Goal: Task Accomplishment & Management: Complete application form

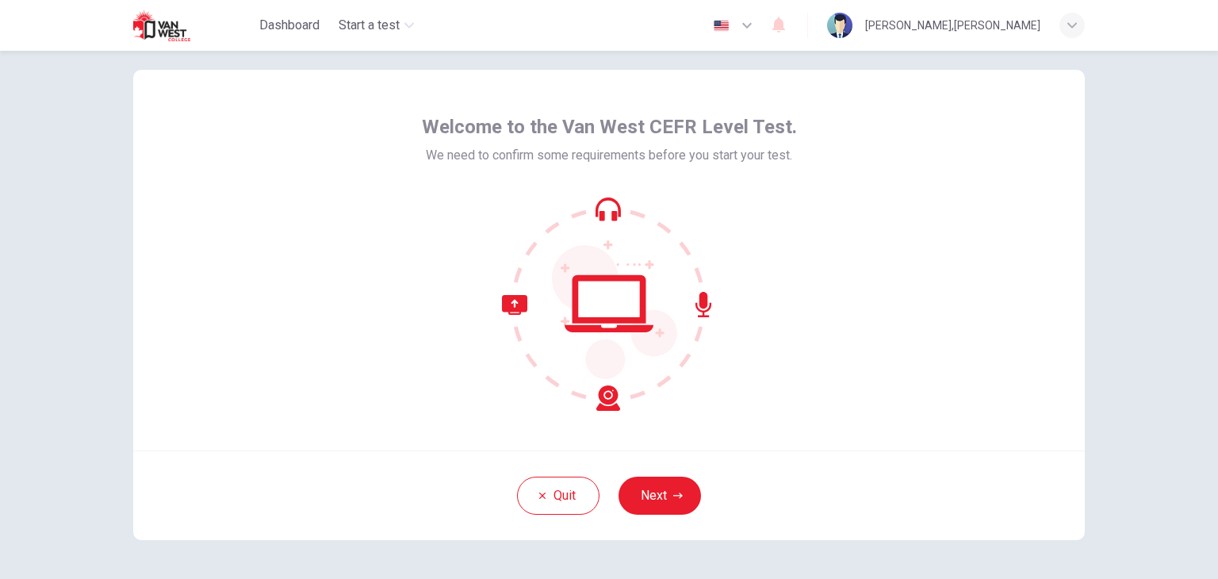
scroll to position [25, 0]
click at [665, 492] on button "Next" at bounding box center [660, 496] width 82 height 38
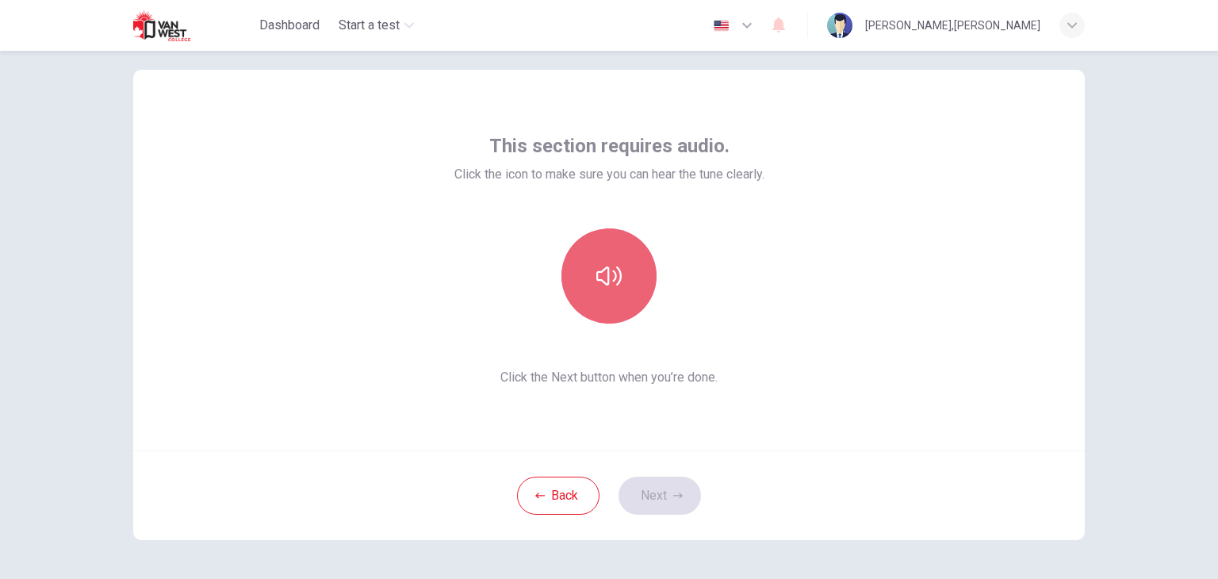
click at [609, 278] on icon "button" at bounding box center [608, 275] width 25 height 25
click at [607, 277] on icon "button" at bounding box center [608, 275] width 25 height 25
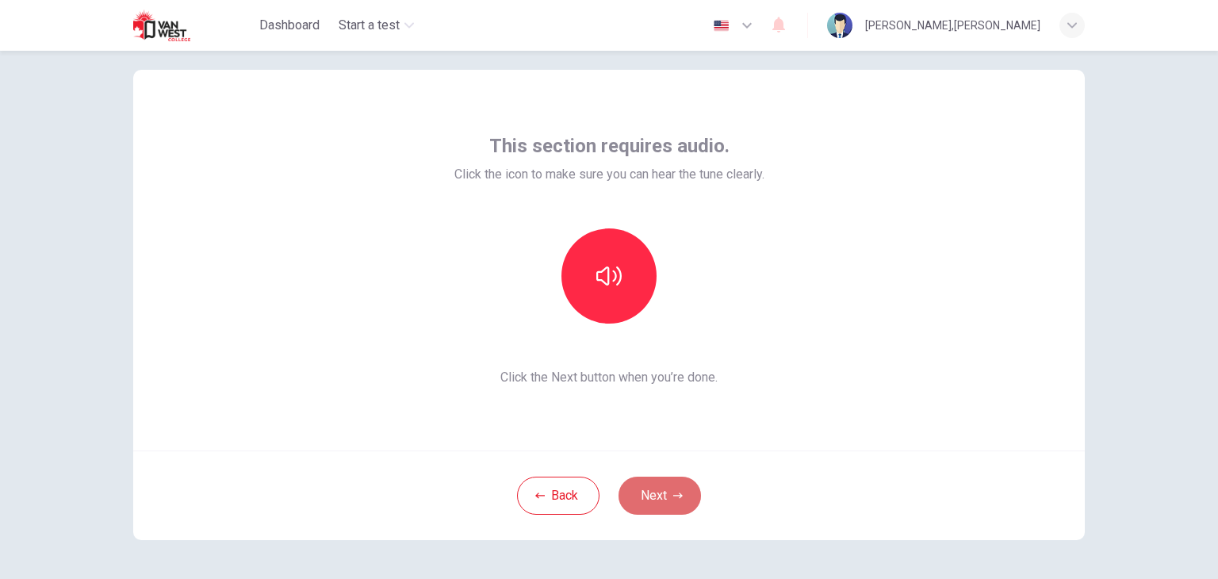
click at [675, 508] on button "Next" at bounding box center [660, 496] width 82 height 38
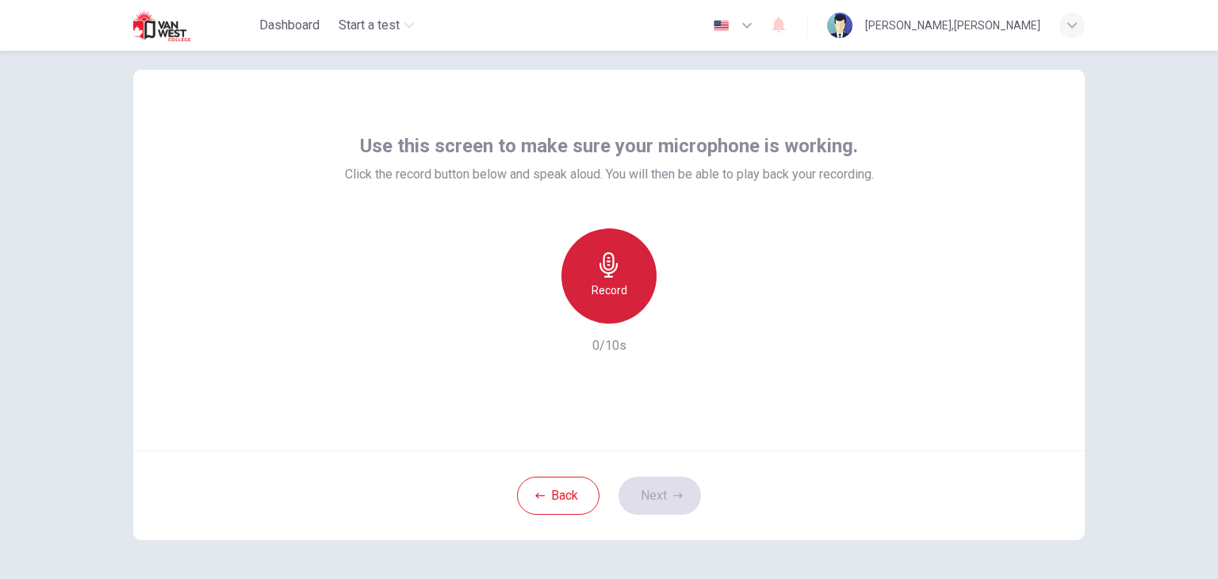
click at [610, 275] on icon "button" at bounding box center [608, 264] width 25 height 25
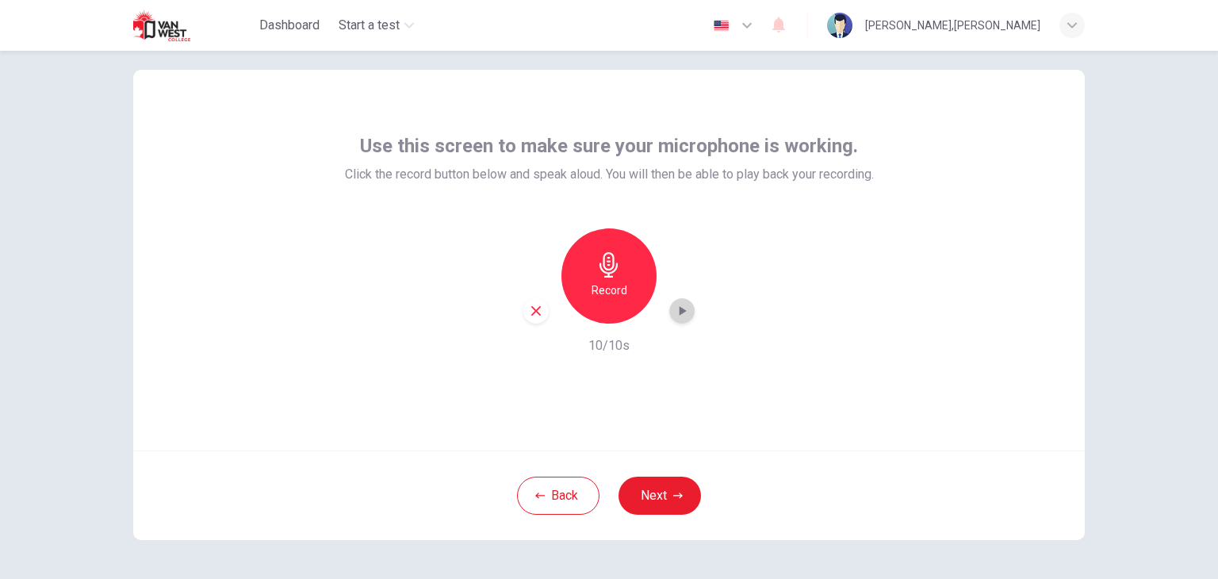
click at [675, 313] on icon "button" at bounding box center [682, 311] width 16 height 16
click at [666, 492] on button "Next" at bounding box center [660, 496] width 82 height 38
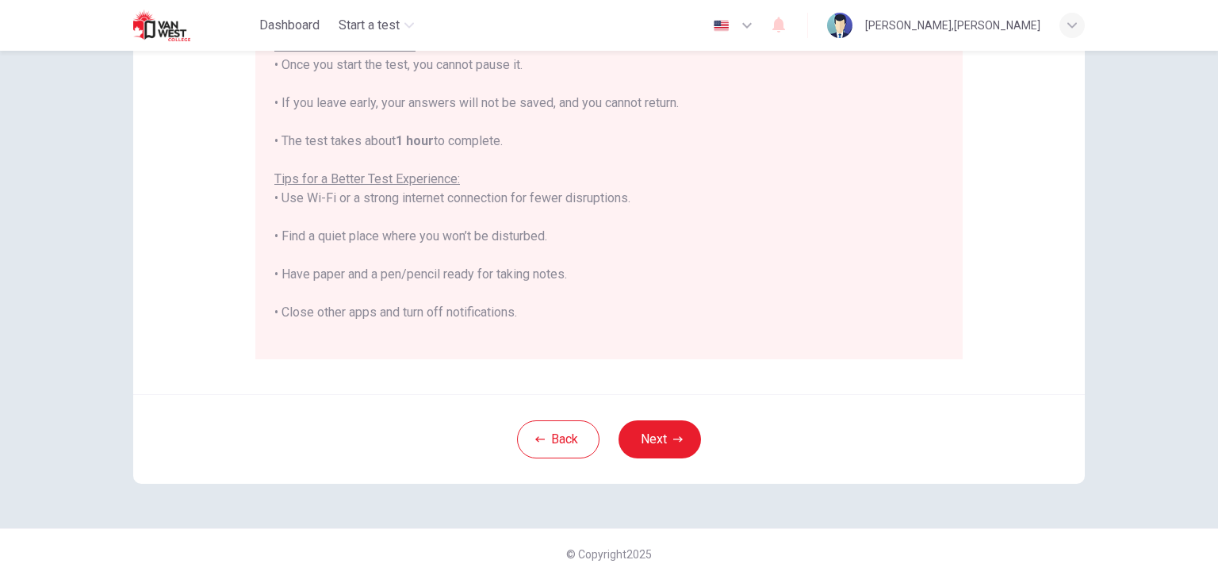
scroll to position [302, 0]
click at [656, 439] on button "Next" at bounding box center [660, 440] width 82 height 38
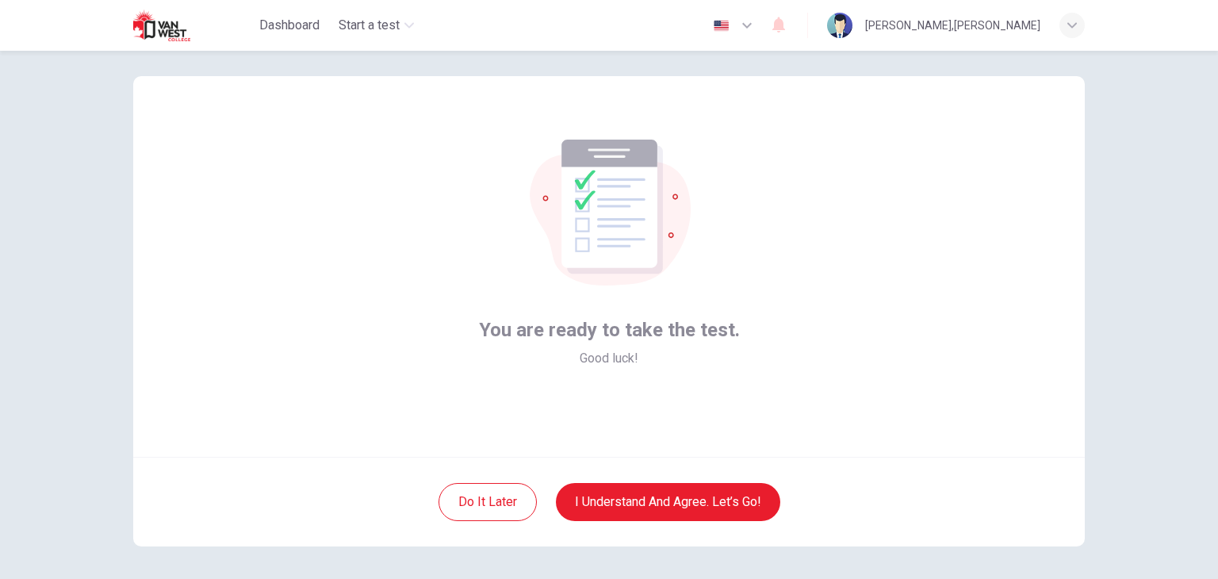
scroll to position [18, 0]
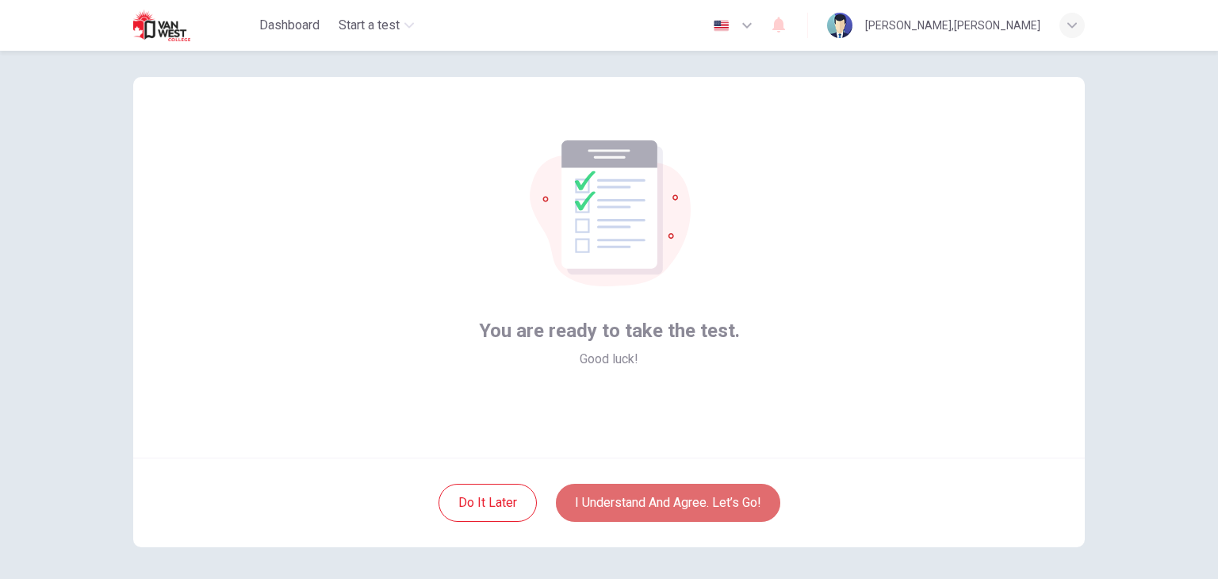
click at [631, 485] on button "I understand and agree. Let’s go!" at bounding box center [668, 503] width 224 height 38
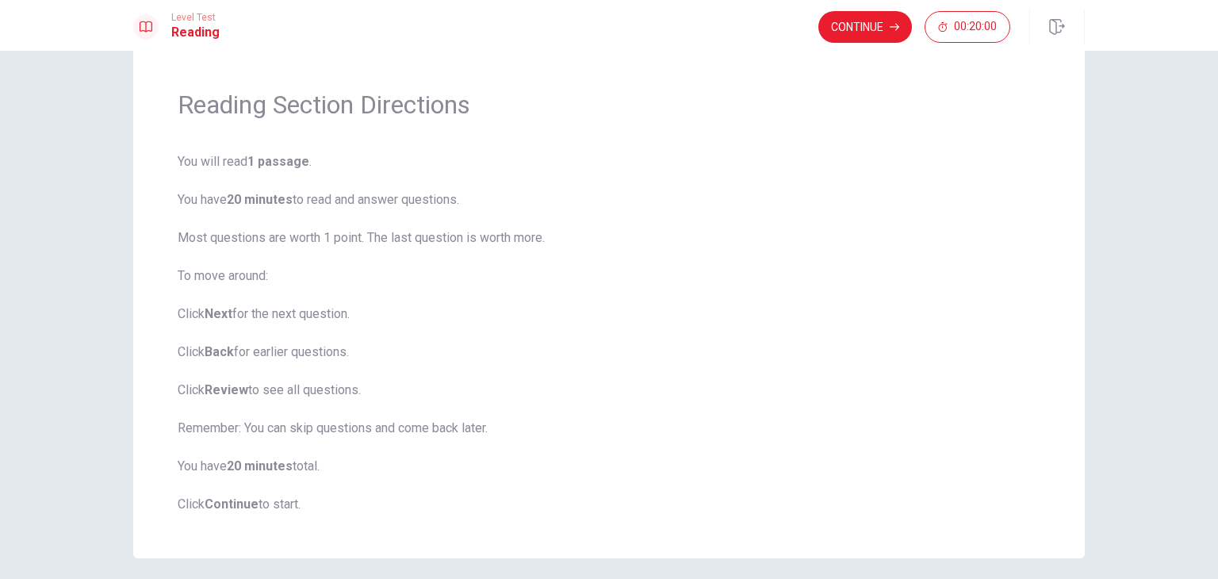
scroll to position [38, 0]
click at [879, 25] on button "Continue" at bounding box center [865, 27] width 94 height 32
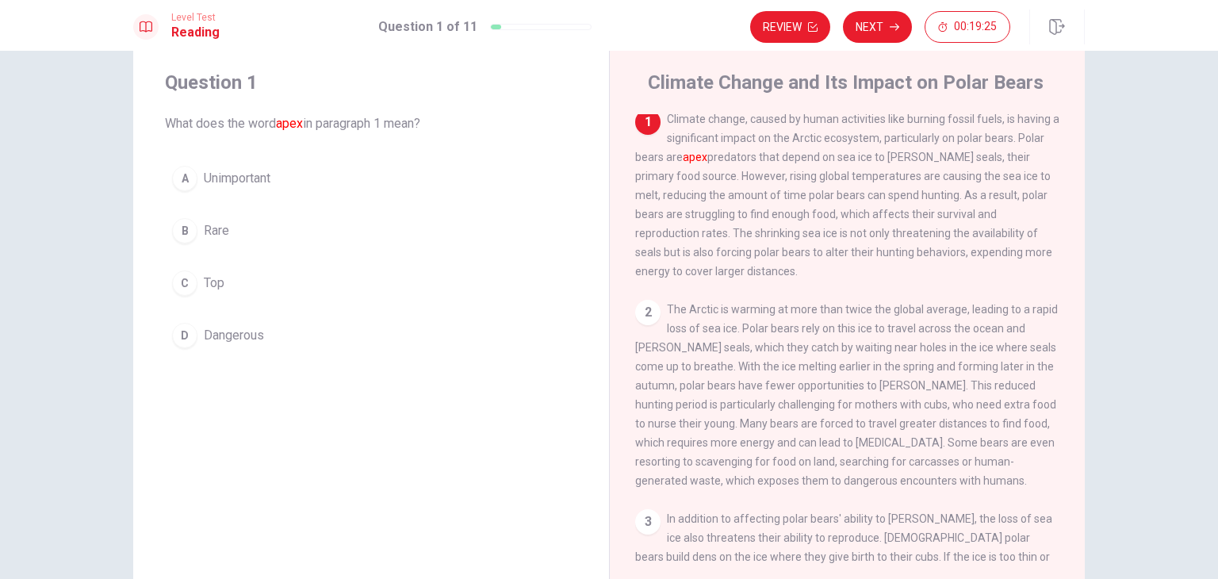
scroll to position [0, 0]
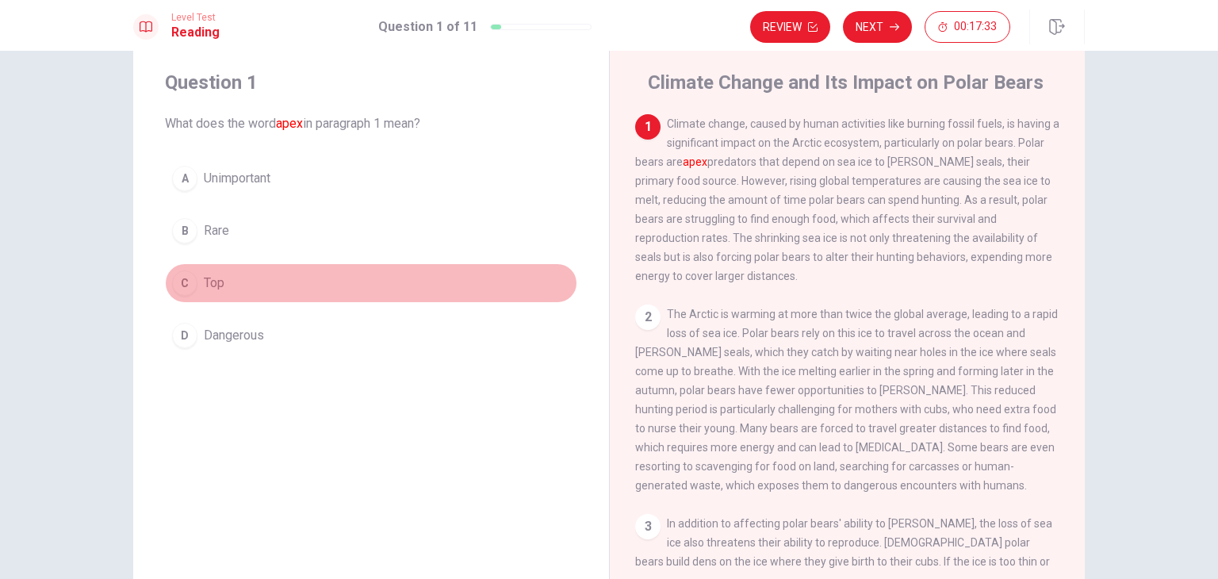
click at [184, 285] on div "C" at bounding box center [184, 282] width 25 height 25
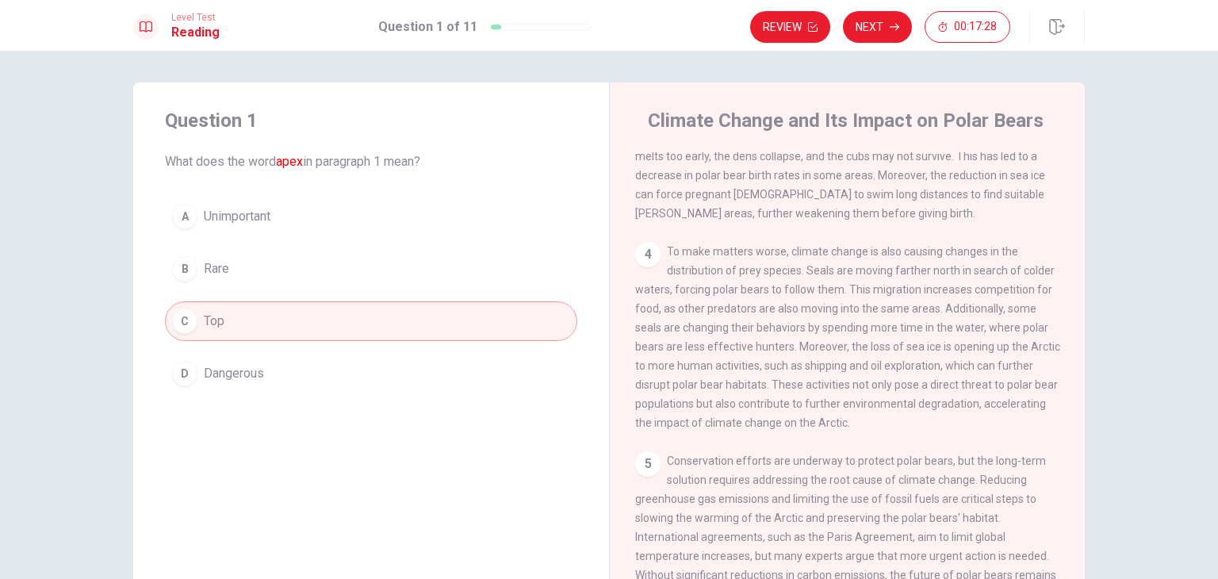
scroll to position [463, 0]
click at [882, 19] on button "Next" at bounding box center [877, 27] width 69 height 32
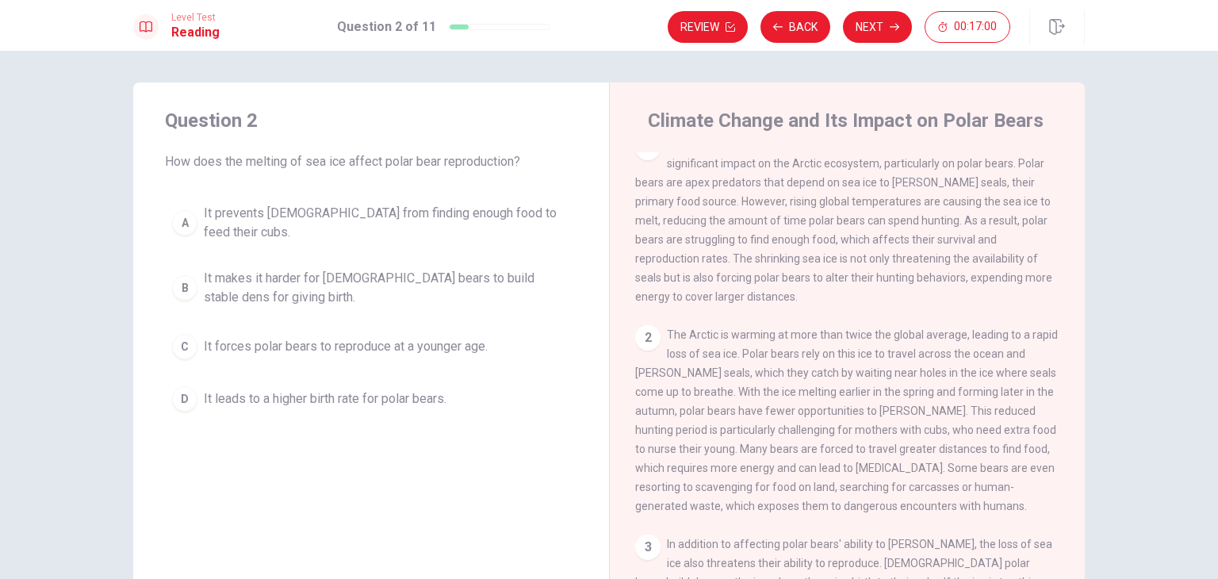
scroll to position [18, 0]
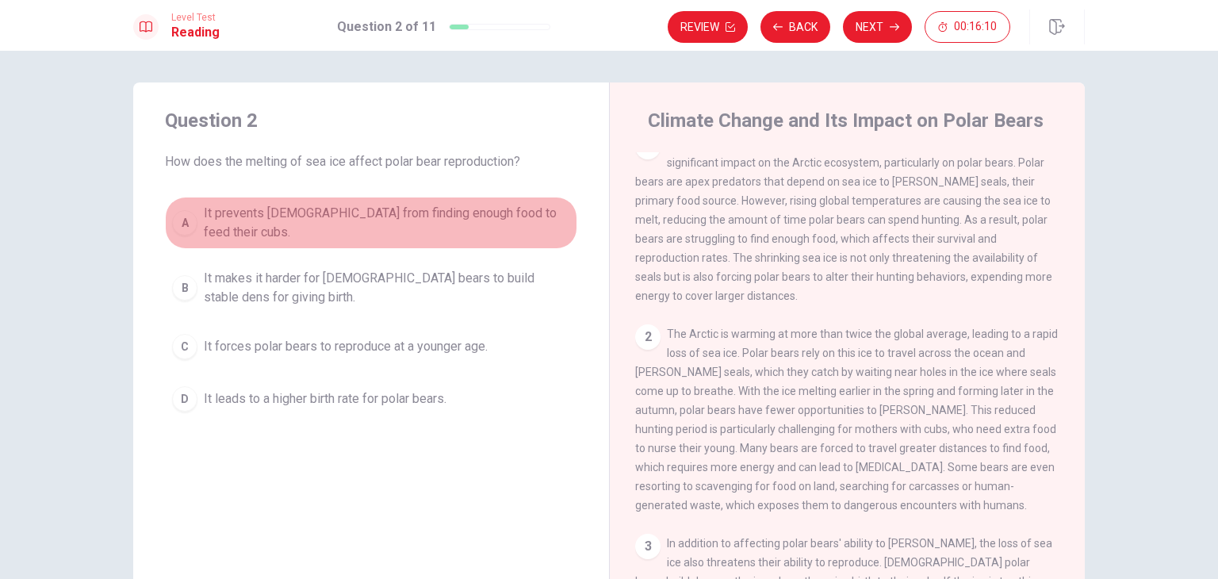
click at [274, 212] on span "It prevents [DEMOGRAPHIC_DATA] from finding enough food to feed their cubs." at bounding box center [387, 223] width 366 height 38
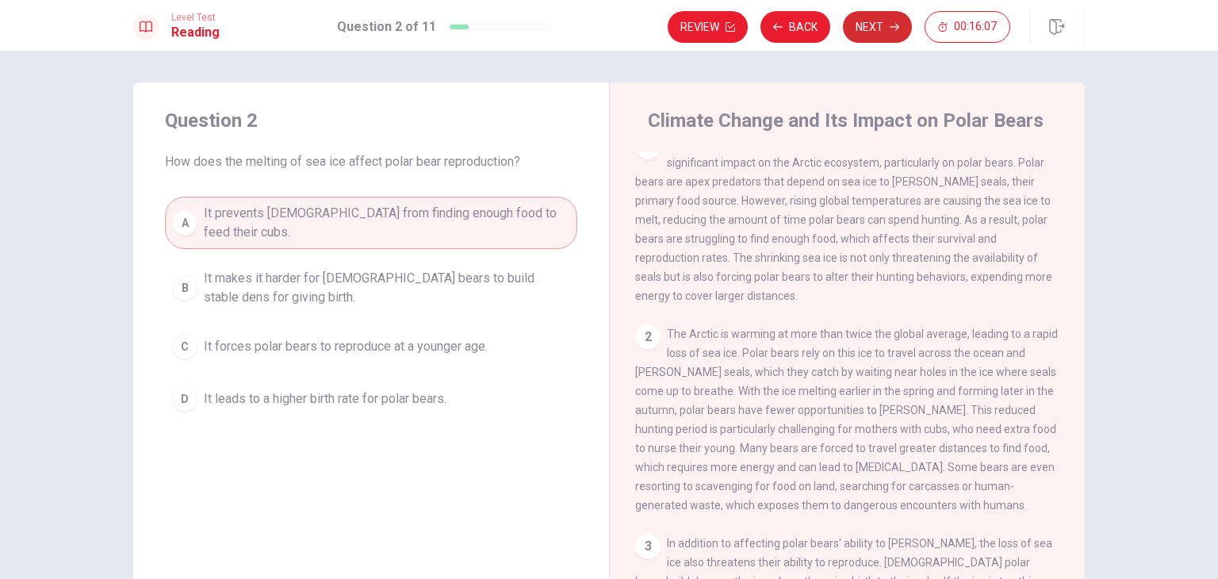
click at [867, 28] on button "Next" at bounding box center [877, 27] width 69 height 32
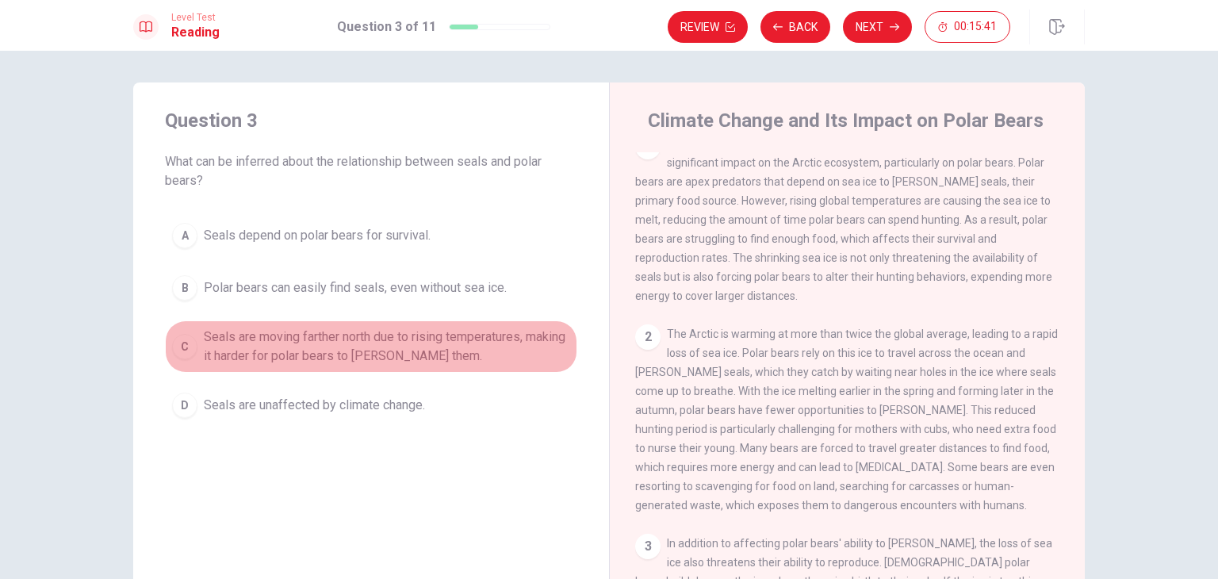
click at [168, 353] on button "C Seals are moving farther north due to rising temperatures, making it harder f…" at bounding box center [371, 346] width 412 height 52
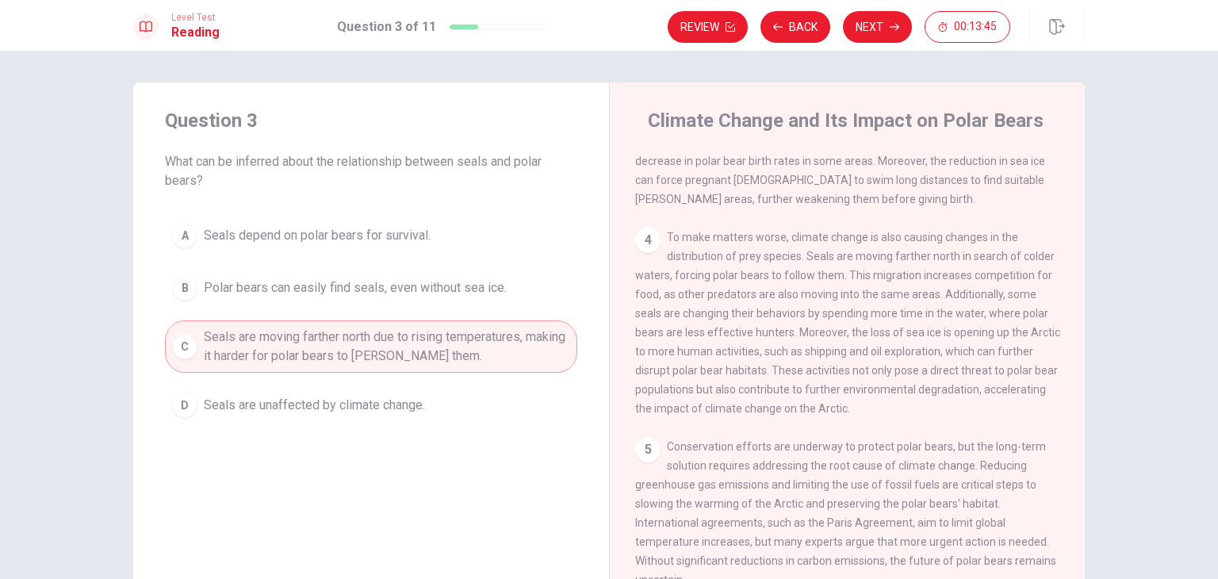
scroll to position [492, 0]
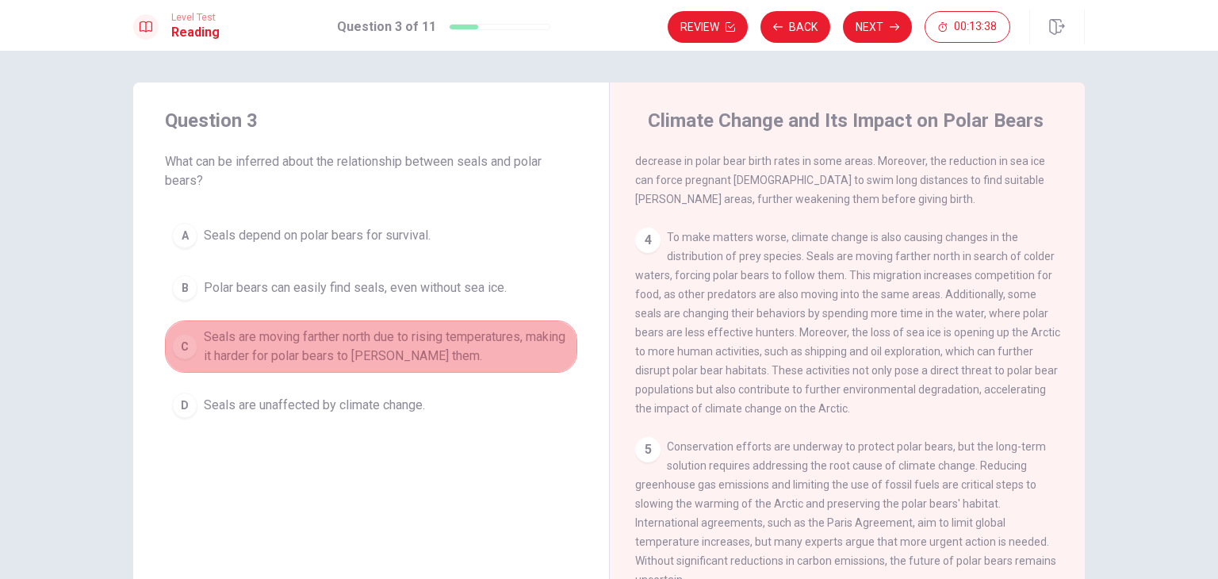
click at [512, 336] on span "Seals are moving farther north due to rising temperatures, making it harder for…" at bounding box center [387, 347] width 366 height 38
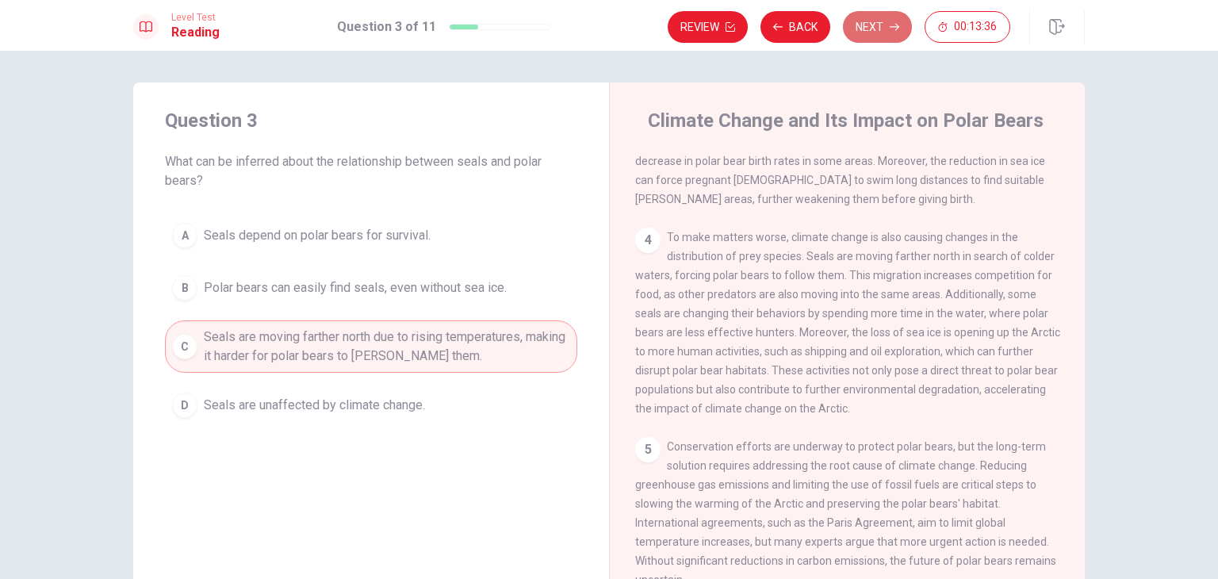
click at [874, 34] on button "Next" at bounding box center [877, 27] width 69 height 32
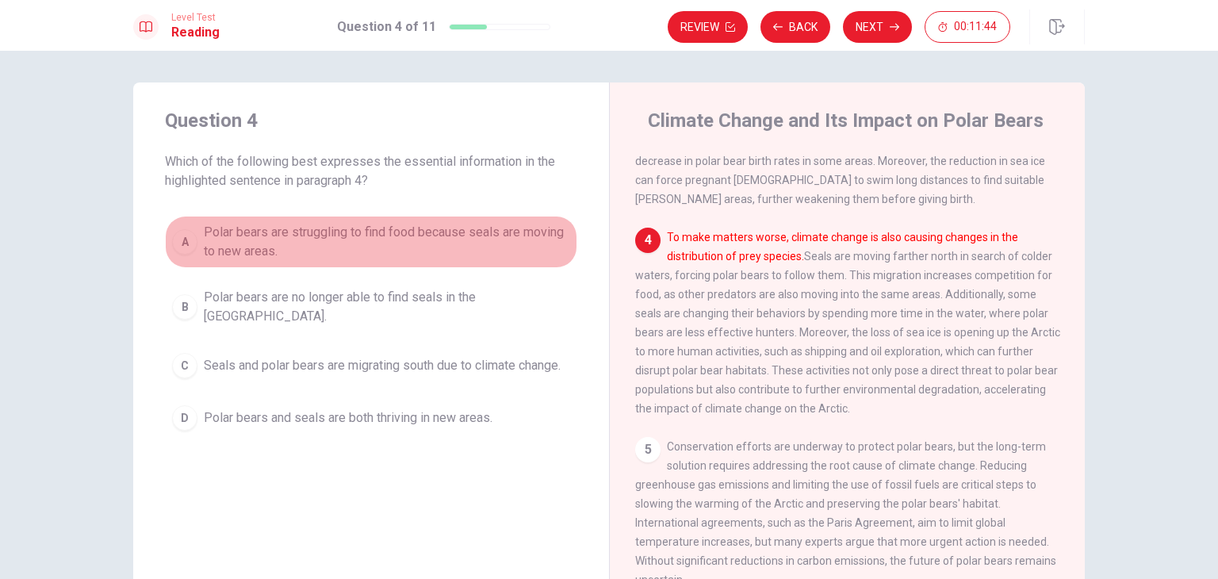
click at [456, 217] on button "A Polar bears are struggling to find food because seals are moving to new areas." at bounding box center [371, 242] width 412 height 52
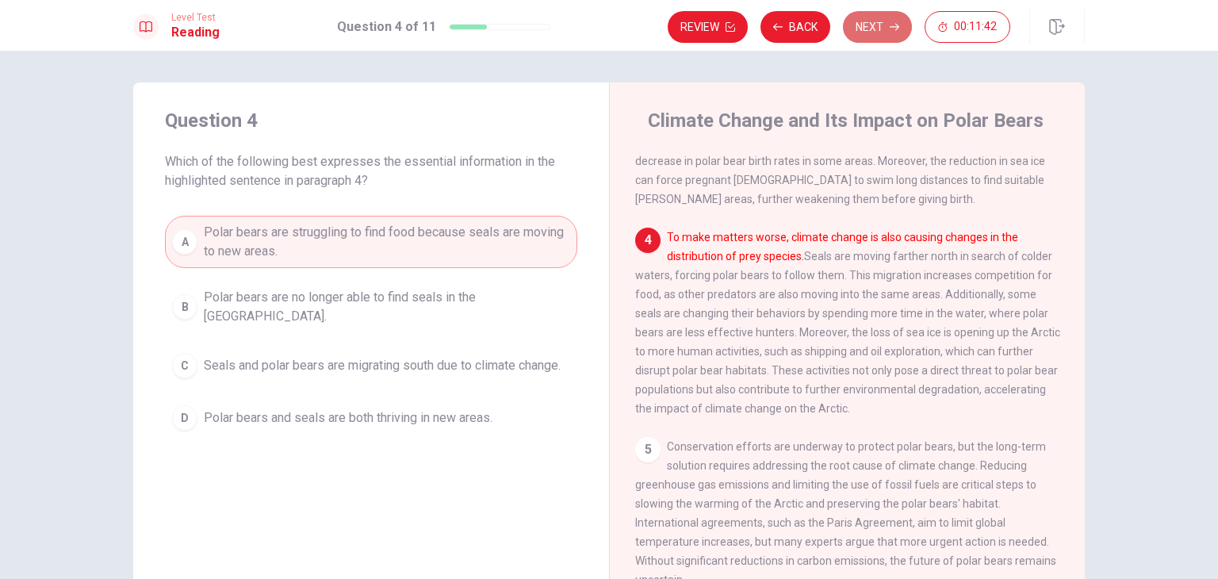
click at [882, 22] on button "Next" at bounding box center [877, 27] width 69 height 32
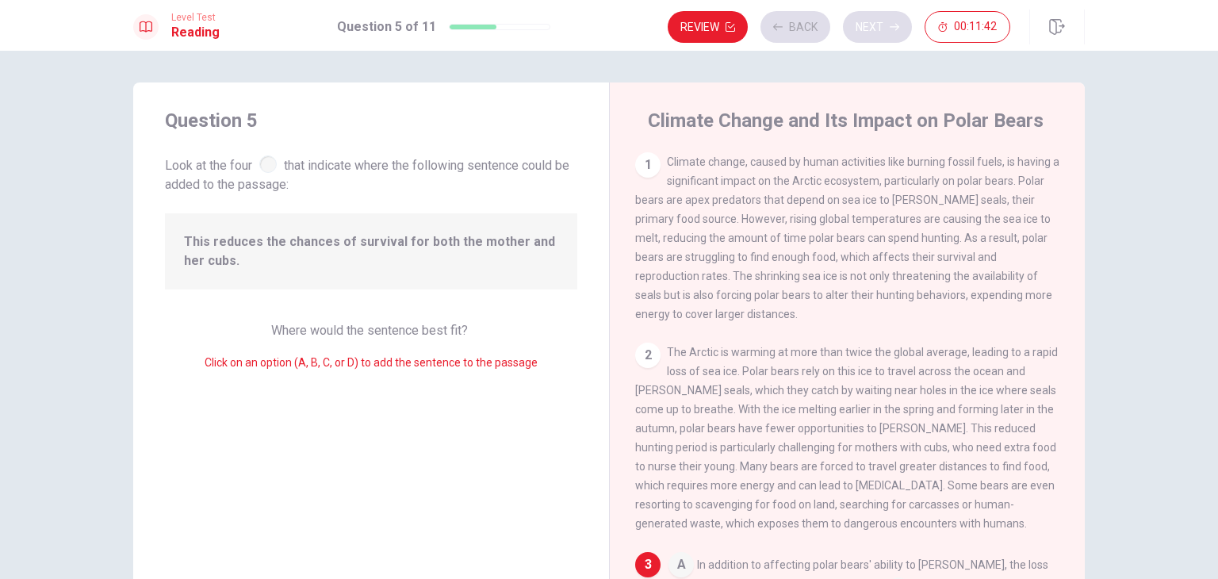
scroll to position [273, 0]
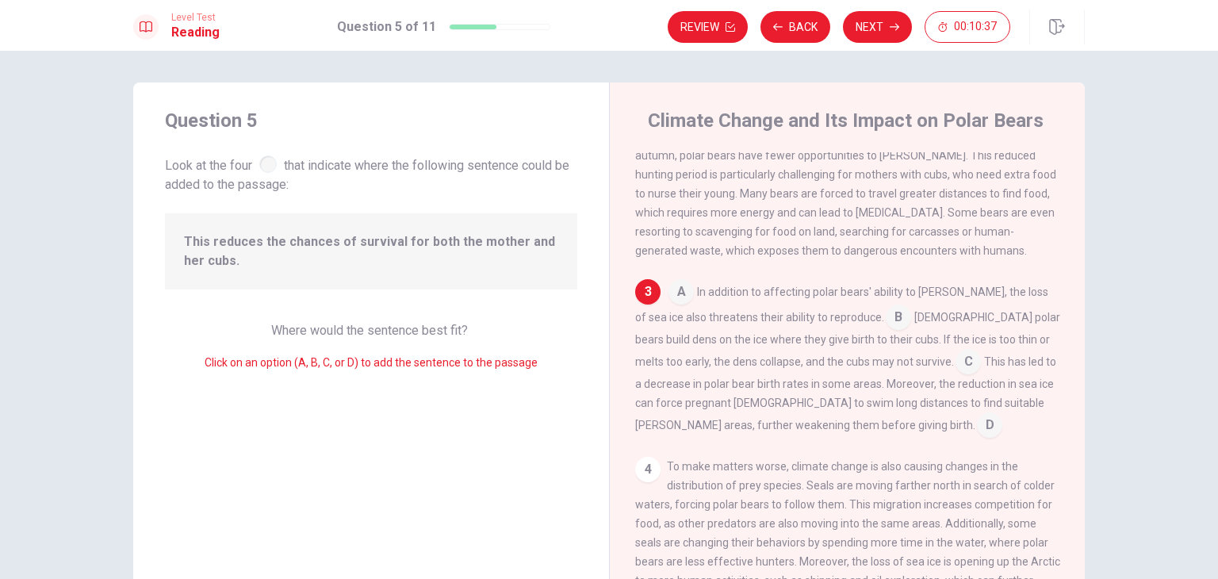
click at [886, 326] on input at bounding box center [898, 318] width 25 height 25
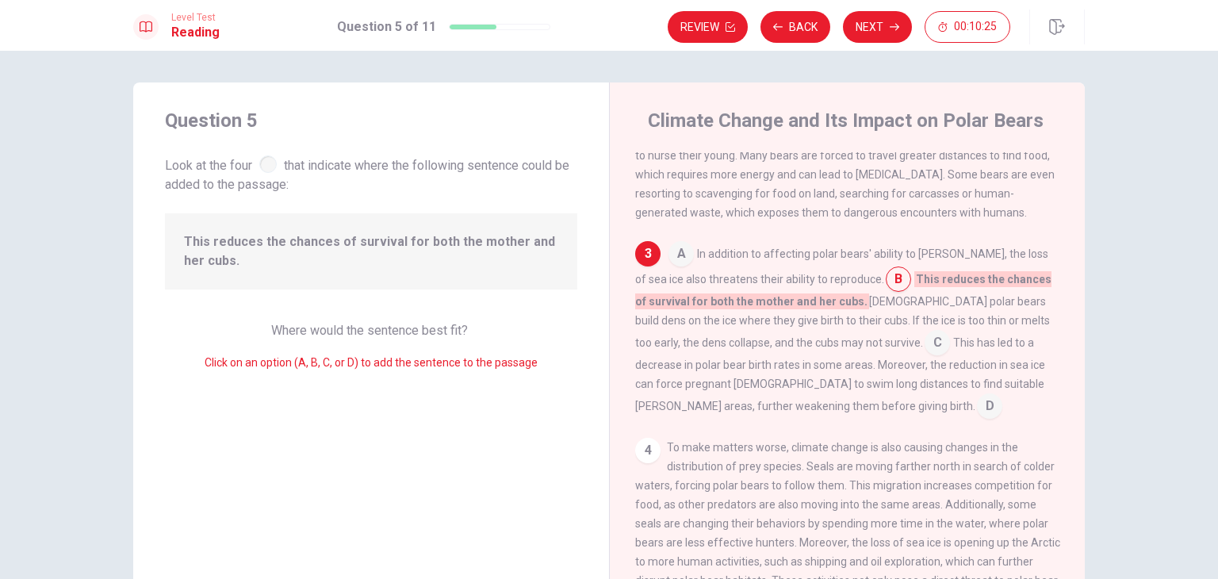
scroll to position [312, 0]
click at [899, 34] on button "Next" at bounding box center [877, 27] width 69 height 32
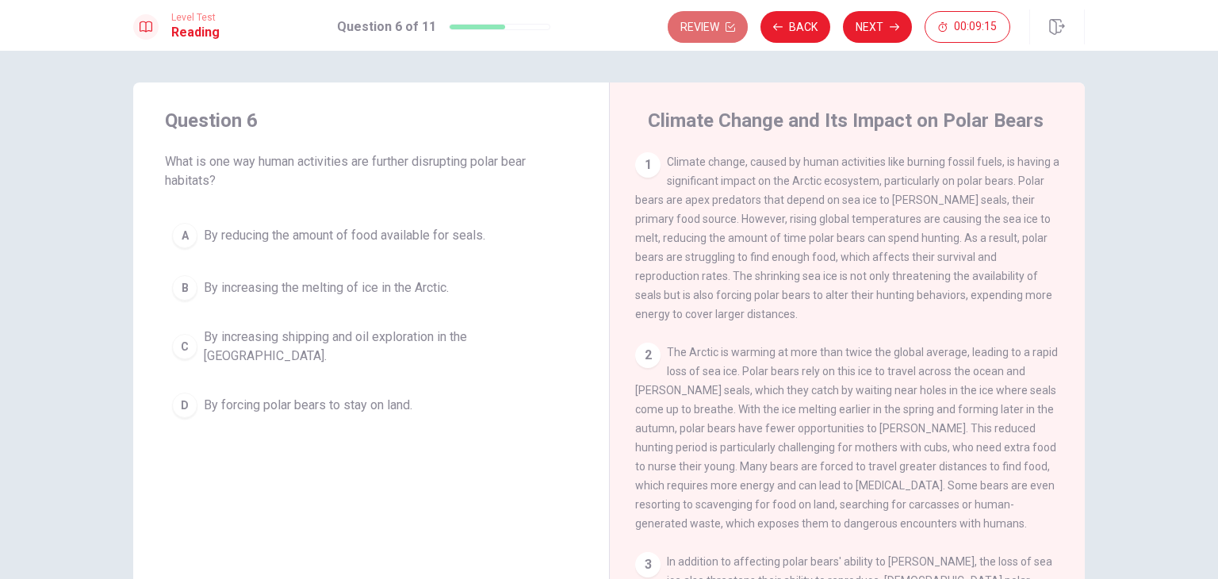
click at [730, 26] on icon "button" at bounding box center [731, 27] width 10 height 10
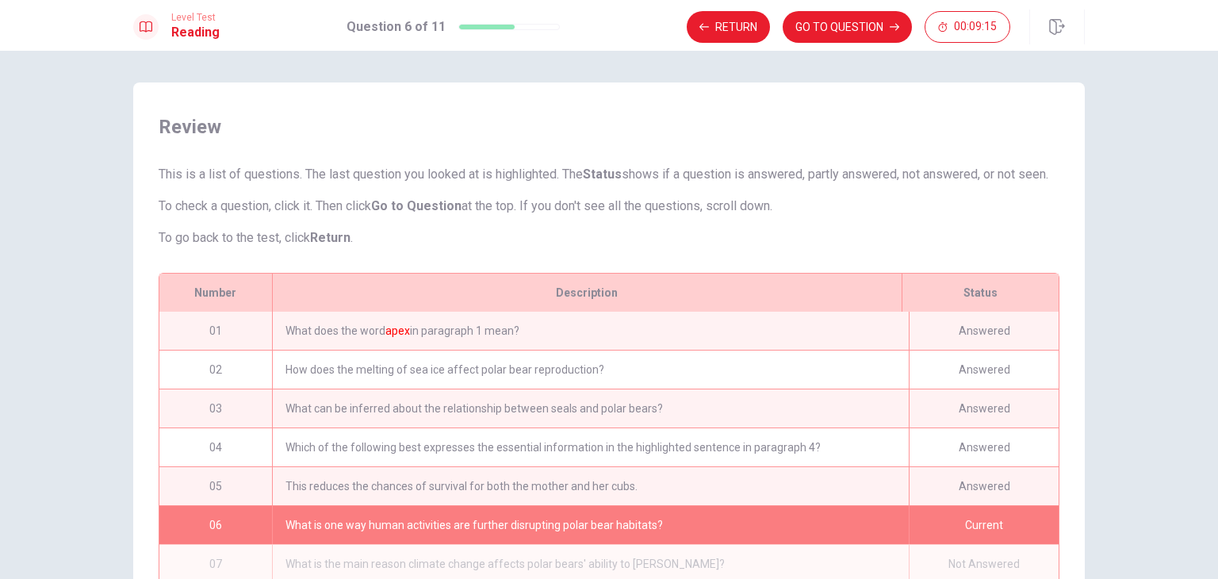
scroll to position [90, 0]
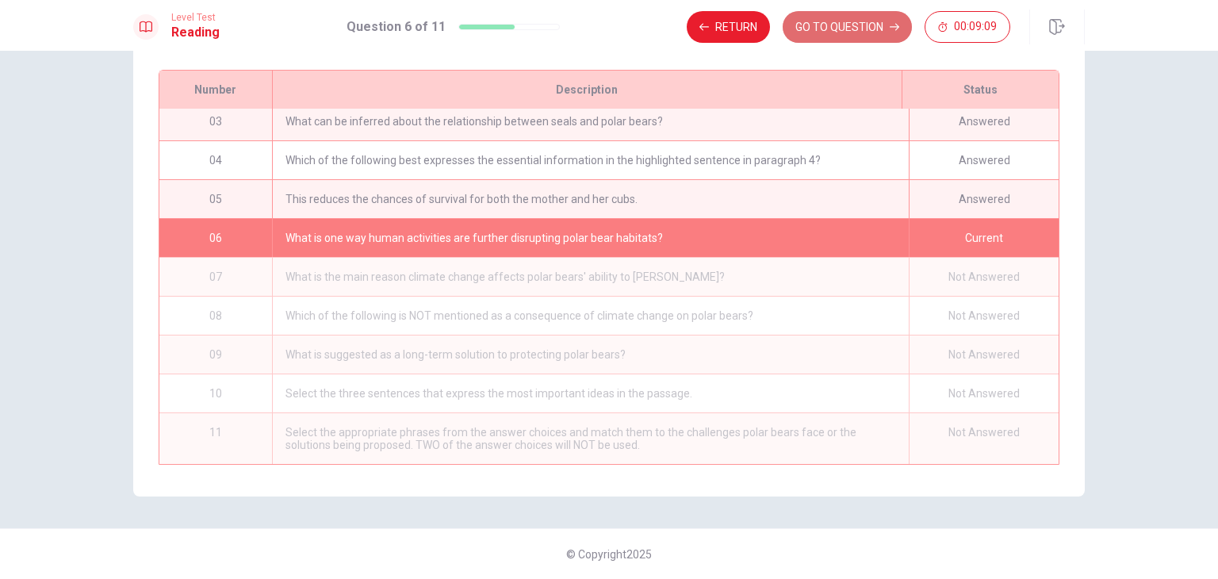
click at [828, 27] on button "GO TO QUESTION" at bounding box center [847, 27] width 129 height 32
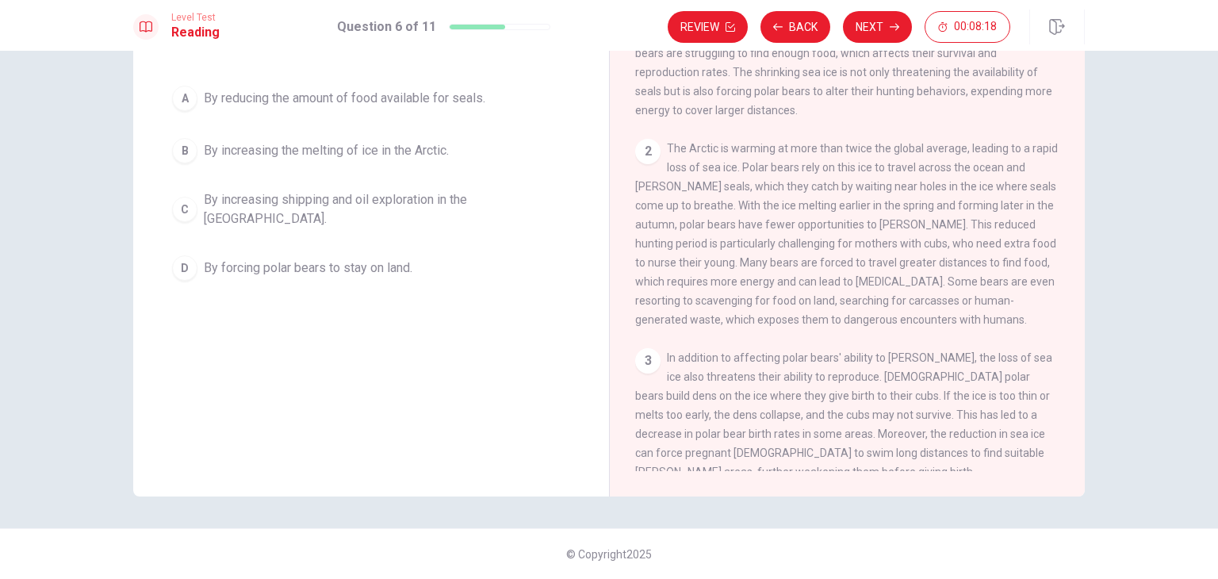
scroll to position [66, 0]
click at [874, 24] on button "Next" at bounding box center [877, 27] width 69 height 32
click at [784, 25] on button "Back" at bounding box center [796, 27] width 70 height 32
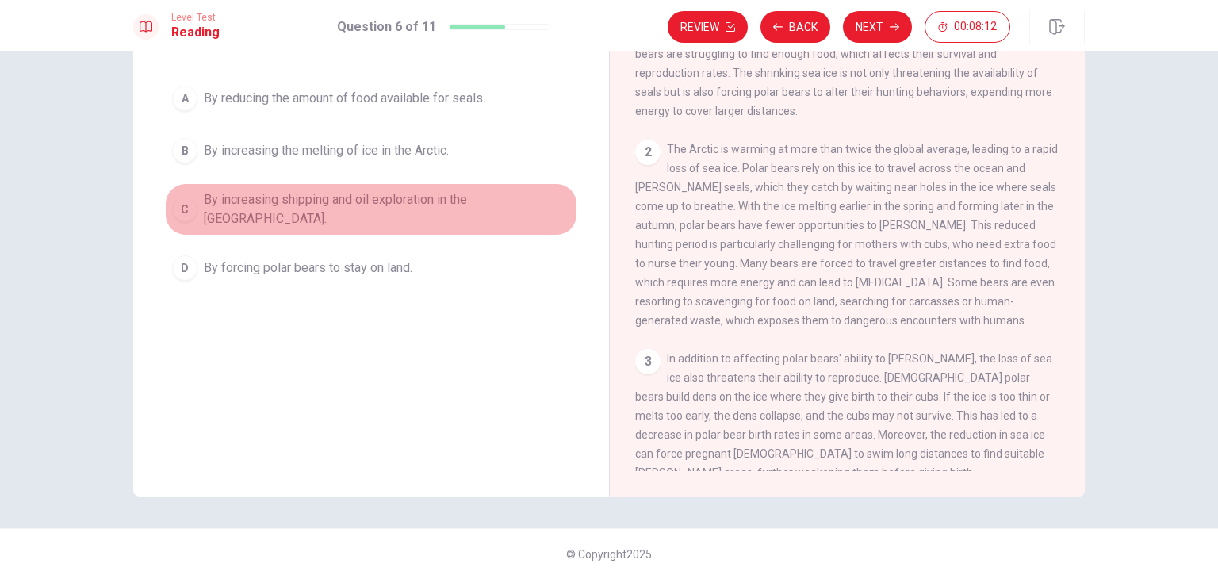
click at [278, 207] on span "By increasing shipping and oil exploration in the [GEOGRAPHIC_DATA]." at bounding box center [387, 209] width 366 height 38
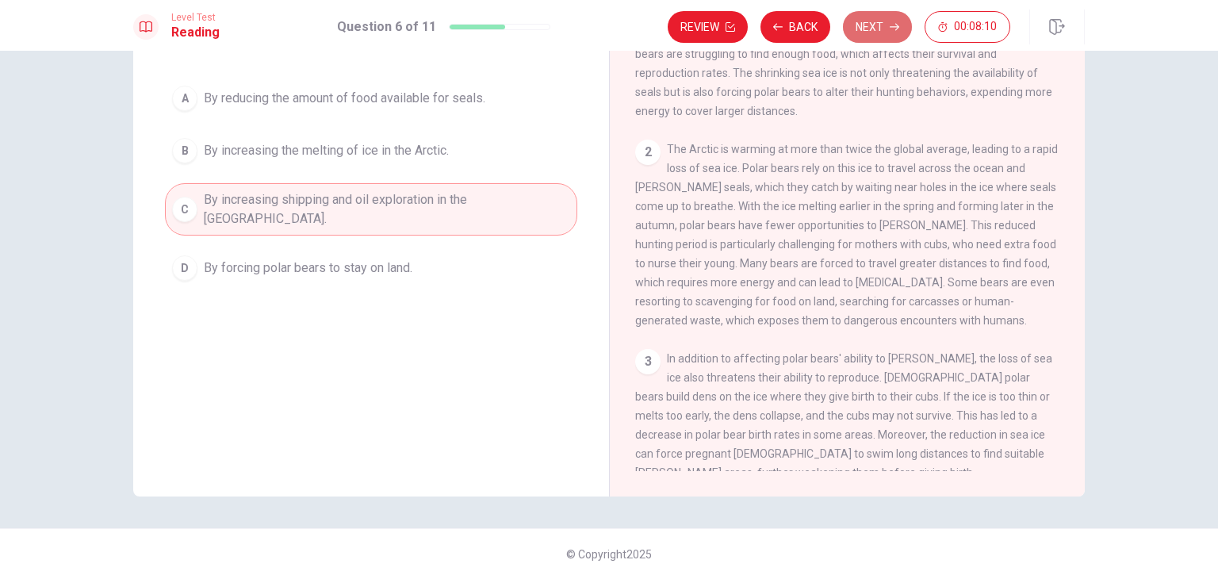
click at [880, 24] on button "Next" at bounding box center [877, 27] width 69 height 32
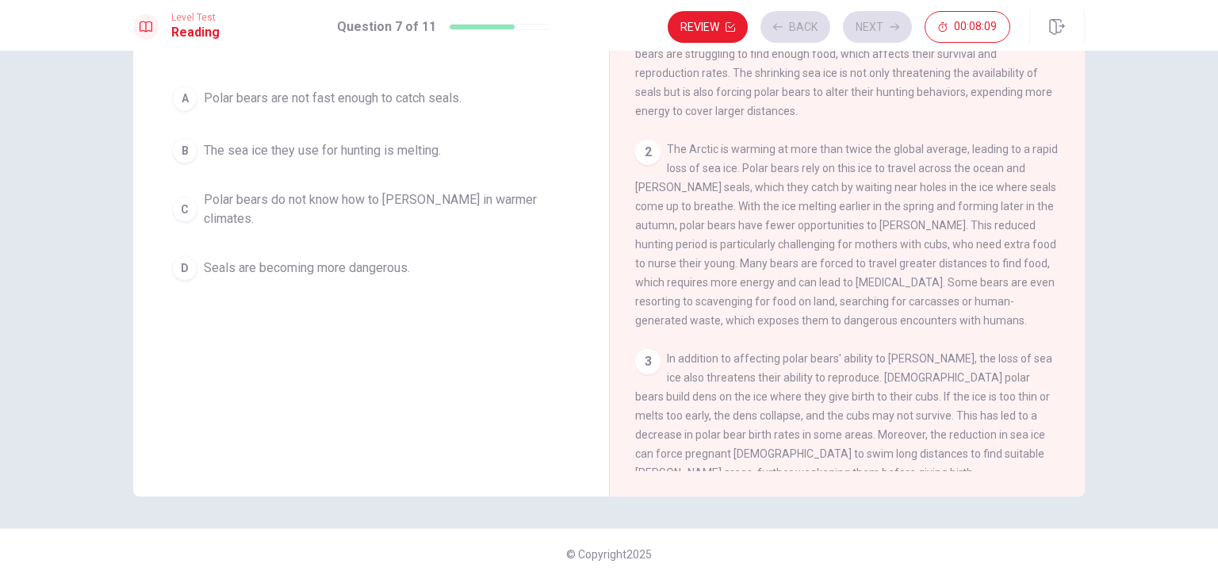
scroll to position [0, 0]
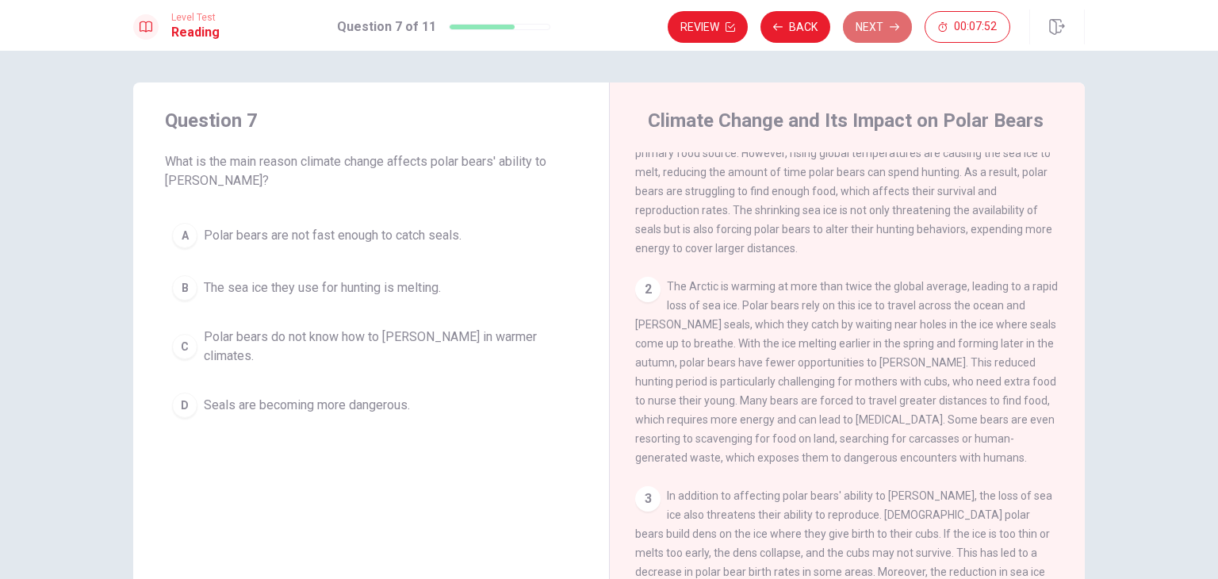
click at [856, 18] on button "Next" at bounding box center [877, 27] width 69 height 32
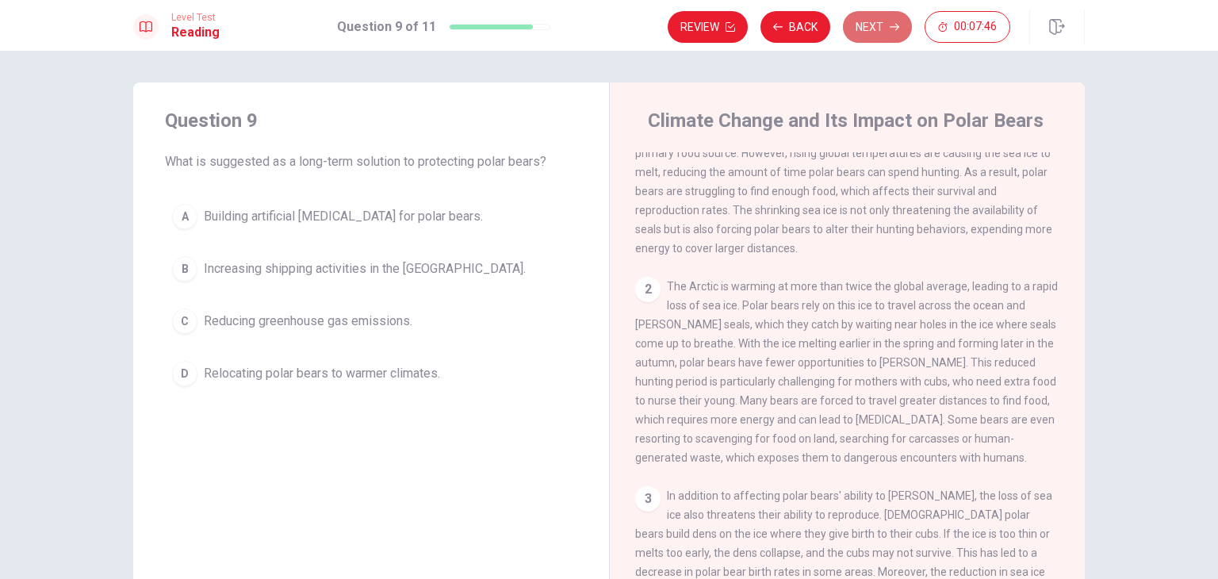
click at [856, 18] on button "Next" at bounding box center [877, 27] width 69 height 32
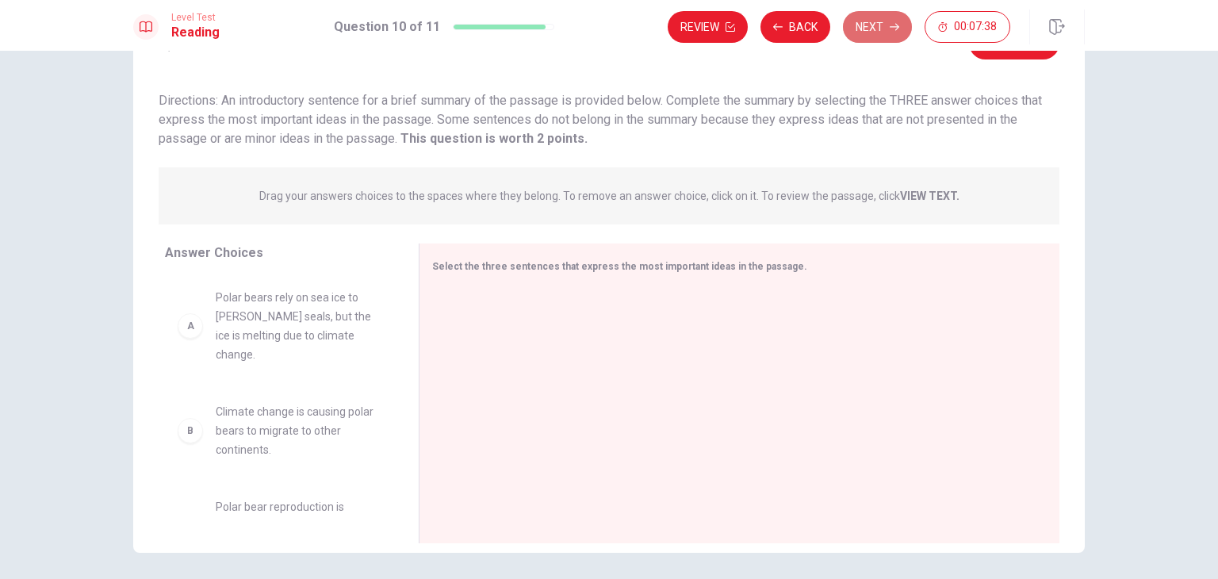
click at [883, 17] on button "Next" at bounding box center [877, 27] width 69 height 32
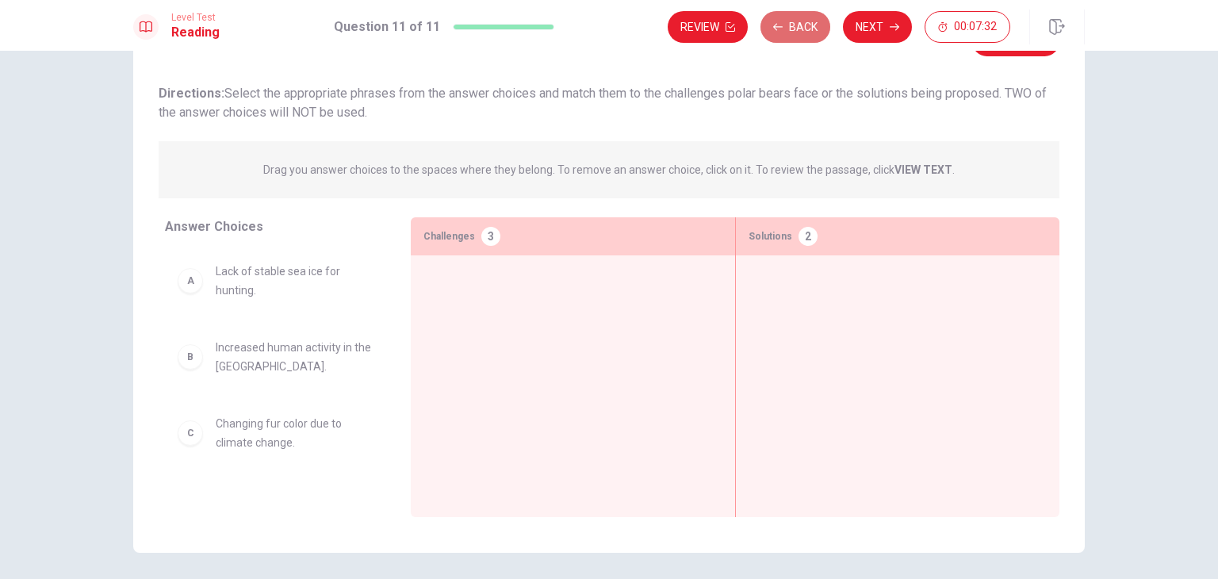
click at [793, 36] on button "Back" at bounding box center [796, 27] width 70 height 32
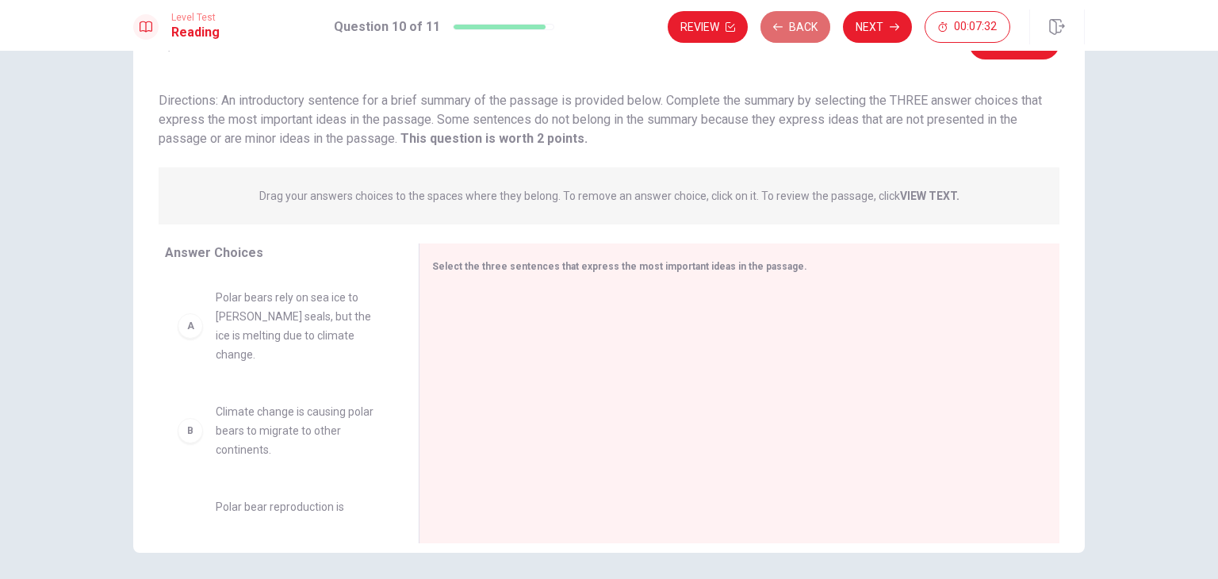
click at [793, 36] on button "Back" at bounding box center [796, 27] width 70 height 32
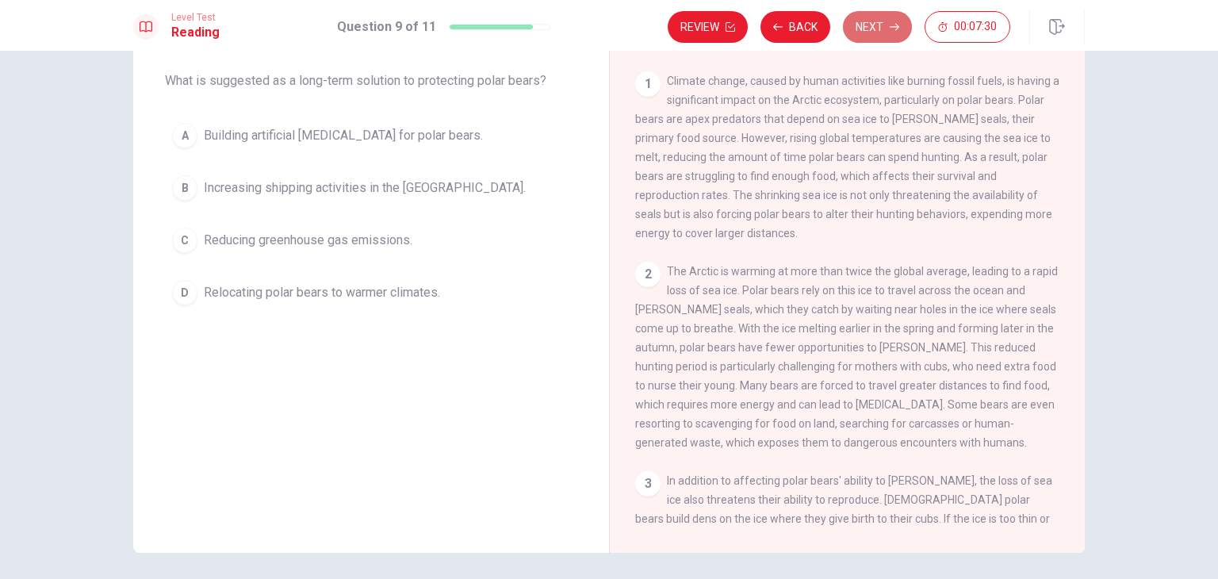
click at [897, 24] on icon "button" at bounding box center [895, 27] width 10 height 7
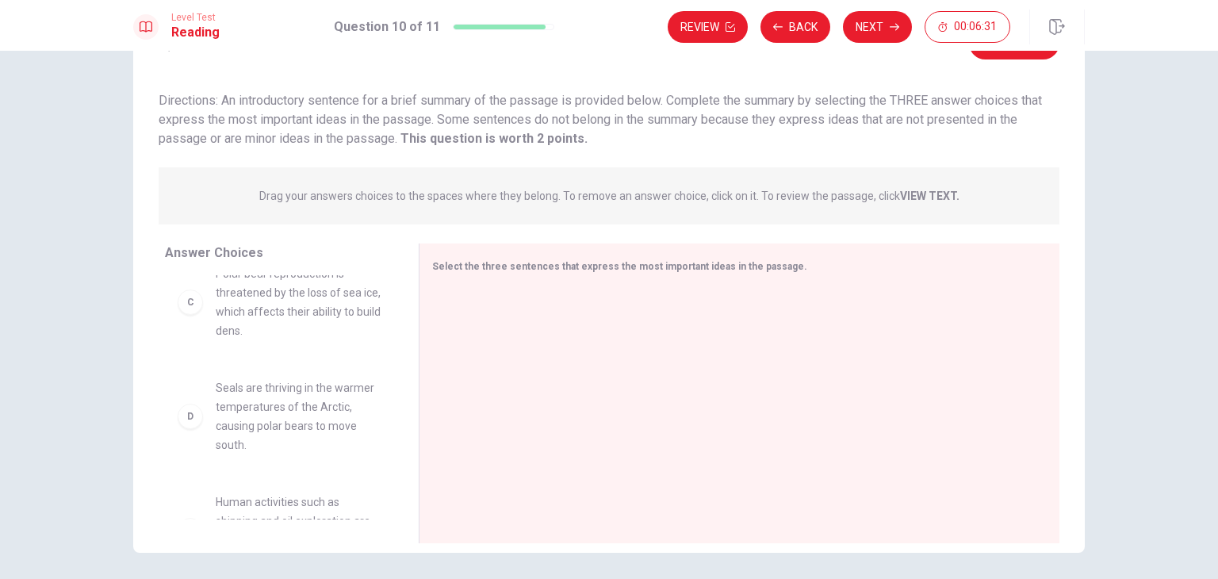
scroll to position [235, 0]
drag, startPoint x: 194, startPoint y: 400, endPoint x: 519, endPoint y: 327, distance: 333.4
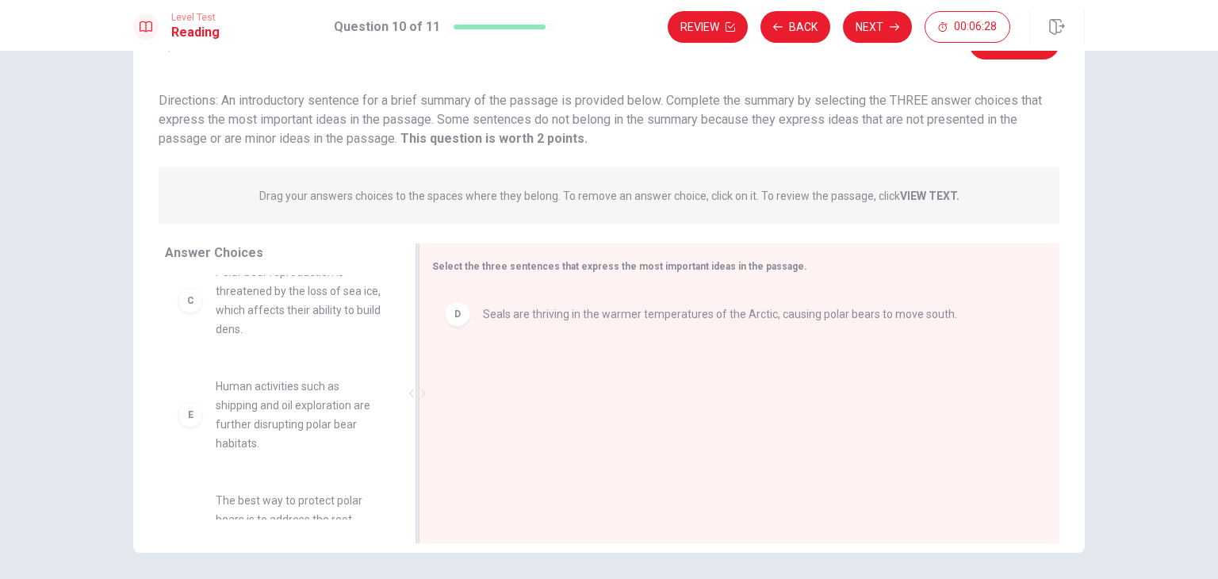
click at [519, 327] on div "D Seals are thriving in the warmer temperatures of the Arctic, causing polar be…" at bounding box center [733, 395] width 602 height 213
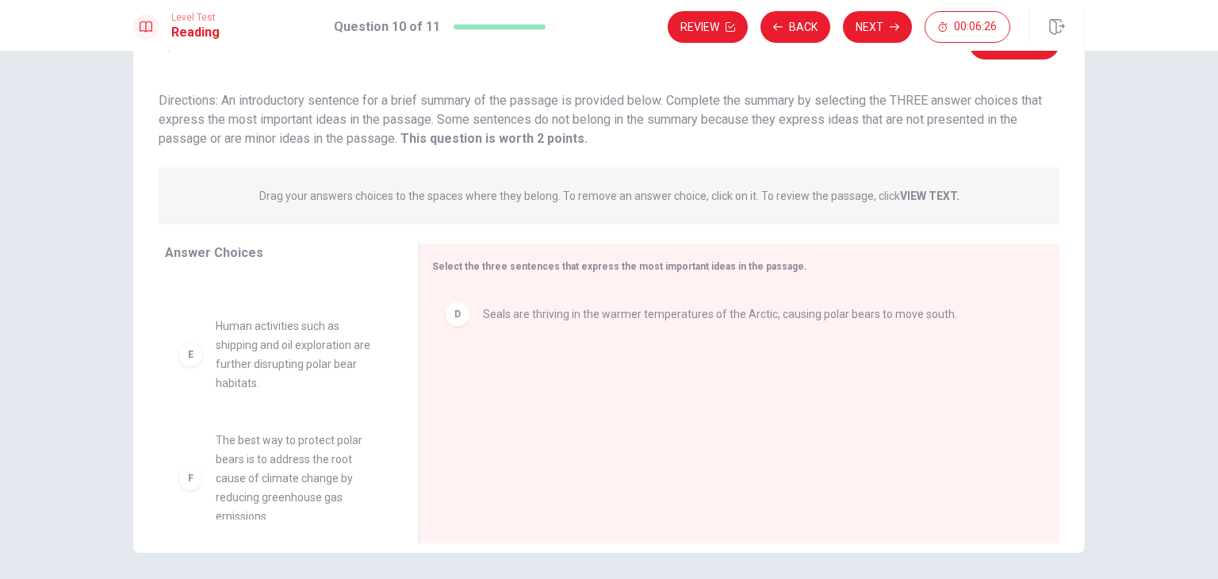
click at [287, 449] on span "The best way to protect polar bears is to address the root cause of climate cha…" at bounding box center [298, 478] width 165 height 95
click at [178, 469] on div "F The best way to protect polar bears is to address the root cause of climate c…" at bounding box center [279, 478] width 203 height 95
drag, startPoint x: 190, startPoint y: 466, endPoint x: 311, endPoint y: 455, distance: 121.0
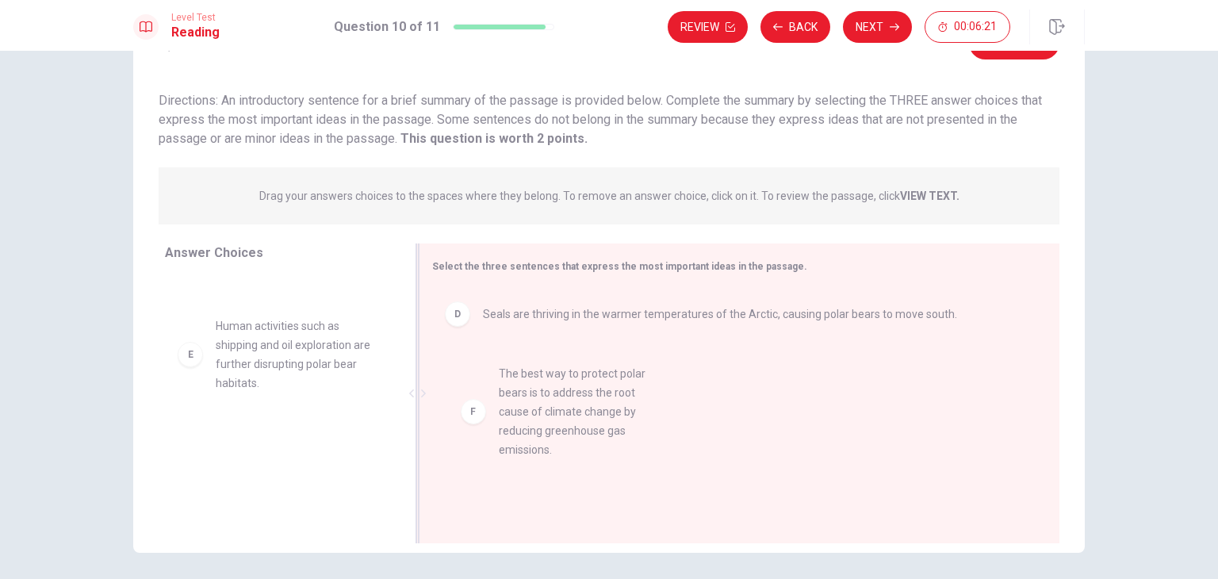
drag, startPoint x: 187, startPoint y: 462, endPoint x: 500, endPoint y: 400, distance: 318.4
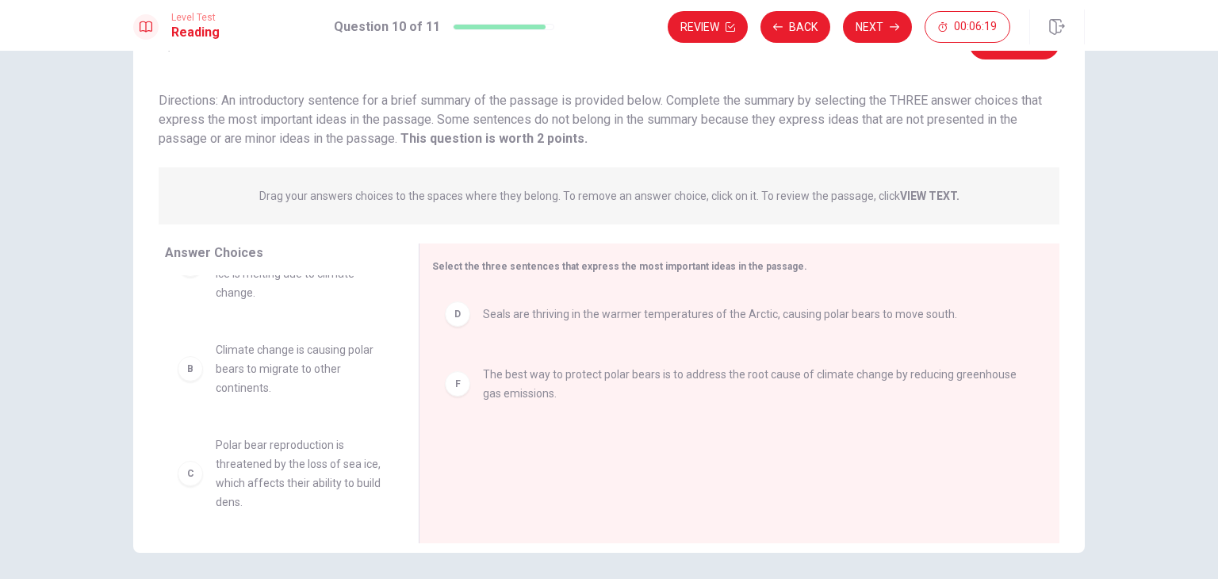
scroll to position [0, 0]
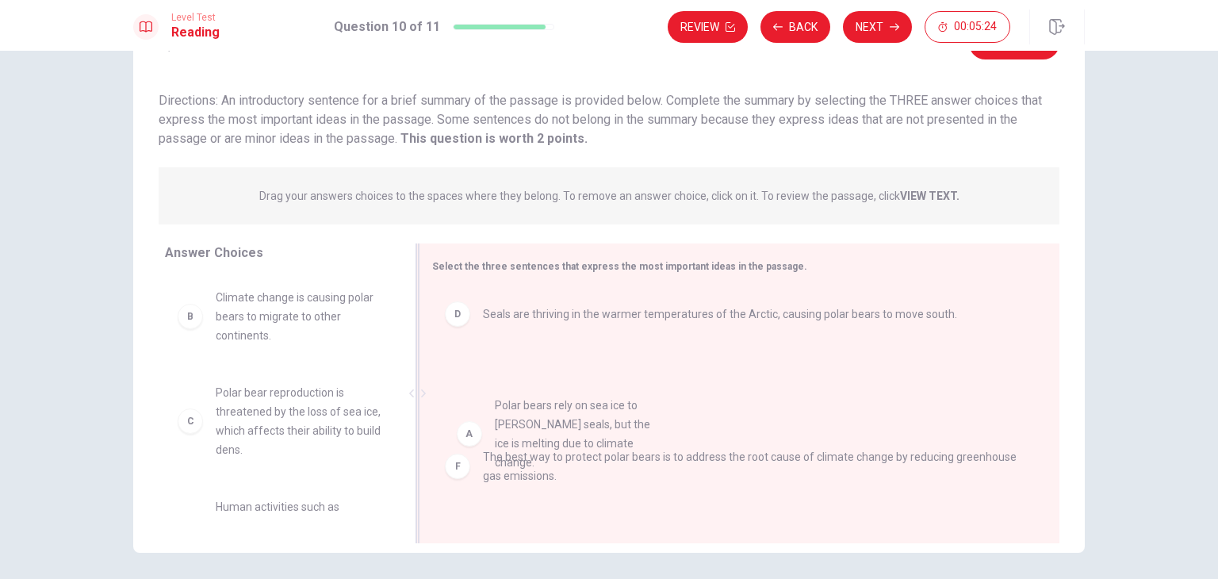
drag, startPoint x: 182, startPoint y: 321, endPoint x: 469, endPoint y: 339, distance: 287.7
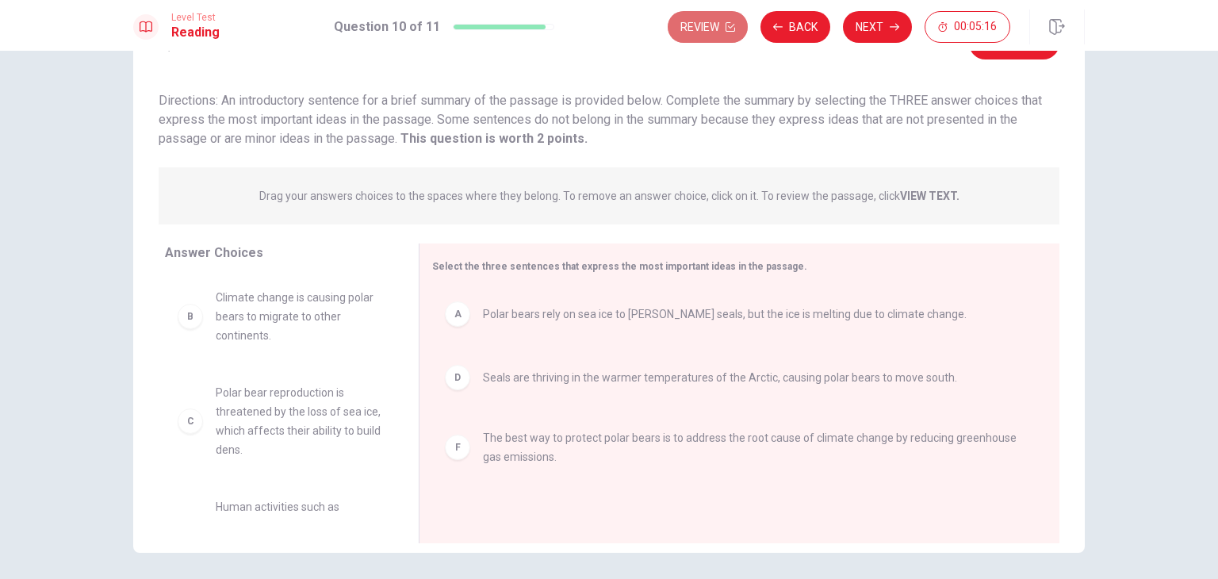
click at [714, 40] on button "Review" at bounding box center [708, 27] width 80 height 32
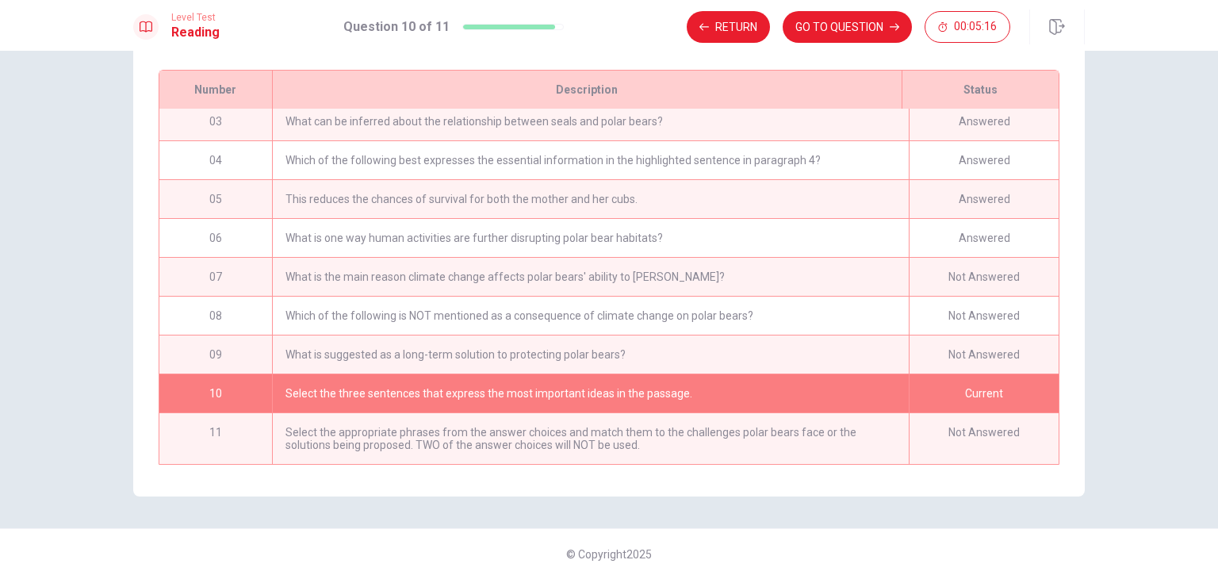
scroll to position [222, 0]
click at [295, 269] on div "What is the main reason climate change affects polar bears' ability to [PERSON_…" at bounding box center [590, 277] width 637 height 38
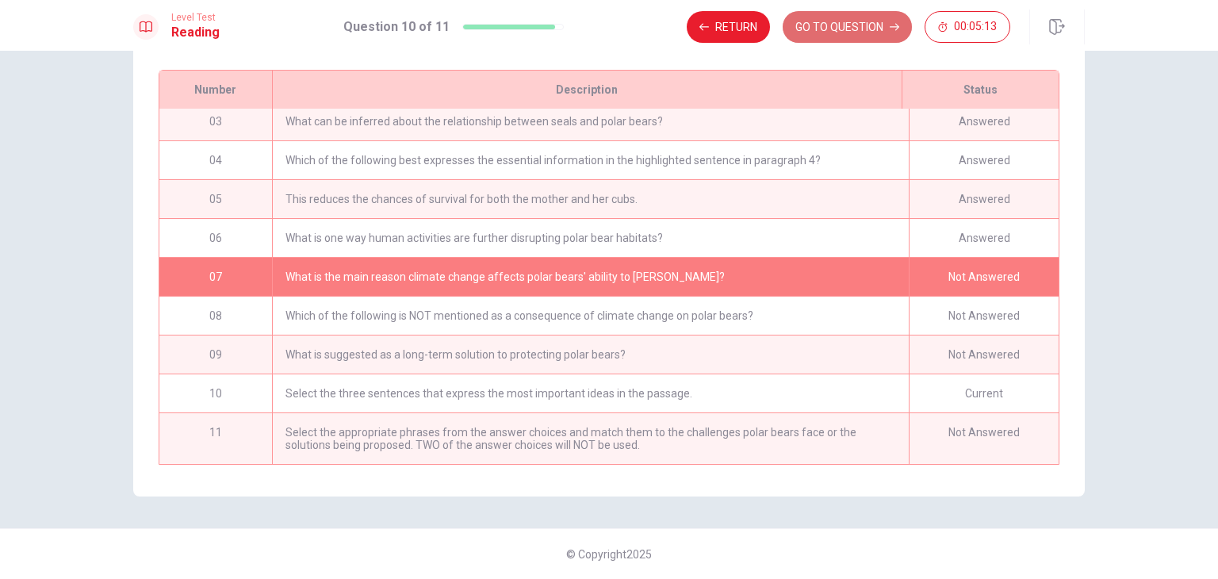
click at [814, 36] on button "GO TO QUESTION" at bounding box center [847, 27] width 129 height 32
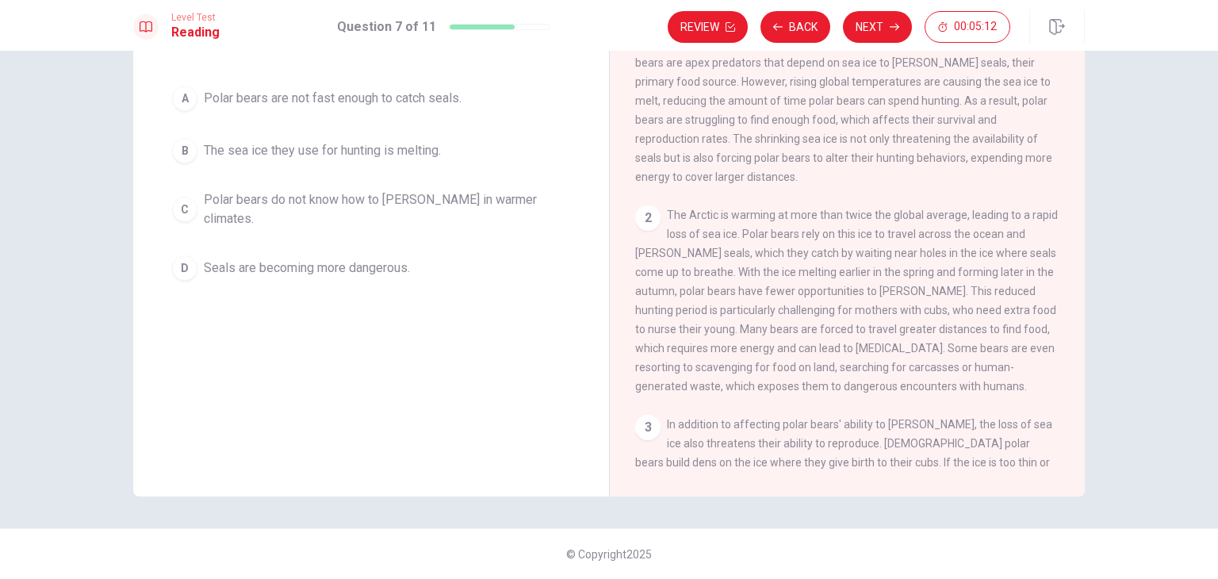
scroll to position [137, 0]
click at [177, 145] on div "B" at bounding box center [184, 150] width 25 height 25
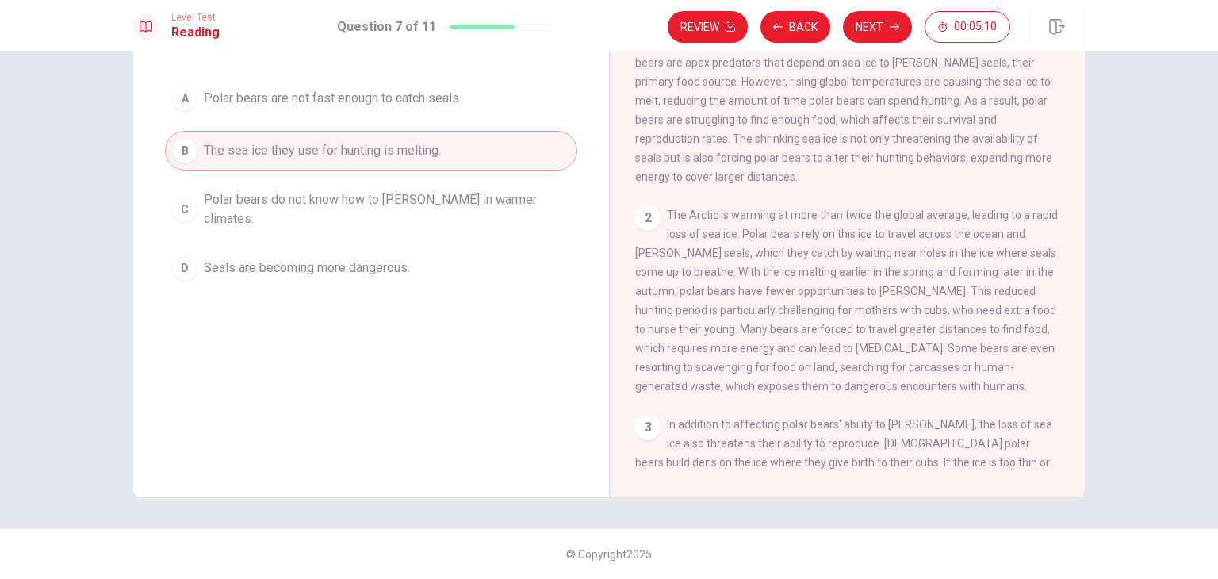
scroll to position [0, 0]
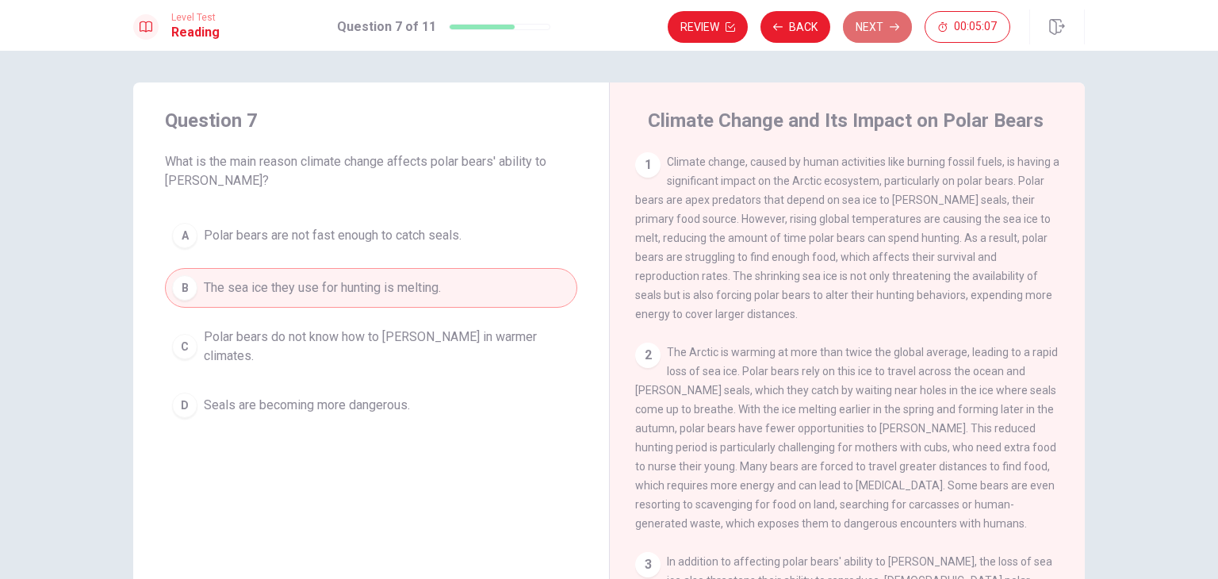
click at [883, 17] on button "Next" at bounding box center [877, 27] width 69 height 32
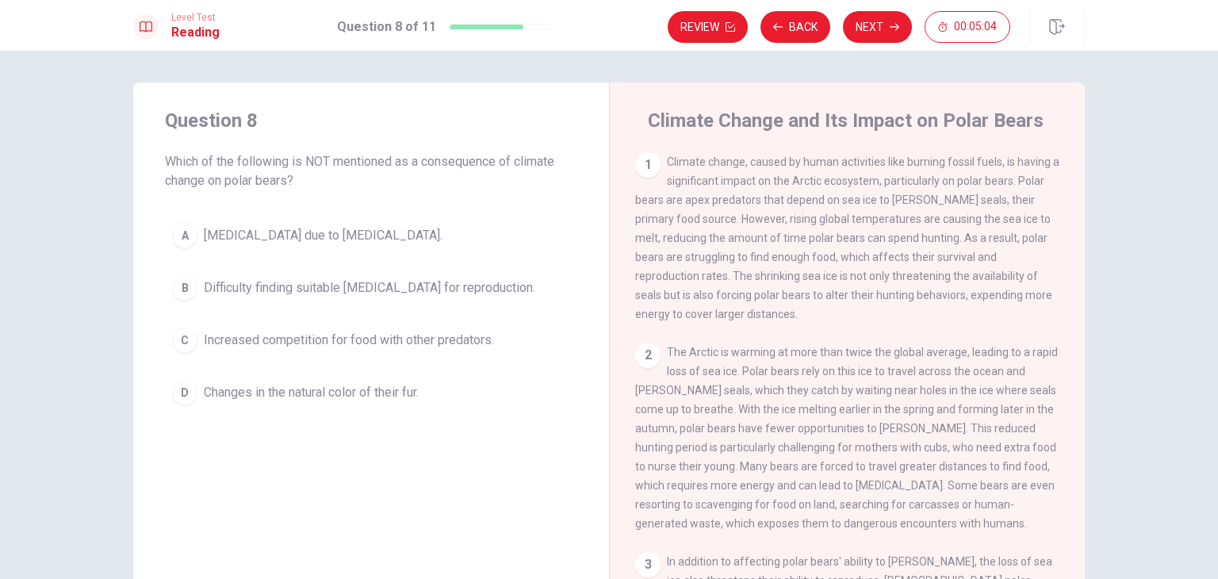
drag, startPoint x: 298, startPoint y: 157, endPoint x: 328, endPoint y: 163, distance: 29.9
click at [328, 163] on span "Which of the following is NOT mentioned as a consequence of climate change on p…" at bounding box center [371, 171] width 412 height 38
drag, startPoint x: 328, startPoint y: 163, endPoint x: 299, endPoint y: 154, distance: 29.9
click at [299, 154] on span "Which of the following is NOT mentioned as a consequence of climate change on p…" at bounding box center [371, 171] width 412 height 38
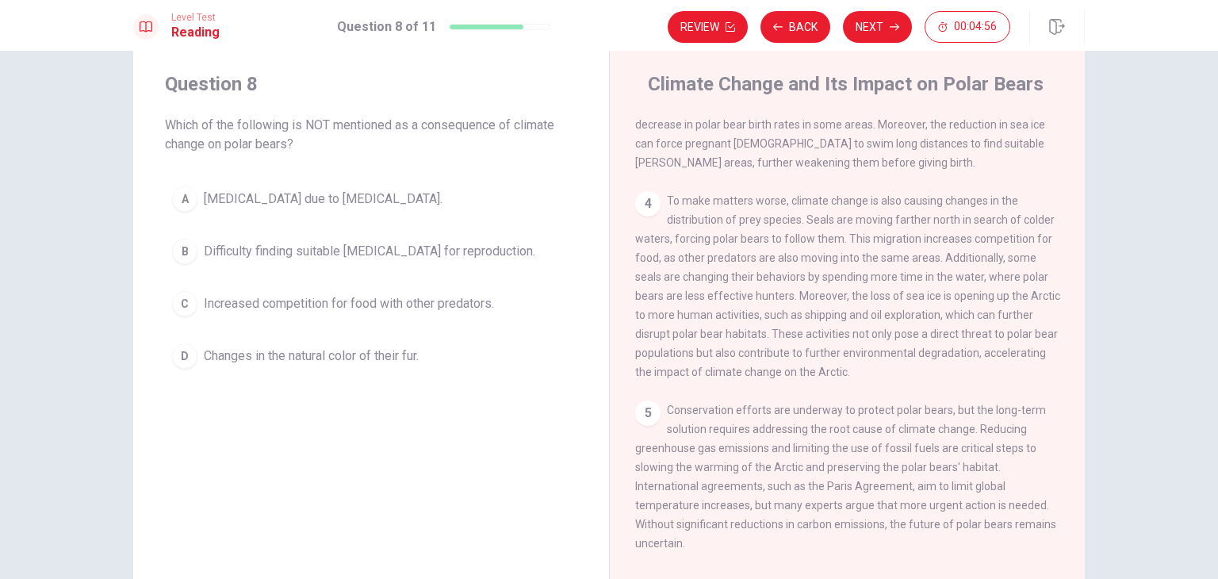
scroll to position [35, 0]
click at [185, 361] on div "D" at bounding box center [184, 357] width 25 height 25
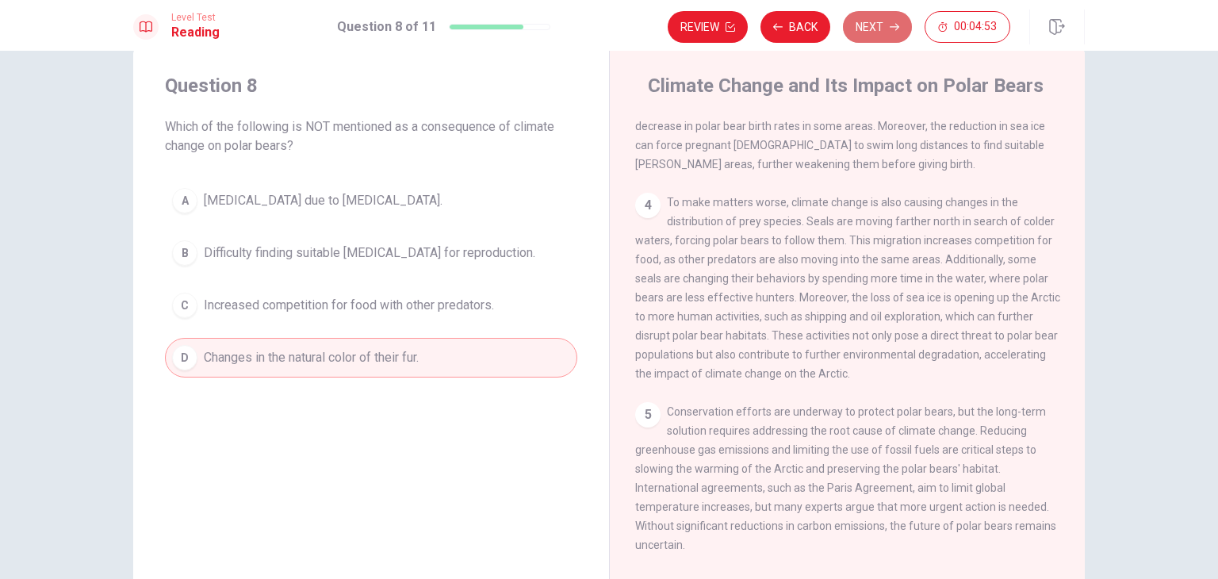
click at [883, 23] on button "Next" at bounding box center [877, 27] width 69 height 32
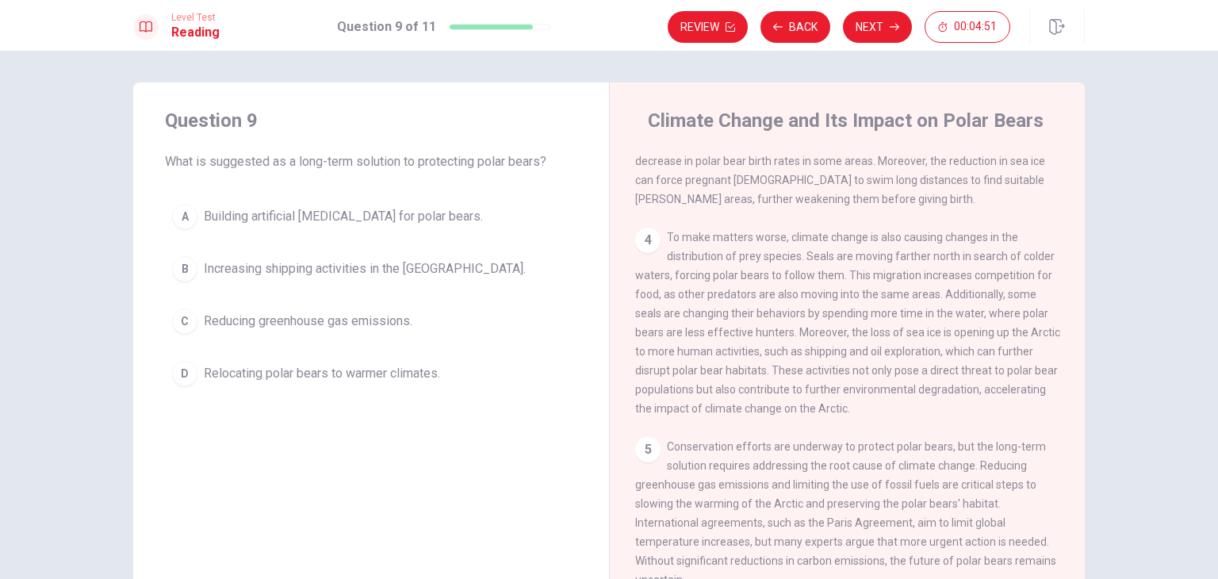
scroll to position [0, 0]
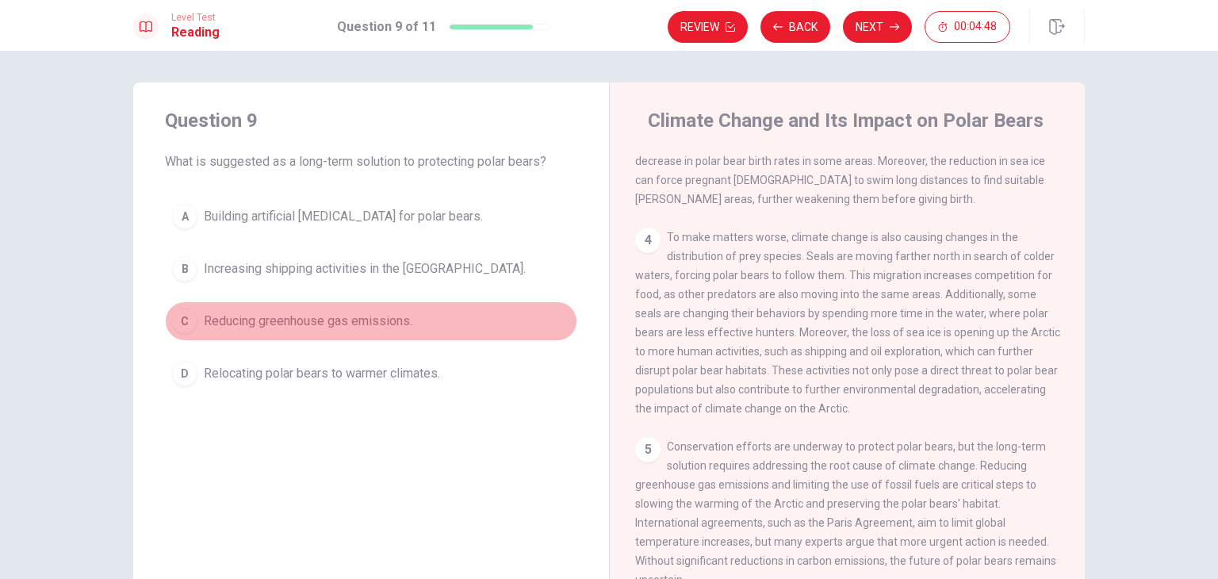
click at [184, 324] on div "C" at bounding box center [184, 320] width 25 height 25
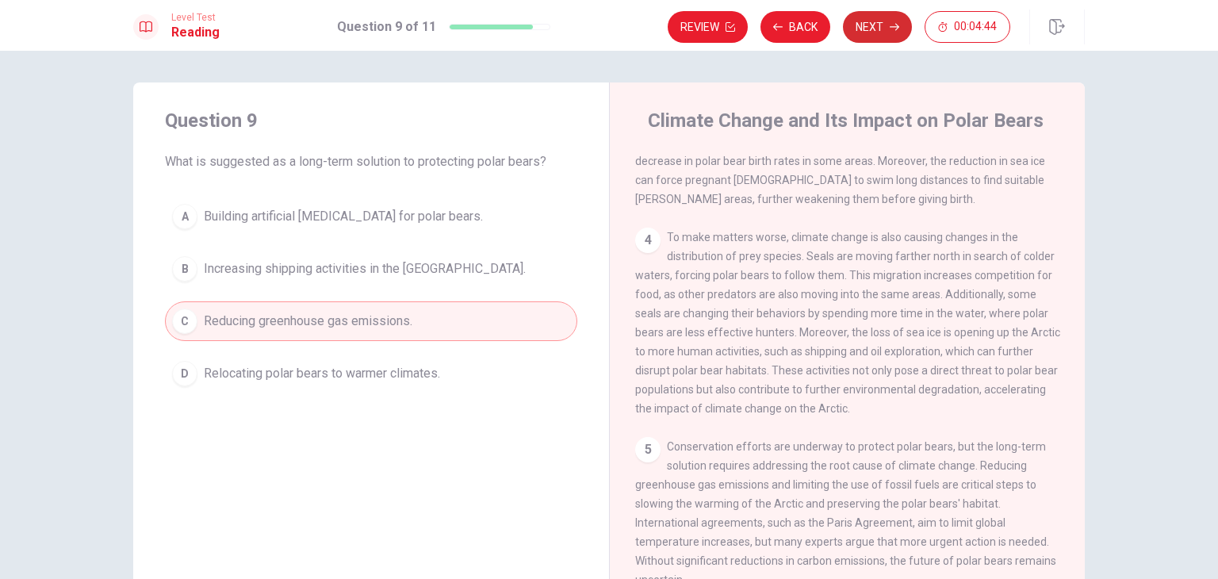
click at [887, 29] on button "Next" at bounding box center [877, 27] width 69 height 32
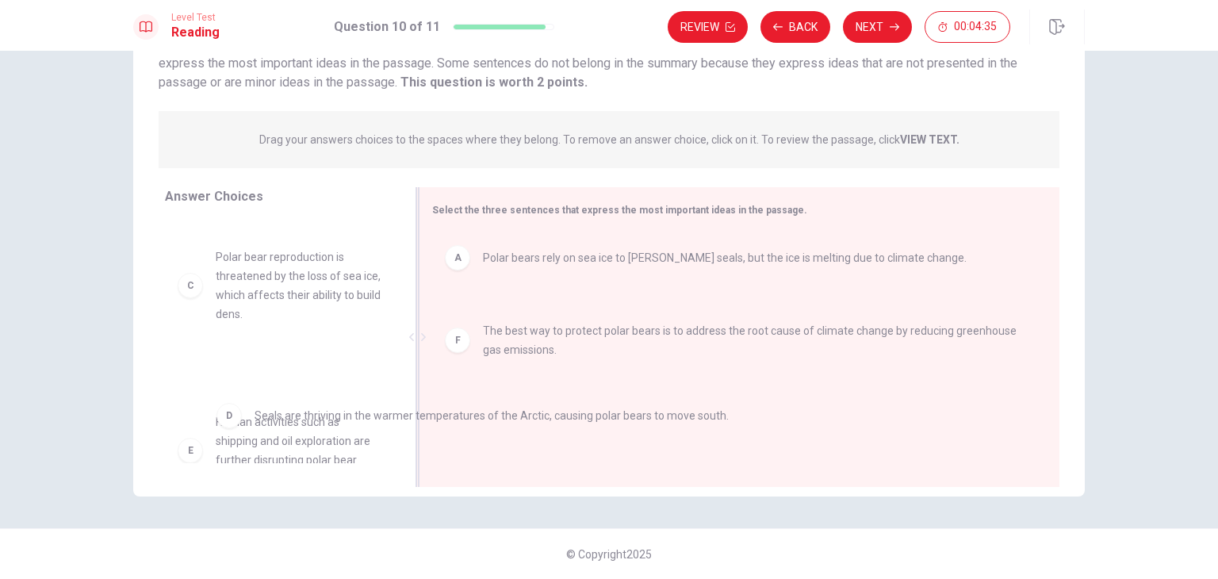
drag, startPoint x: 457, startPoint y: 315, endPoint x: 225, endPoint y: 408, distance: 249.8
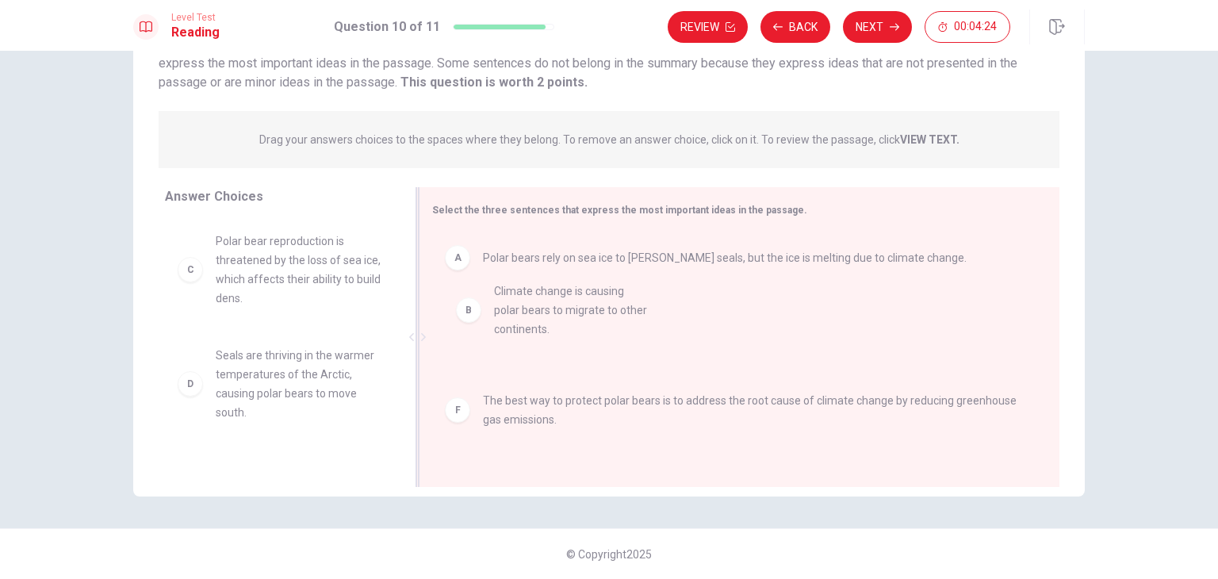
drag, startPoint x: 187, startPoint y: 266, endPoint x: 482, endPoint y: 324, distance: 300.8
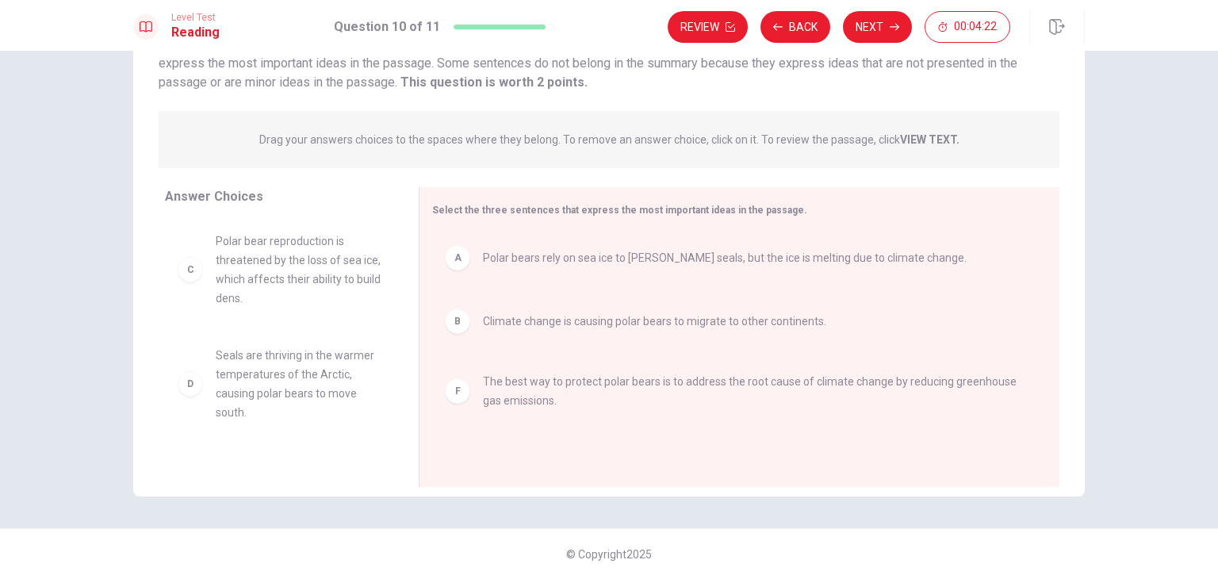
scroll to position [86, 0]
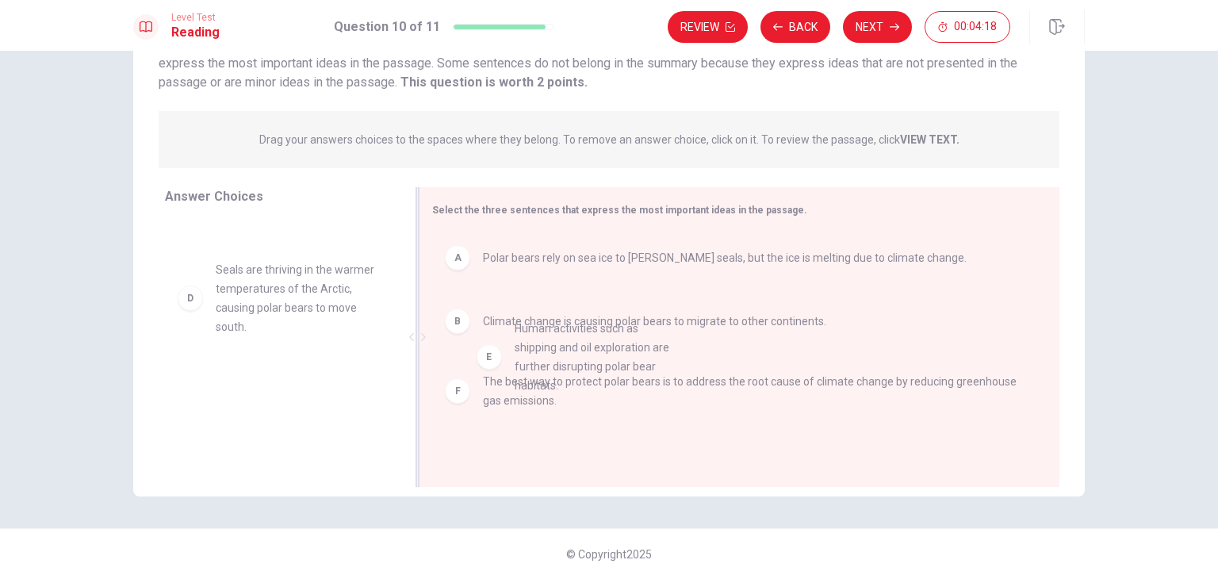
drag, startPoint x: 184, startPoint y: 420, endPoint x: 489, endPoint y: 368, distance: 309.8
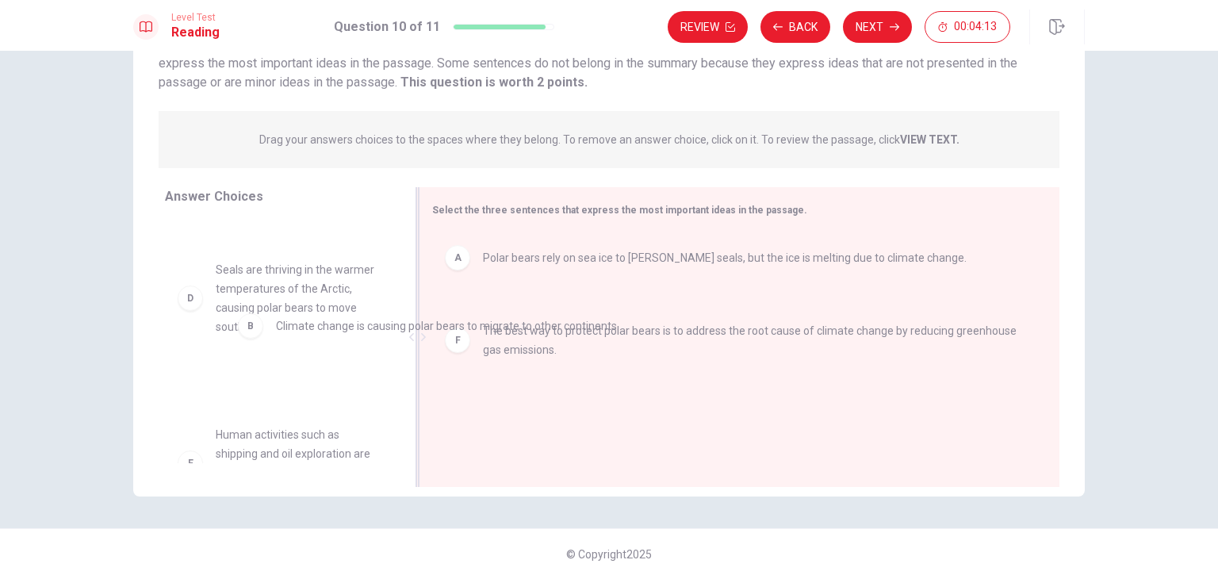
drag, startPoint x: 454, startPoint y: 325, endPoint x: 239, endPoint y: 330, distance: 215.8
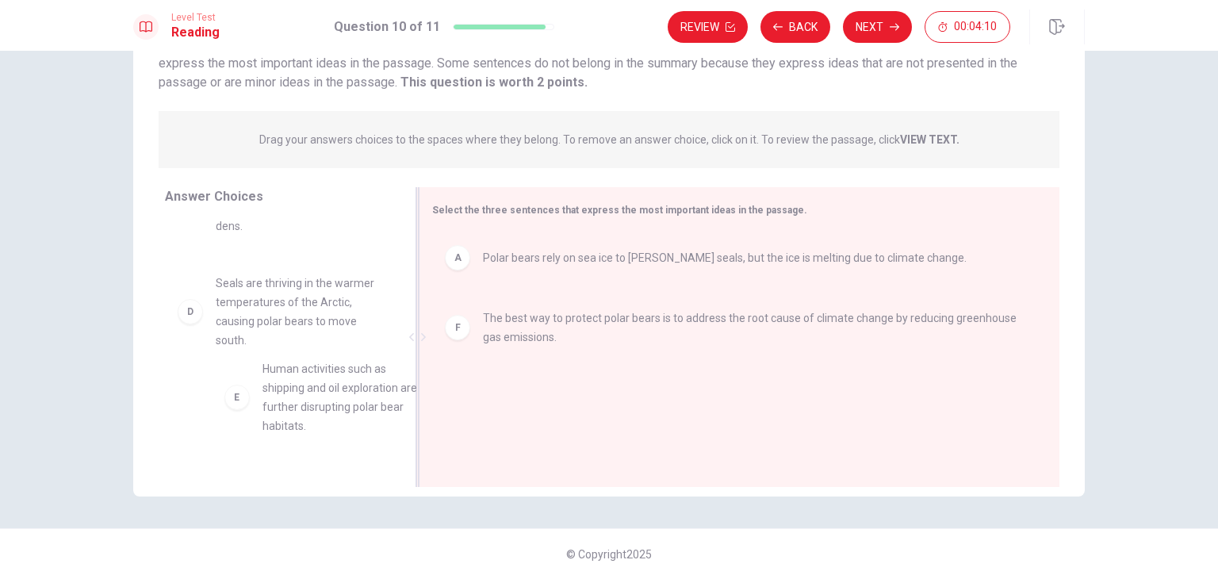
scroll to position [168, 0]
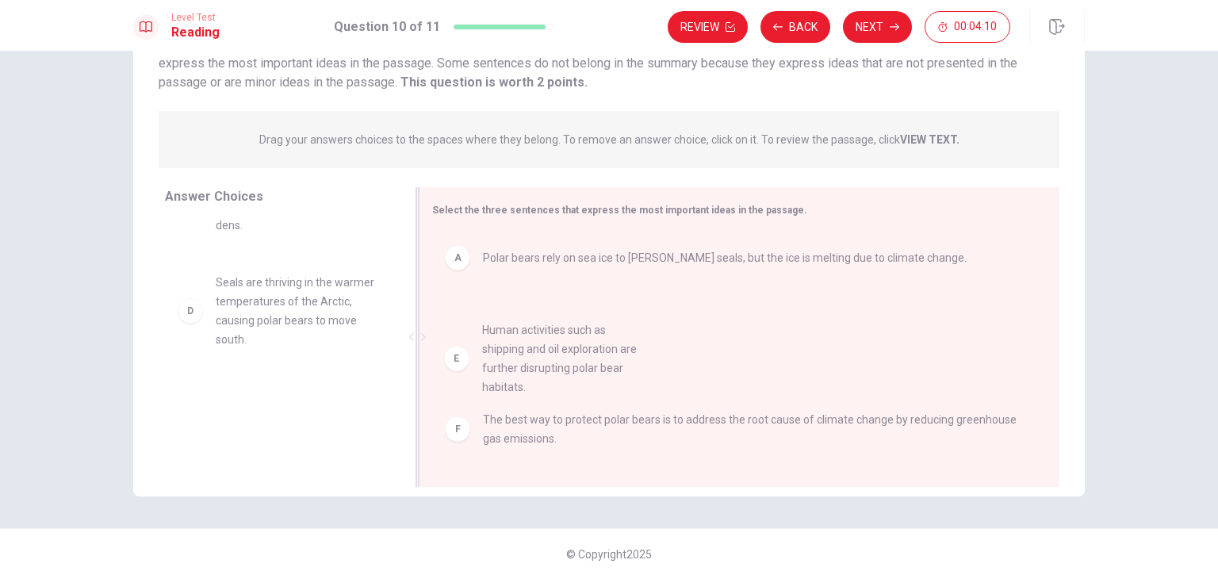
drag, startPoint x: 188, startPoint y: 423, endPoint x: 473, endPoint y: 363, distance: 290.9
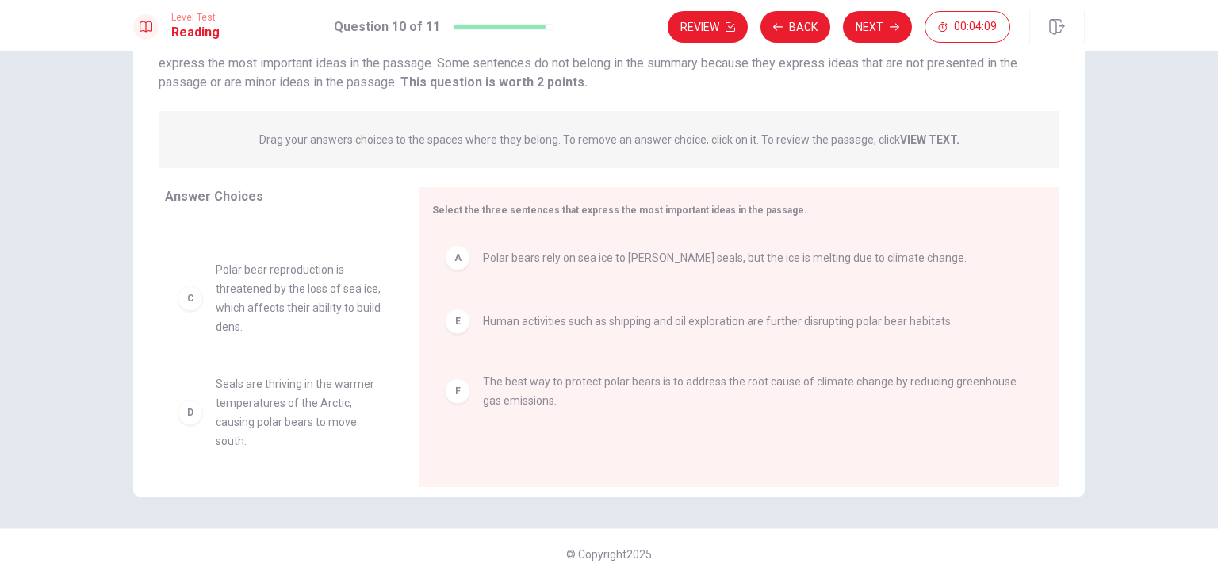
scroll to position [67, 0]
click at [881, 26] on button "Next" at bounding box center [877, 27] width 69 height 32
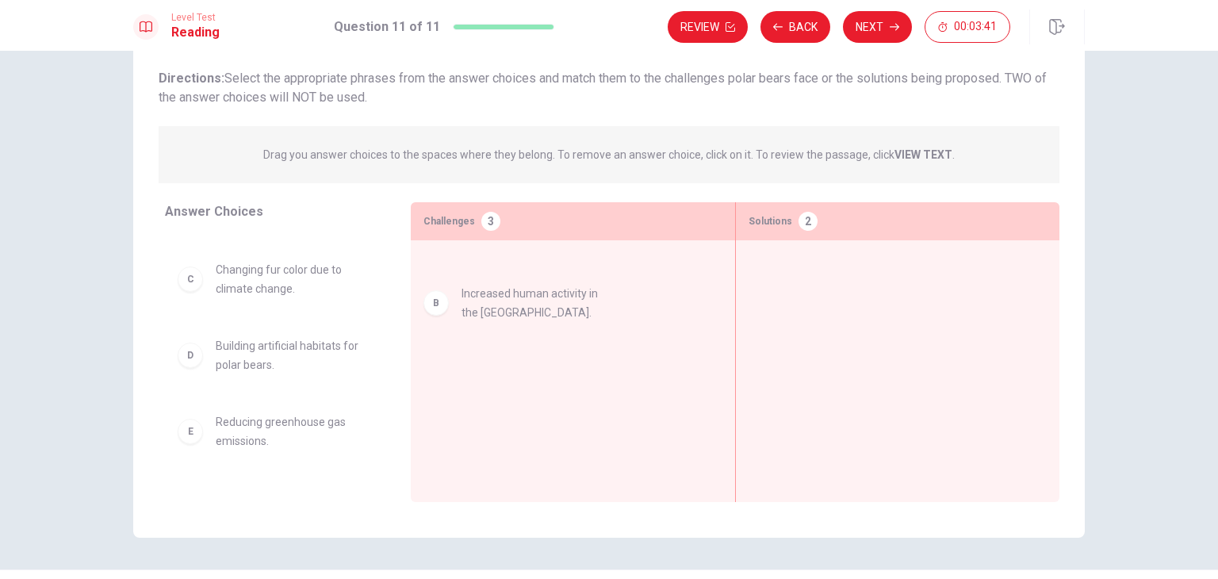
scroll to position [60, 0]
drag, startPoint x: 186, startPoint y: 285, endPoint x: 477, endPoint y: 293, distance: 291.2
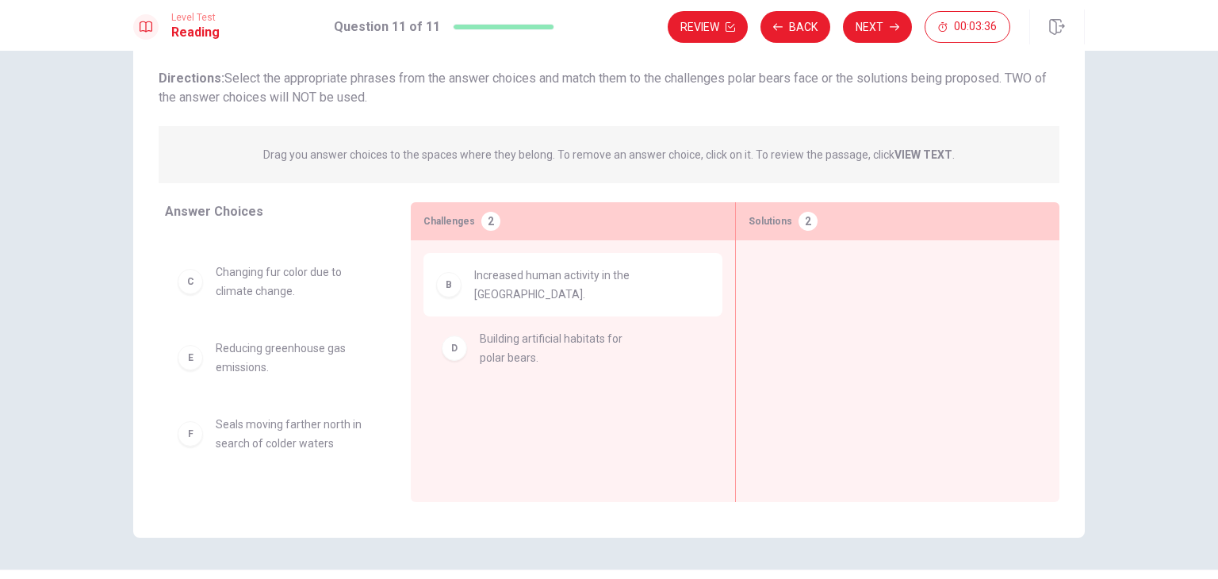
drag, startPoint x: 187, startPoint y: 359, endPoint x: 464, endPoint y: 353, distance: 276.8
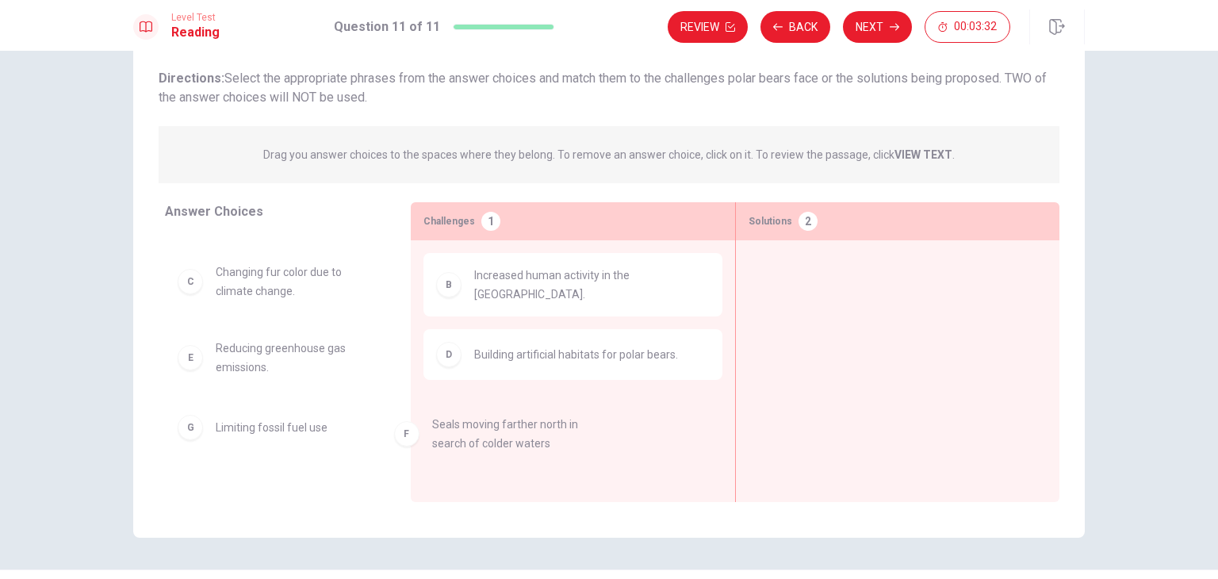
scroll to position [63, 0]
drag, startPoint x: 189, startPoint y: 434, endPoint x: 790, endPoint y: 276, distance: 621.5
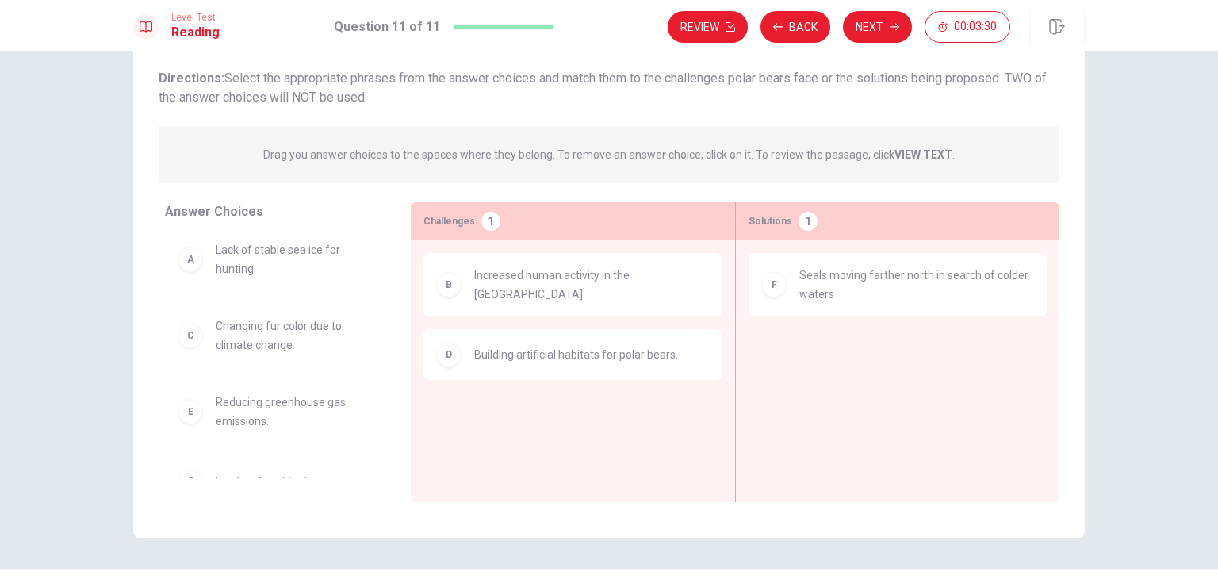
scroll to position [0, 0]
drag, startPoint x: 182, startPoint y: 270, endPoint x: 470, endPoint y: 404, distance: 317.5
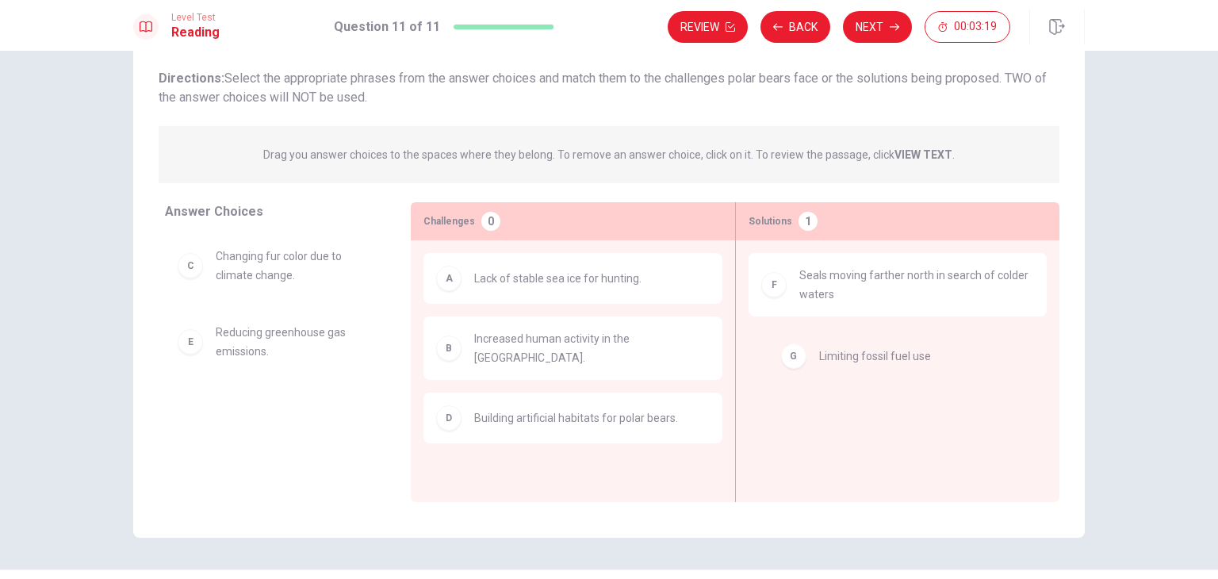
drag, startPoint x: 190, startPoint y: 411, endPoint x: 836, endPoint y: 351, distance: 648.3
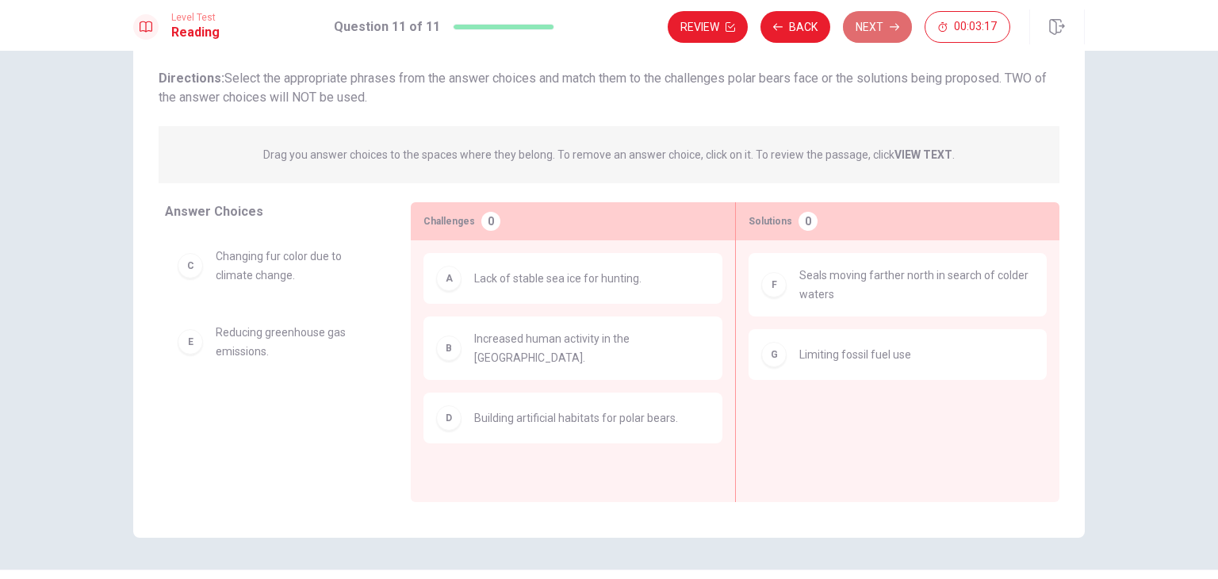
click at [866, 33] on button "Next" at bounding box center [877, 27] width 69 height 32
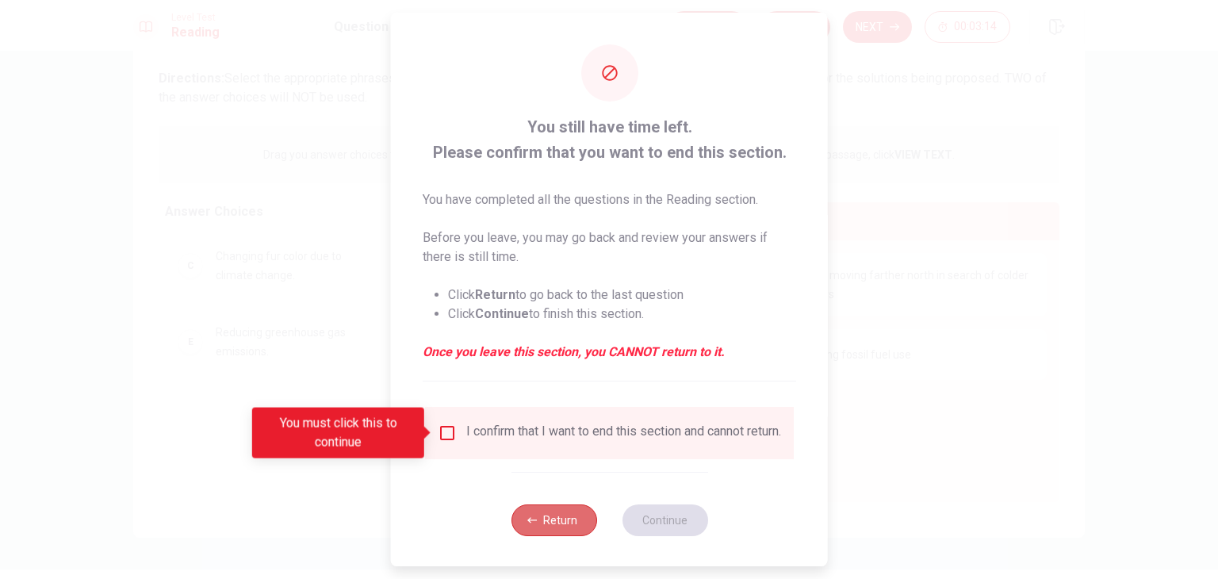
click at [545, 536] on button "Return" at bounding box center [554, 520] width 86 height 32
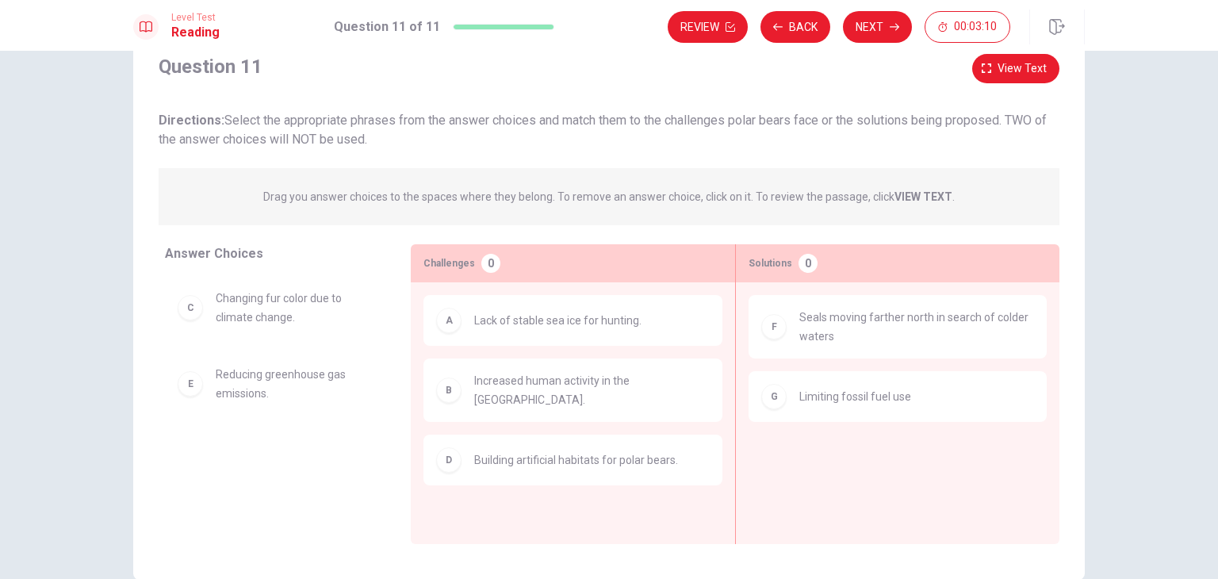
scroll to position [54, 0]
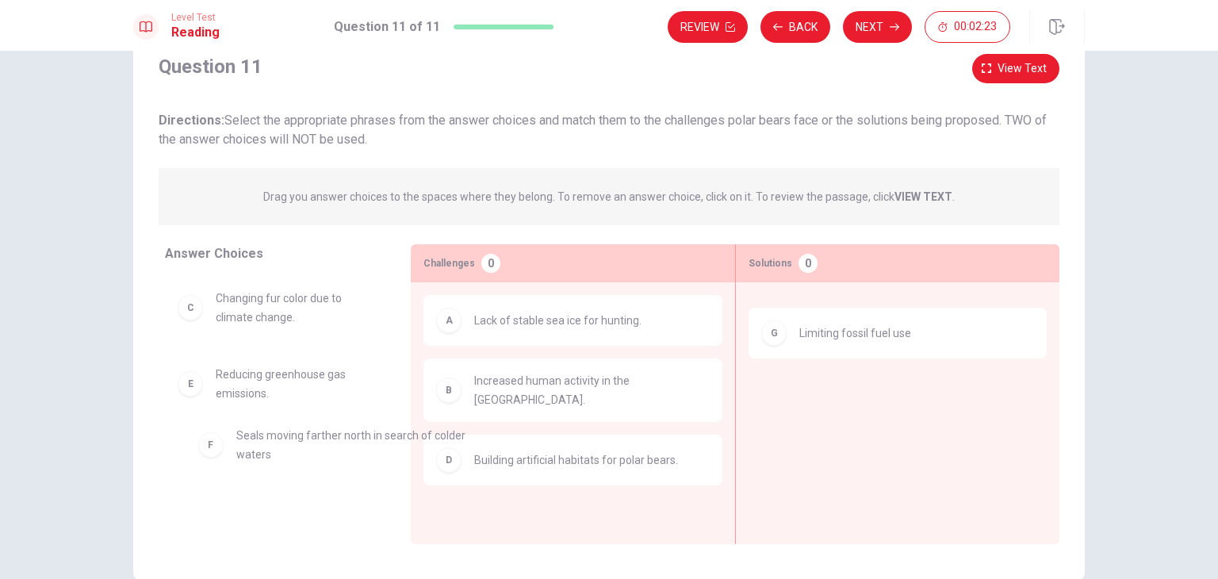
drag, startPoint x: 842, startPoint y: 326, endPoint x: 243, endPoint y: 435, distance: 608.7
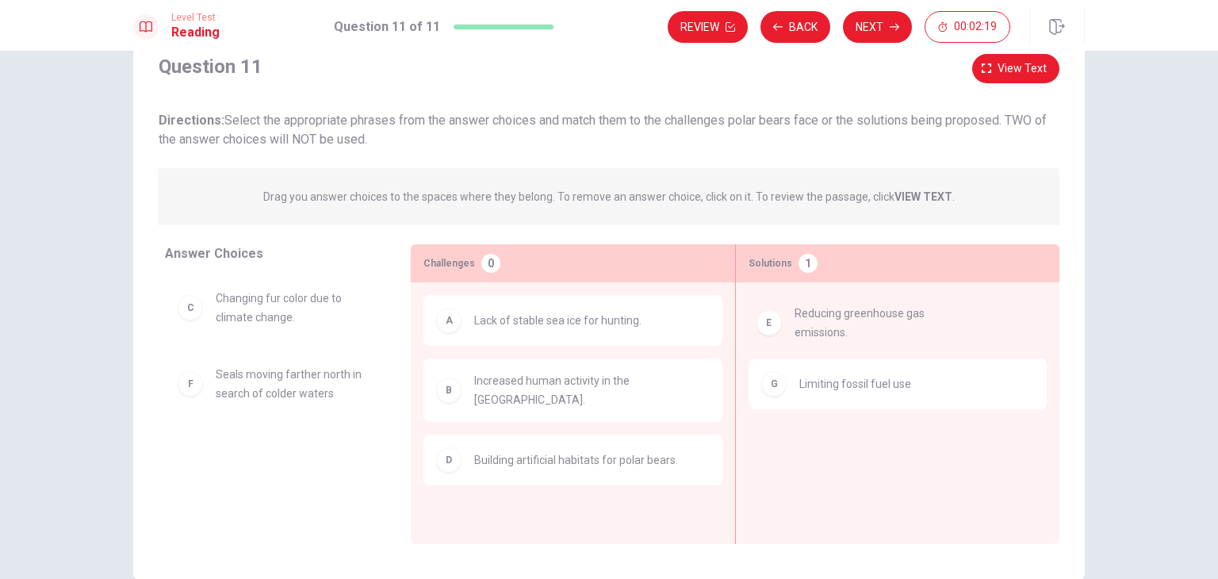
drag, startPoint x: 213, startPoint y: 384, endPoint x: 799, endPoint y: 325, distance: 589.8
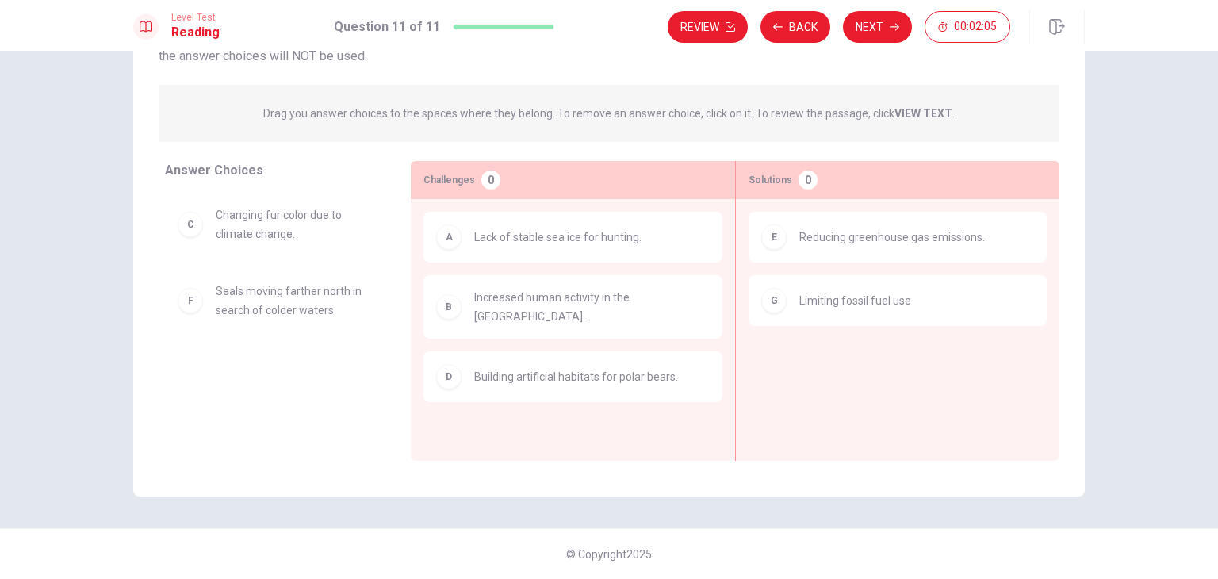
scroll to position [0, 0]
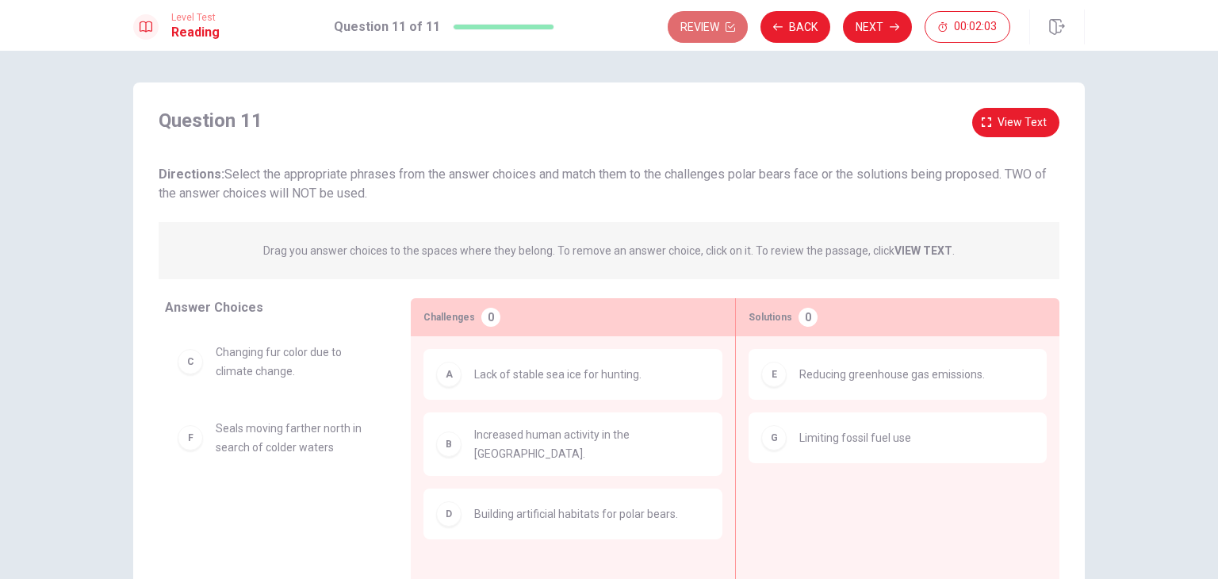
click at [722, 20] on button "Review" at bounding box center [708, 27] width 80 height 32
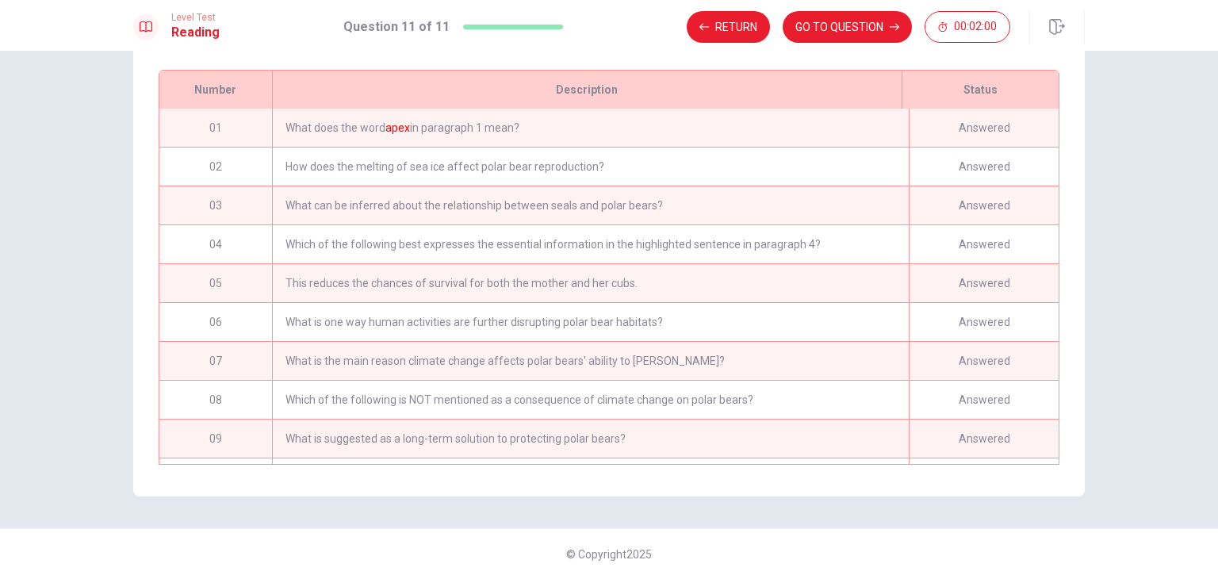
click at [582, 128] on div "What does the word apex in paragraph 1 mean?" at bounding box center [590, 128] width 637 height 38
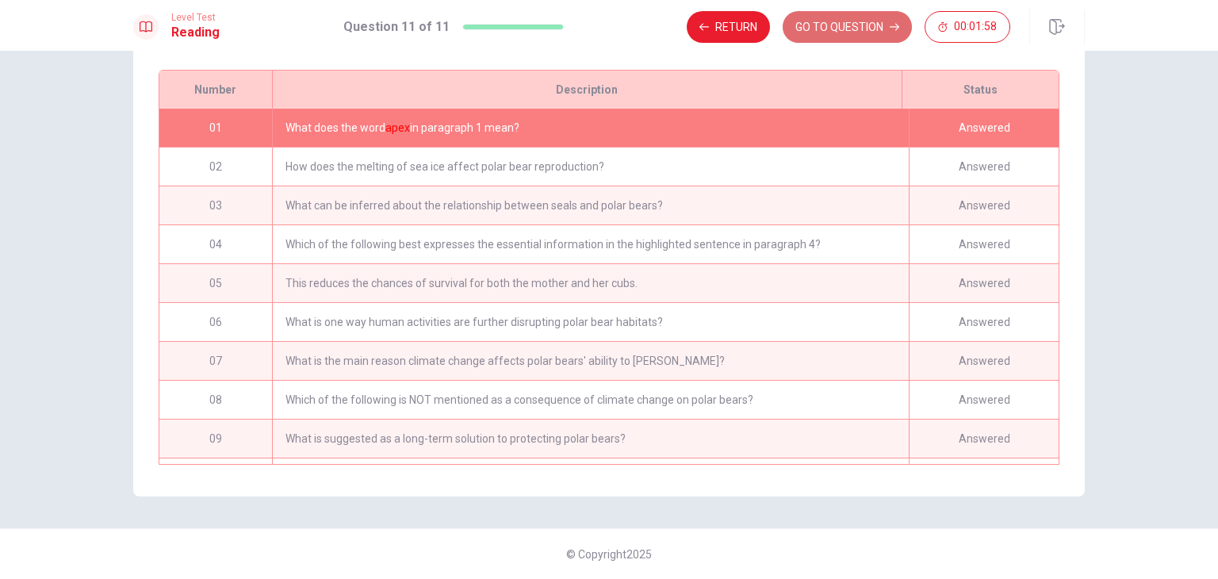
click at [806, 29] on button "GO TO QUESTION" at bounding box center [847, 27] width 129 height 32
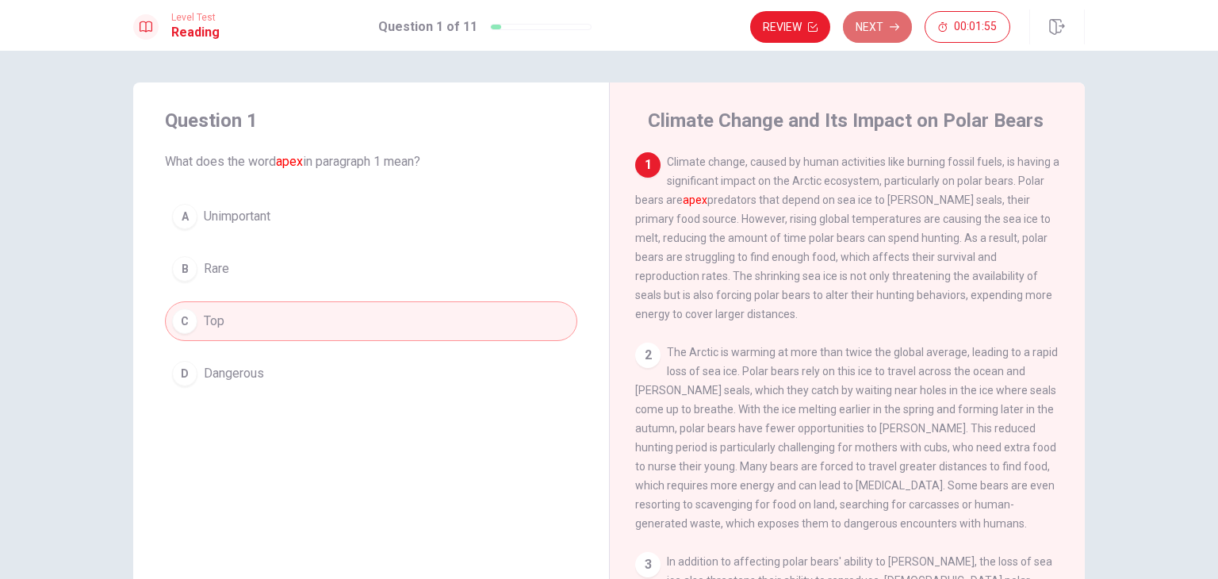
click at [876, 35] on button "Next" at bounding box center [877, 27] width 69 height 32
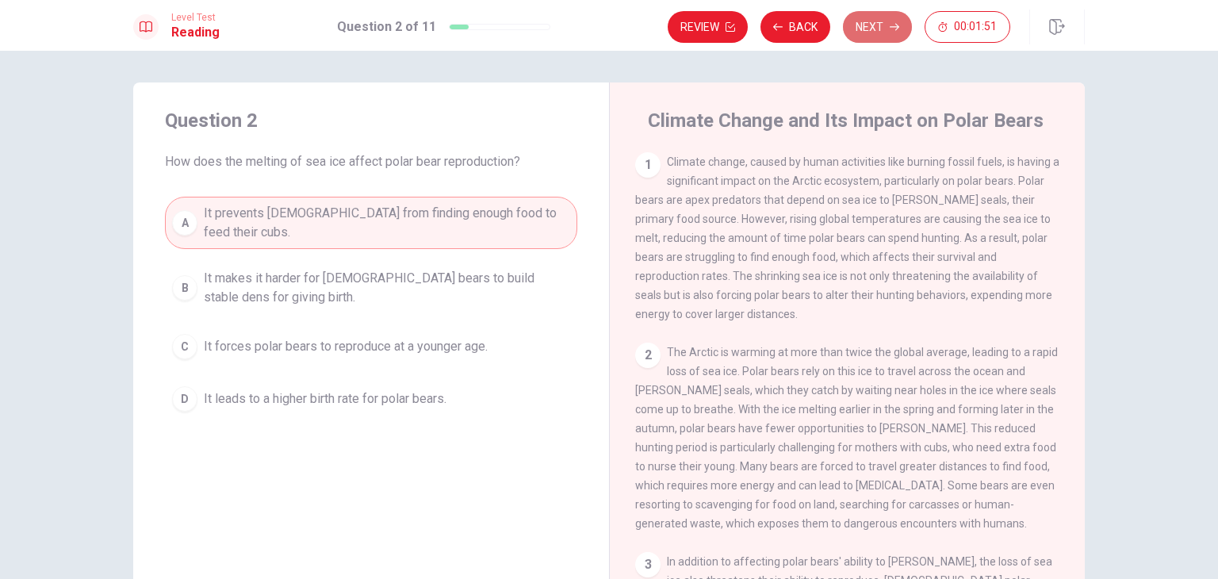
click at [851, 26] on button "Next" at bounding box center [877, 27] width 69 height 32
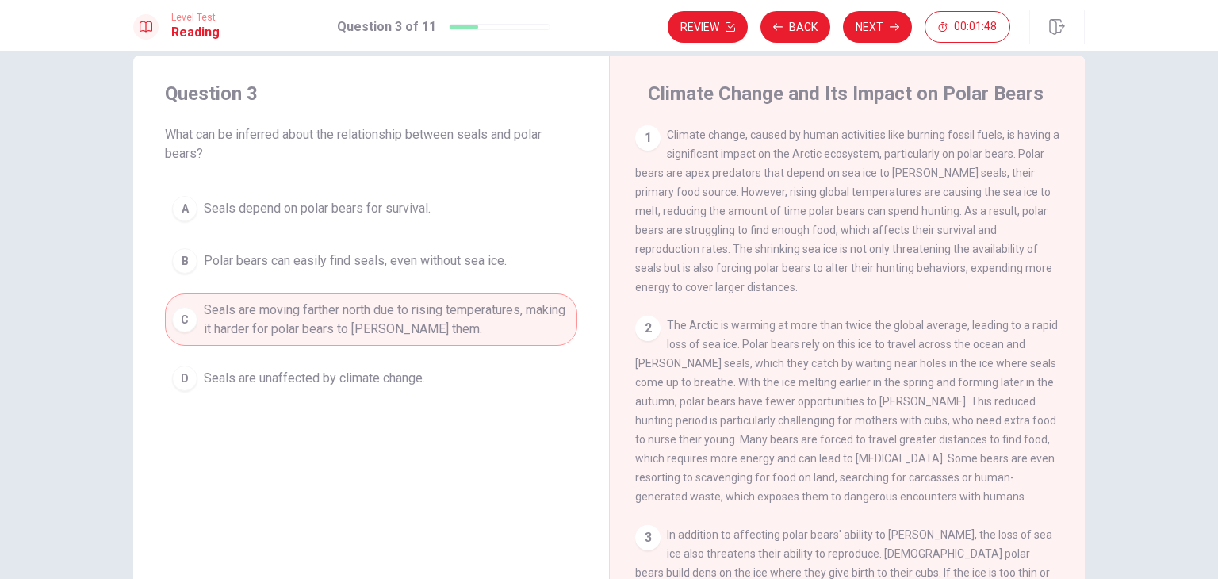
scroll to position [29, 0]
click at [856, 38] on button "Next" at bounding box center [877, 27] width 69 height 32
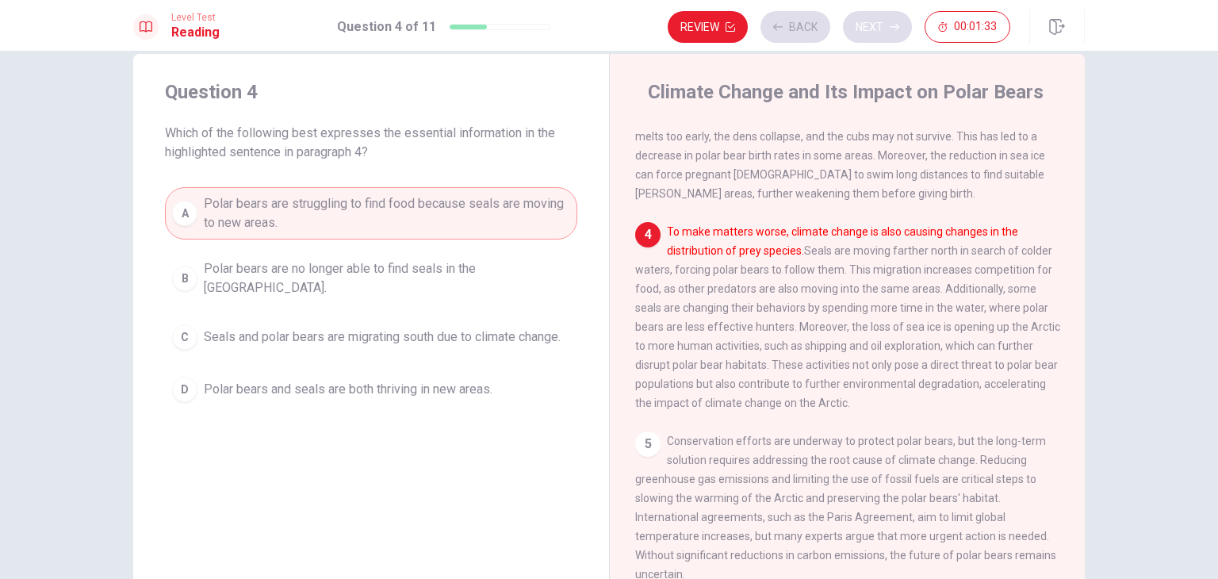
scroll to position [467, 0]
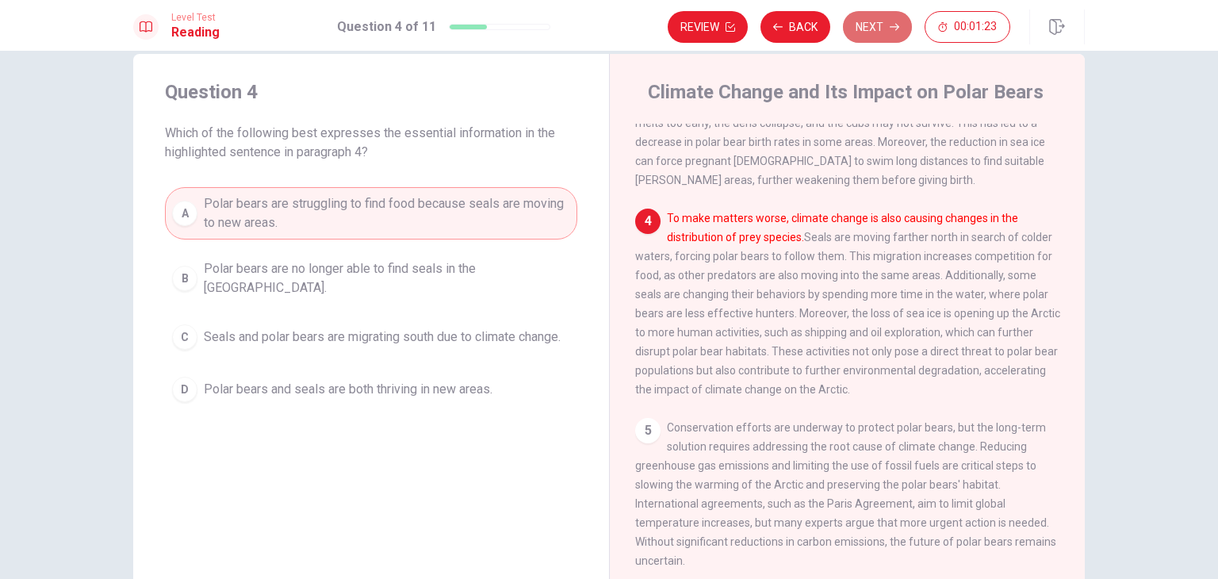
click at [879, 29] on button "Next" at bounding box center [877, 27] width 69 height 32
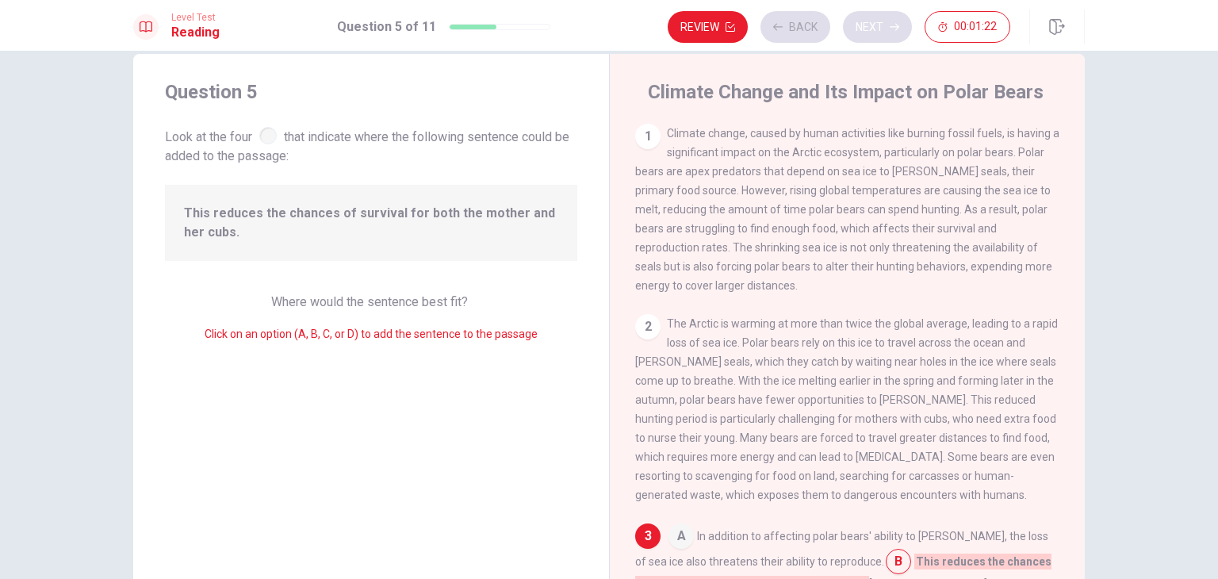
scroll to position [292, 0]
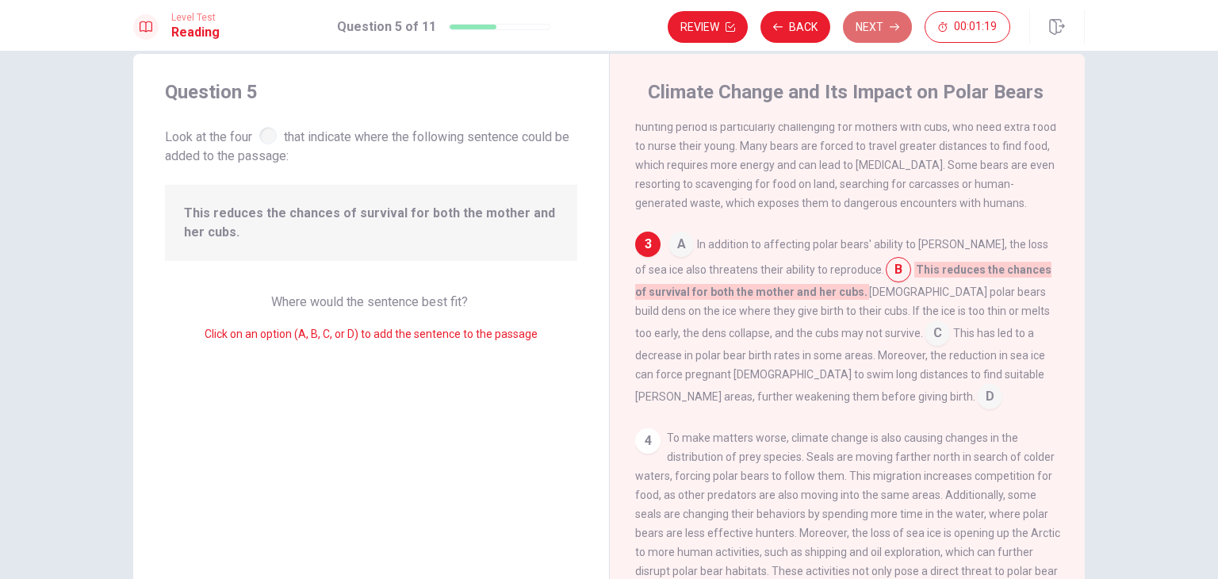
click at [879, 29] on button "Next" at bounding box center [877, 27] width 69 height 32
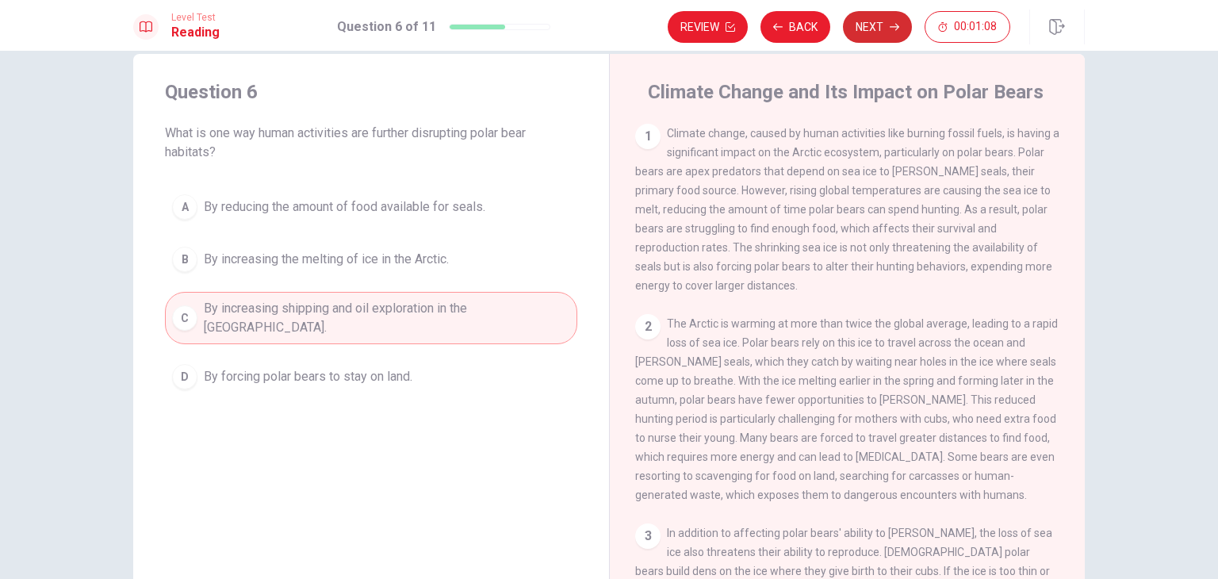
click at [865, 36] on button "Next" at bounding box center [877, 27] width 69 height 32
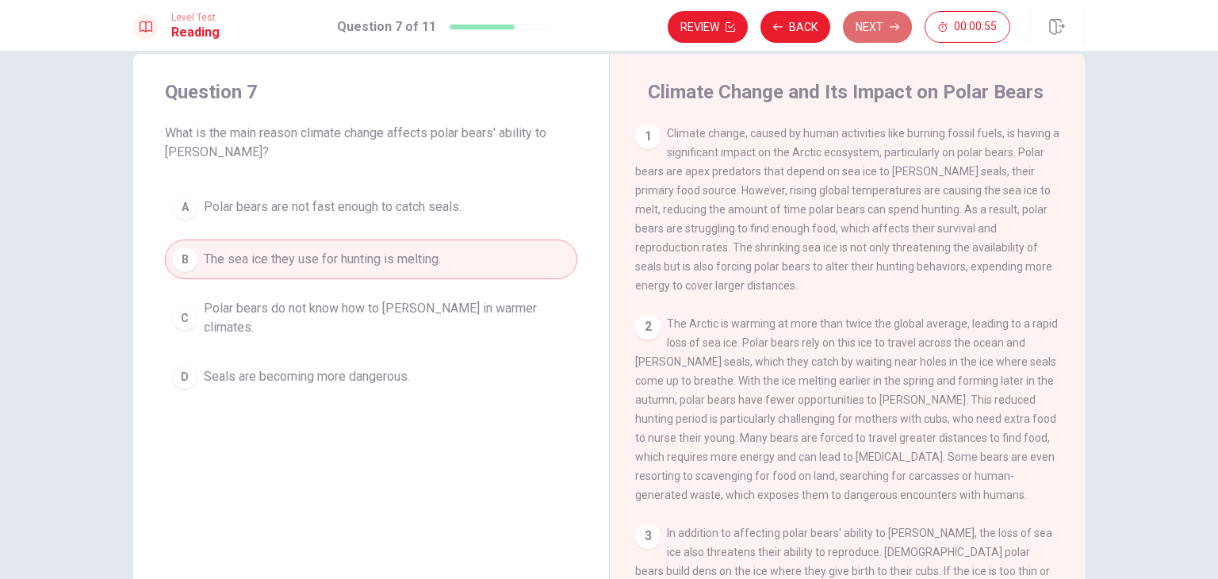
click at [865, 36] on button "Next" at bounding box center [877, 27] width 69 height 32
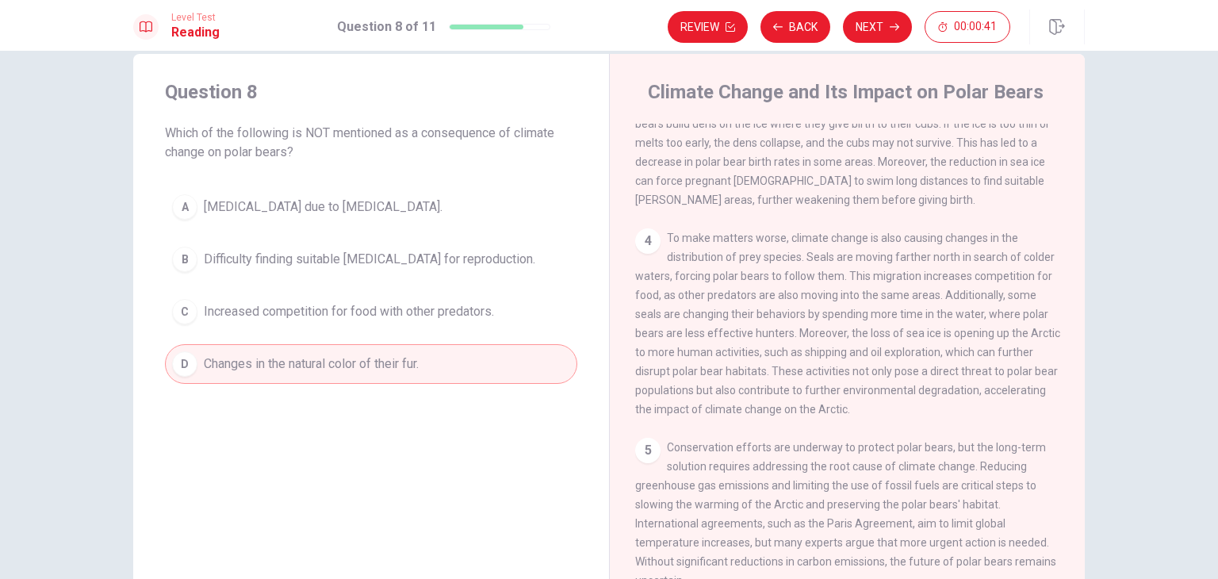
scroll to position [504, 0]
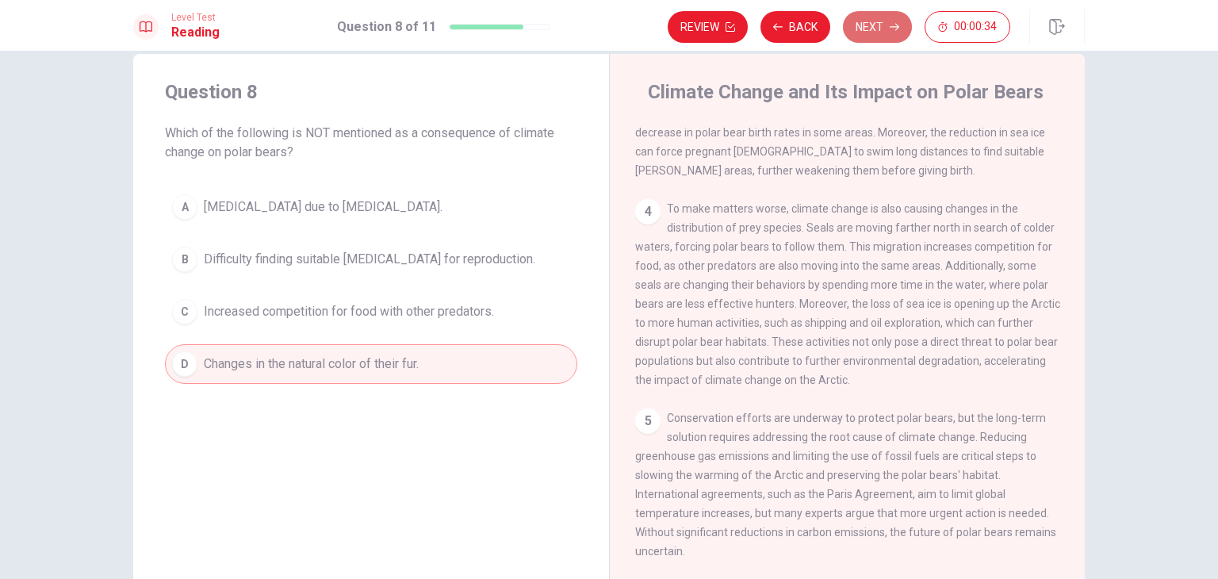
click at [867, 26] on button "Next" at bounding box center [877, 27] width 69 height 32
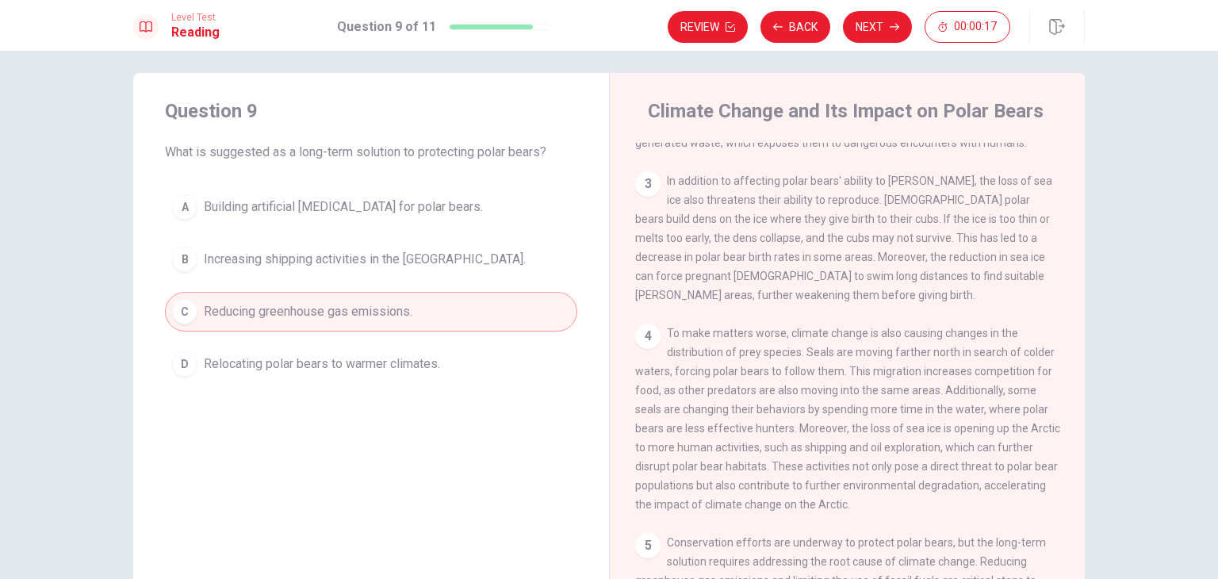
scroll to position [0, 0]
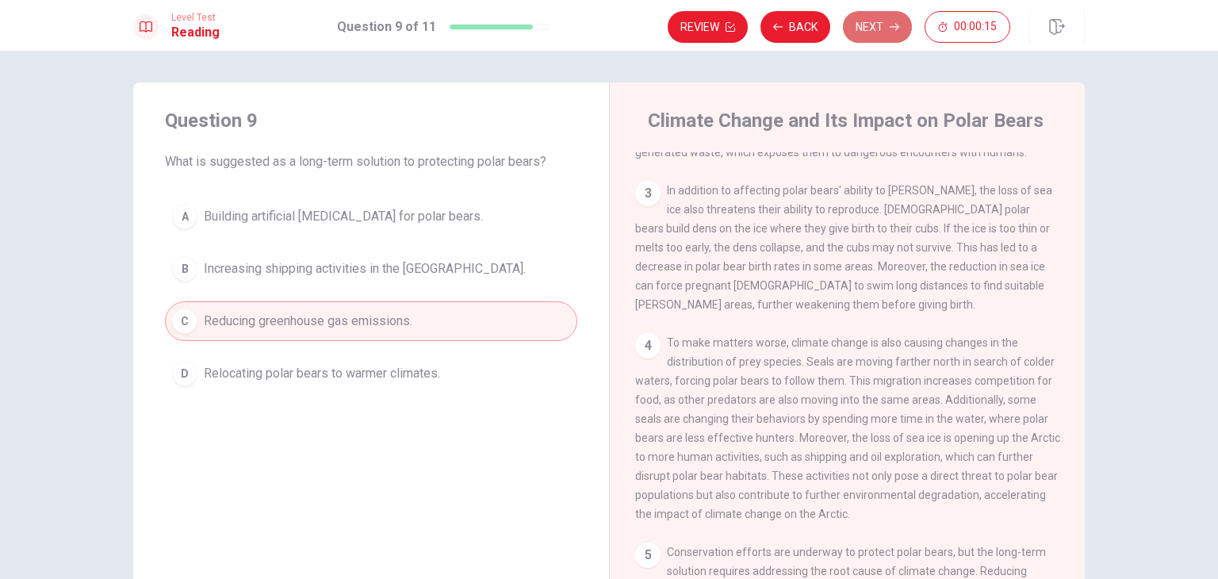
click at [884, 23] on button "Next" at bounding box center [877, 27] width 69 height 32
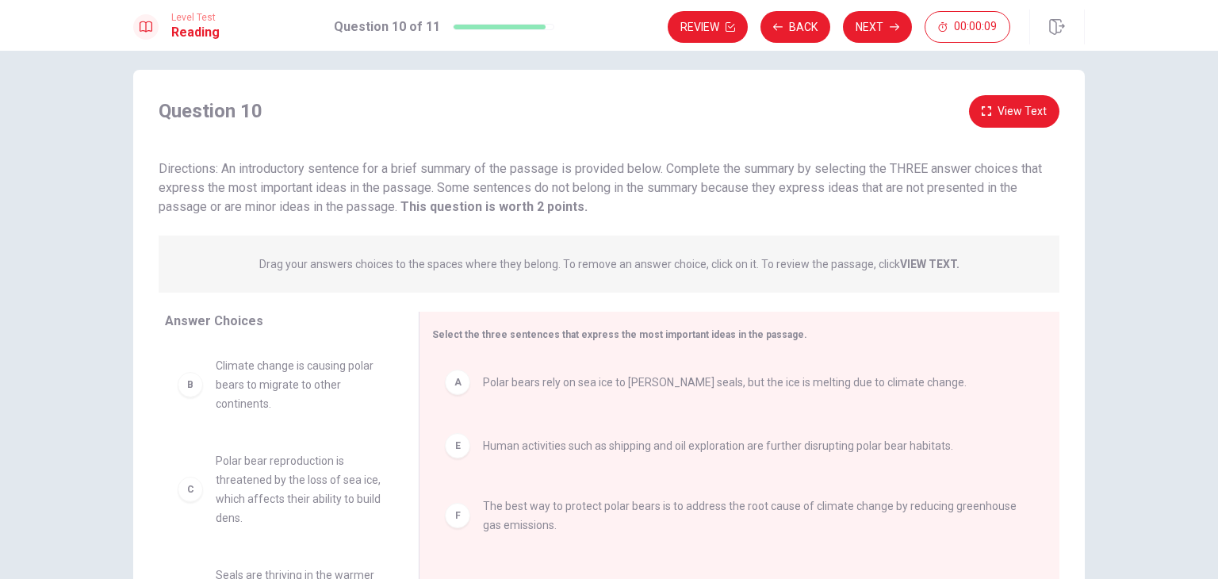
scroll to position [6, 0]
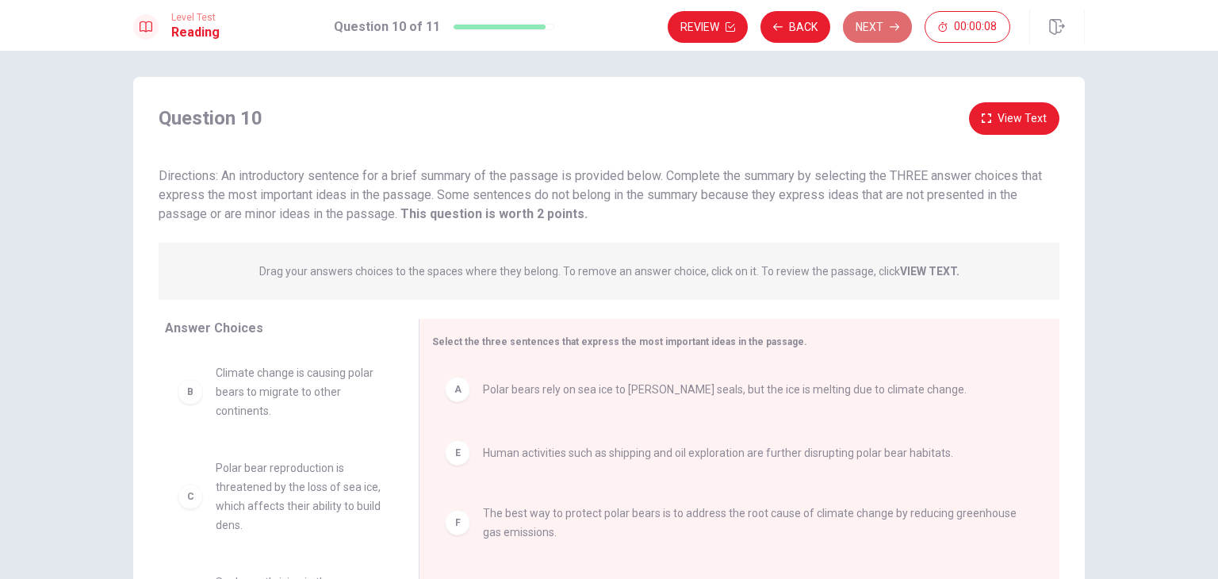
click at [860, 34] on button "Next" at bounding box center [877, 27] width 69 height 32
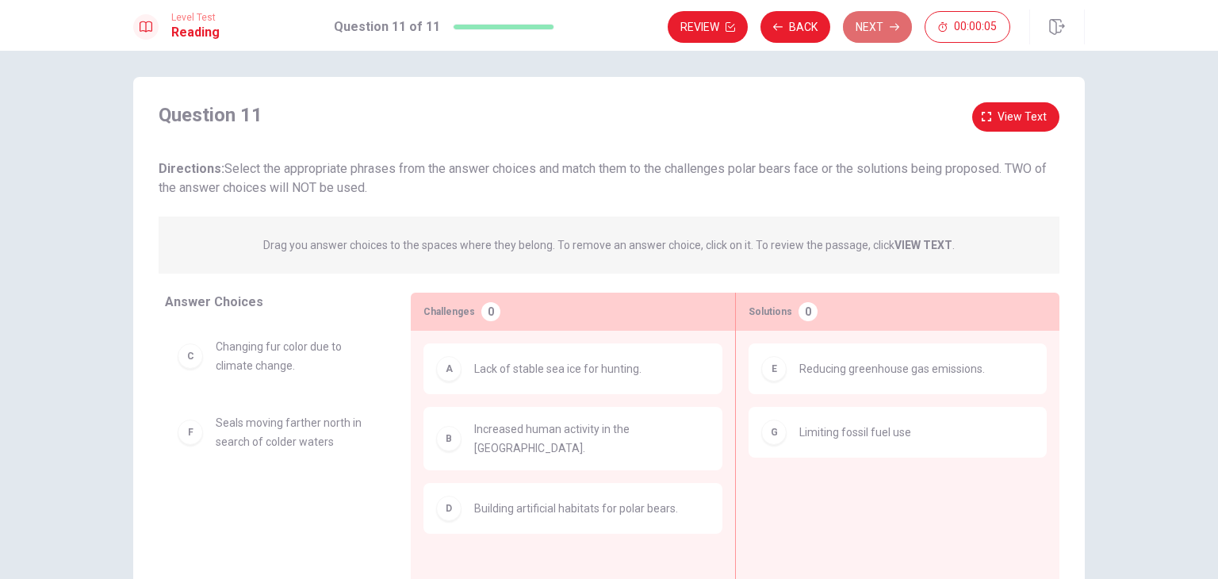
click at [860, 34] on button "Next" at bounding box center [877, 27] width 69 height 32
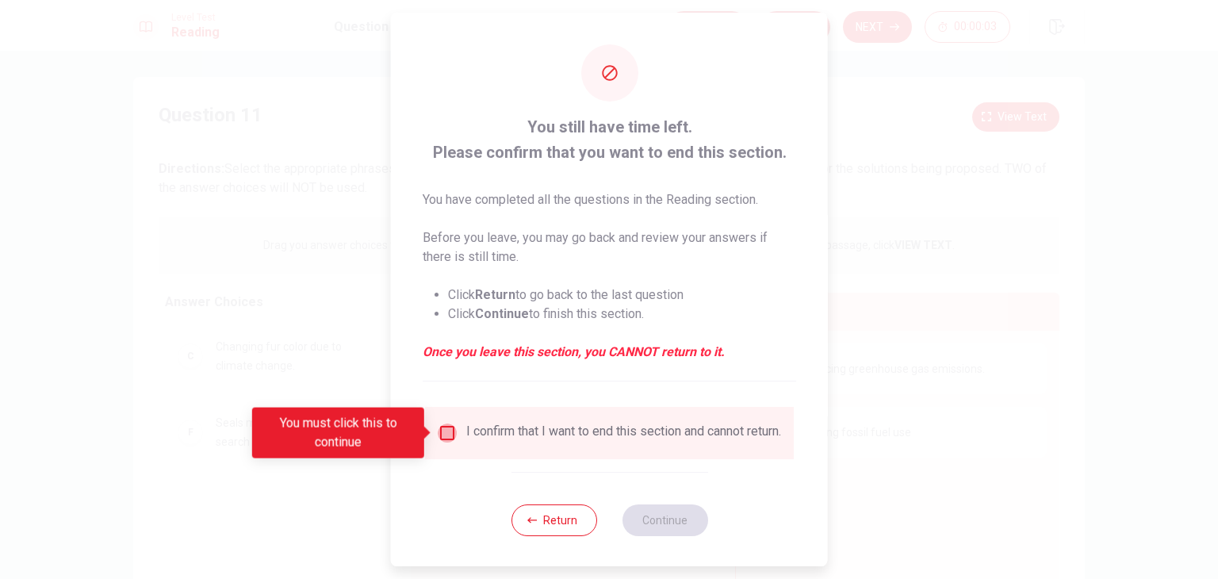
click at [446, 435] on input "You must click this to continue" at bounding box center [447, 432] width 19 height 19
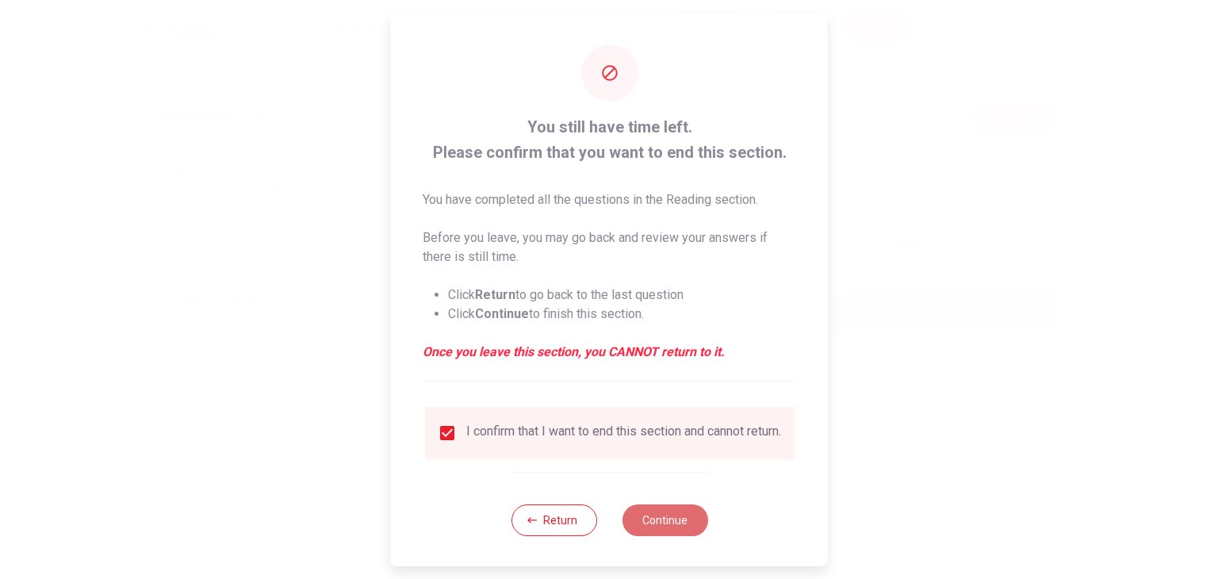
click at [688, 536] on button "Continue" at bounding box center [665, 520] width 86 height 32
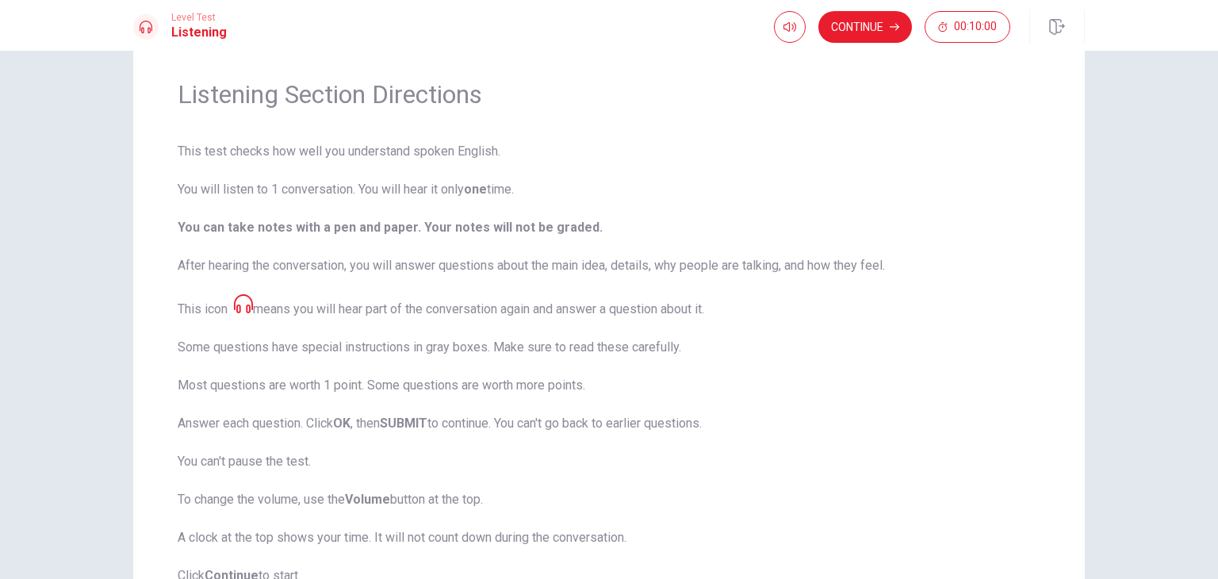
scroll to position [45, 0]
click at [869, 23] on button "Continue" at bounding box center [865, 27] width 94 height 32
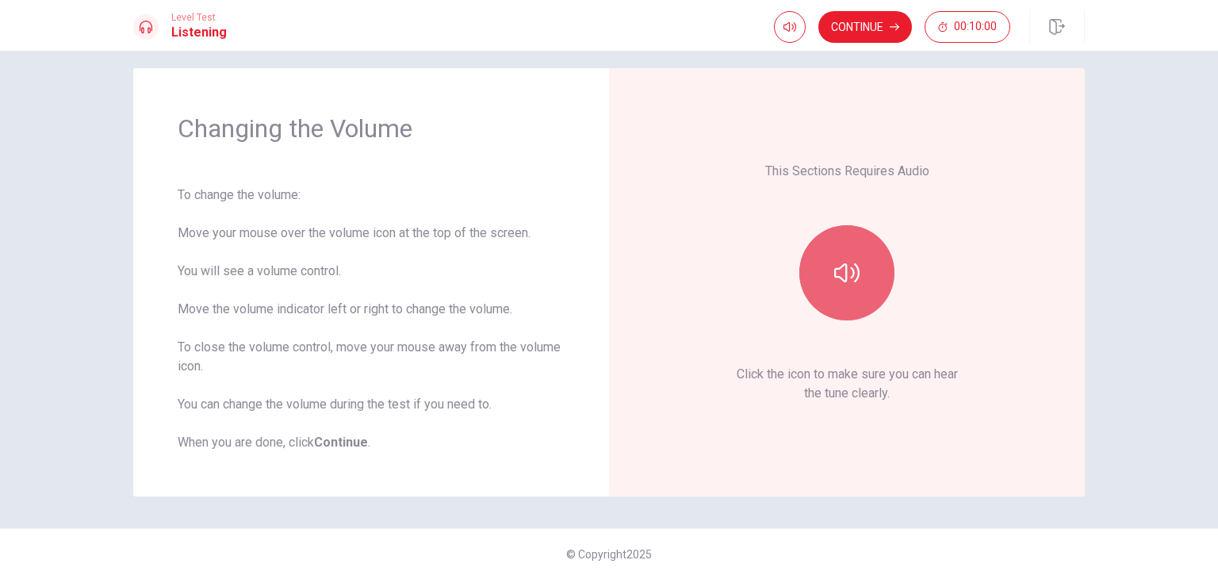
click at [861, 276] on button "button" at bounding box center [846, 272] width 95 height 95
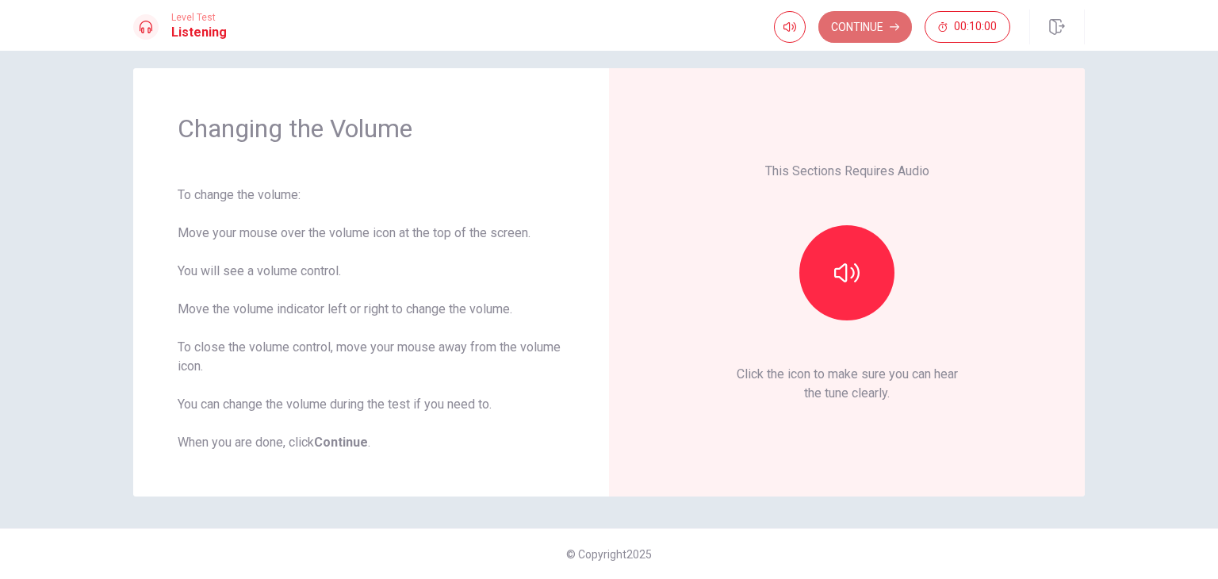
click at [881, 29] on button "Continue" at bounding box center [865, 27] width 94 height 32
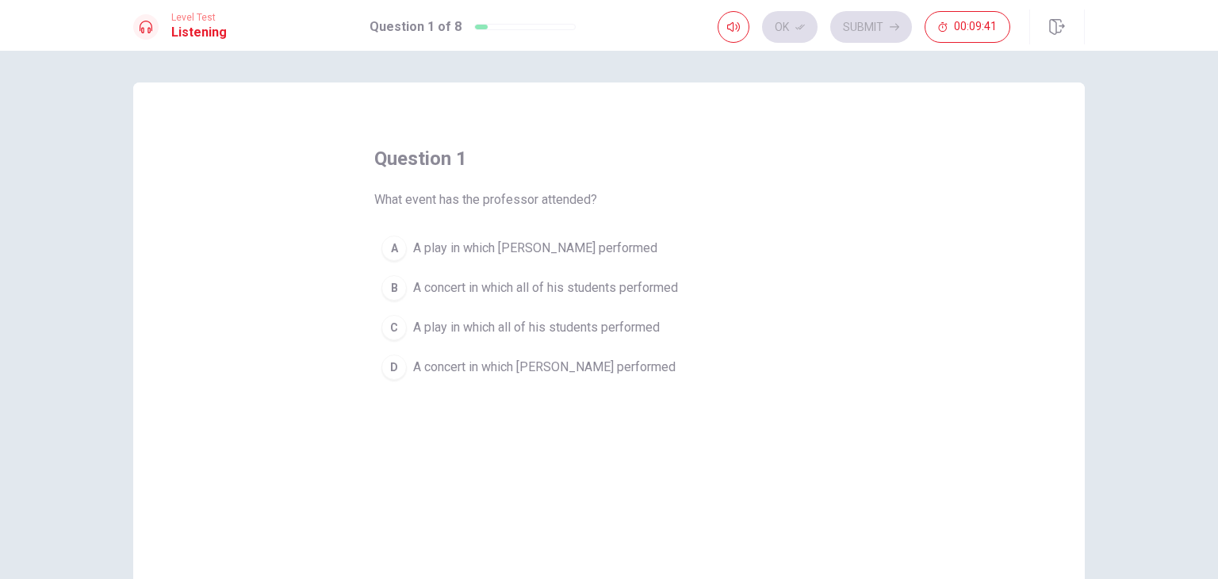
click at [383, 366] on div "D" at bounding box center [393, 366] width 25 height 25
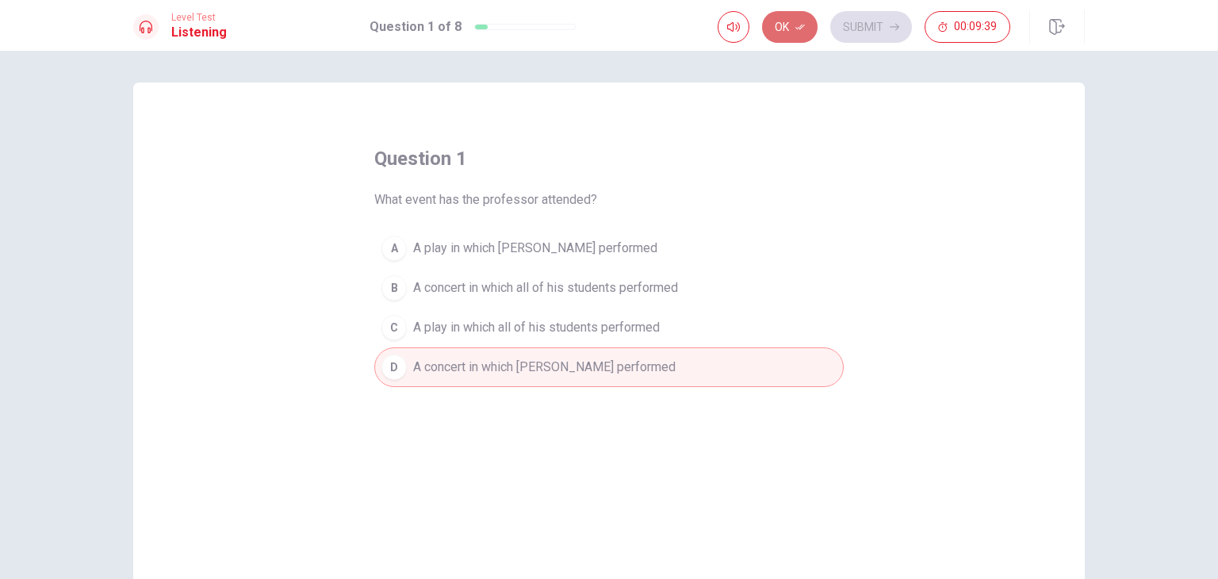
click at [810, 34] on button "Ok" at bounding box center [790, 27] width 56 height 32
click at [886, 25] on button "Submit" at bounding box center [871, 27] width 82 height 32
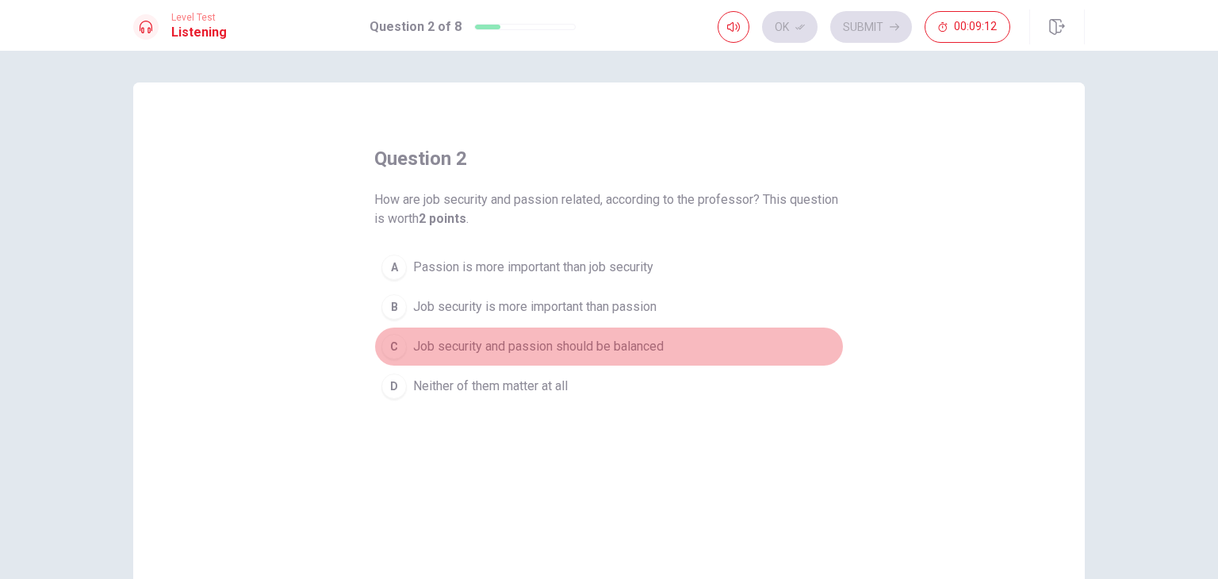
click at [511, 345] on span "Job security and passion should be balanced" at bounding box center [538, 346] width 251 height 19
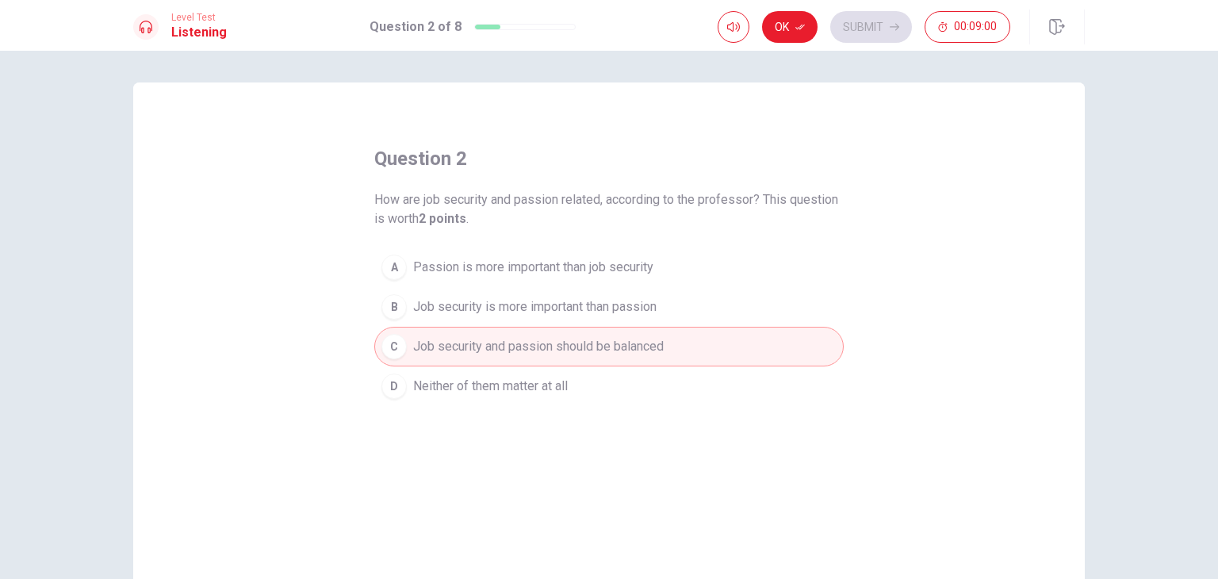
click at [526, 390] on span "Neither of them matter at all" at bounding box center [490, 386] width 155 height 19
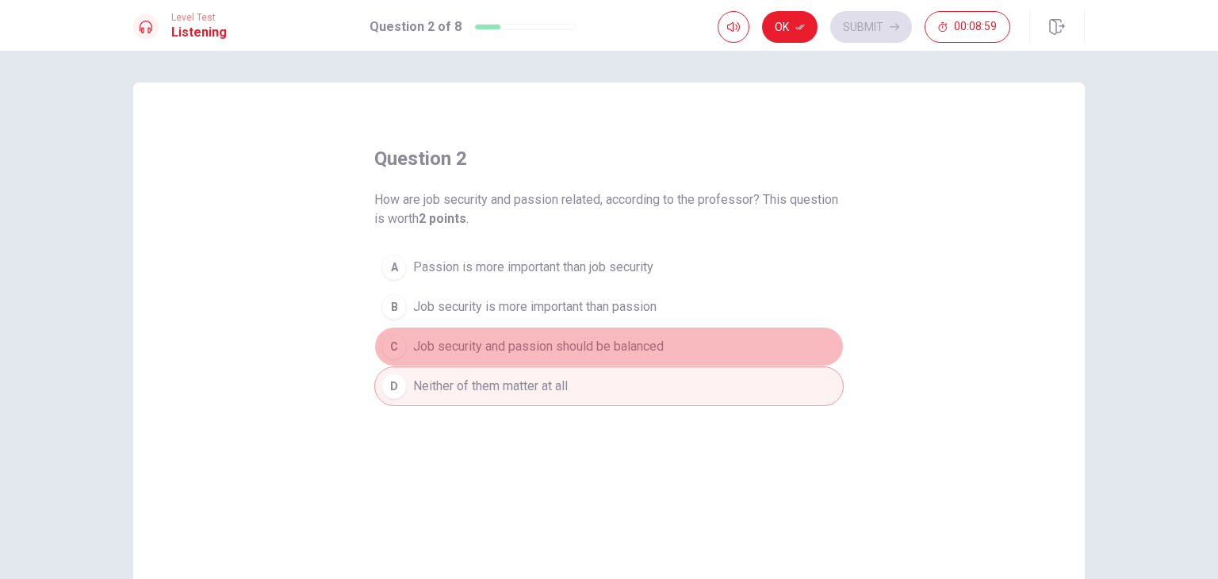
click at [562, 343] on span "Job security and passion should be balanced" at bounding box center [538, 346] width 251 height 19
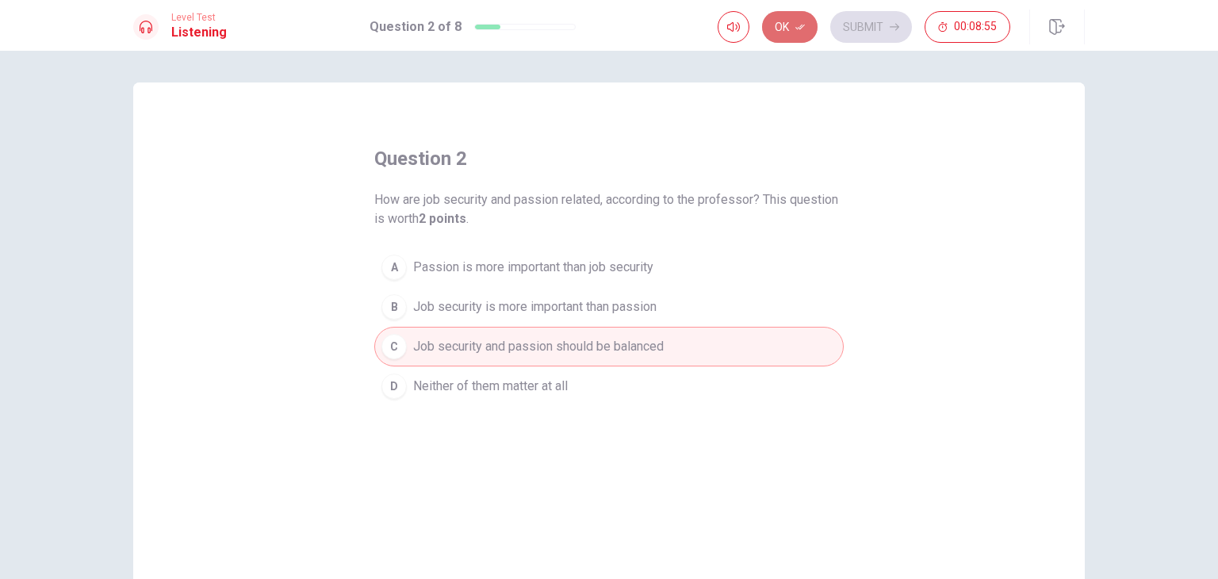
click at [799, 36] on button "Ok" at bounding box center [790, 27] width 56 height 32
click at [866, 21] on button "Submit" at bounding box center [871, 27] width 82 height 32
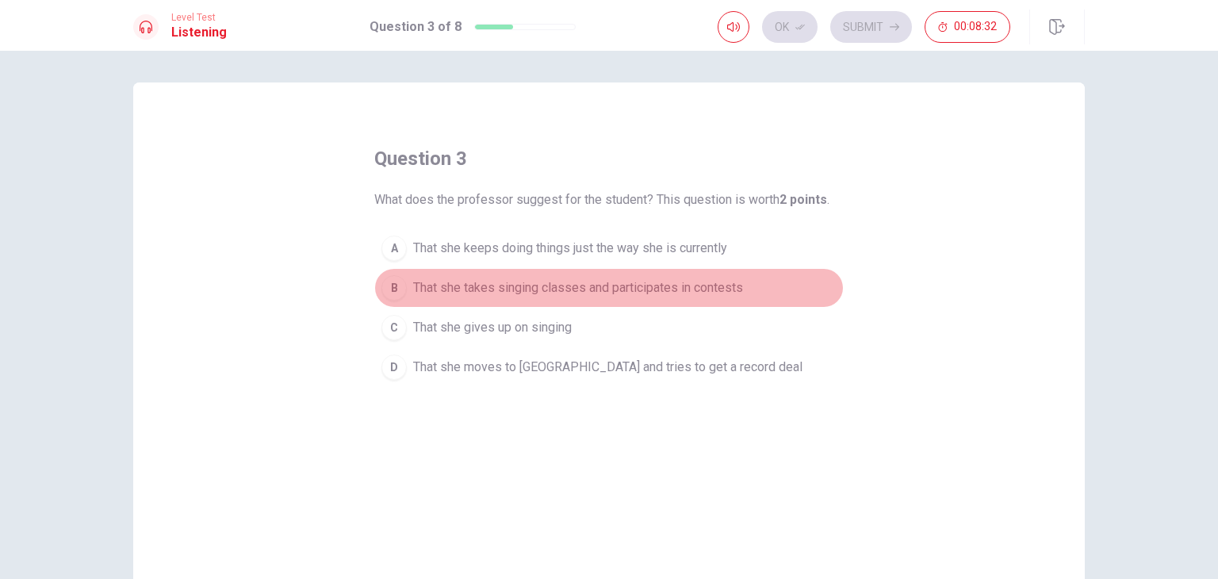
click at [628, 283] on span "That she takes singing classes and participates in contests" at bounding box center [578, 287] width 330 height 19
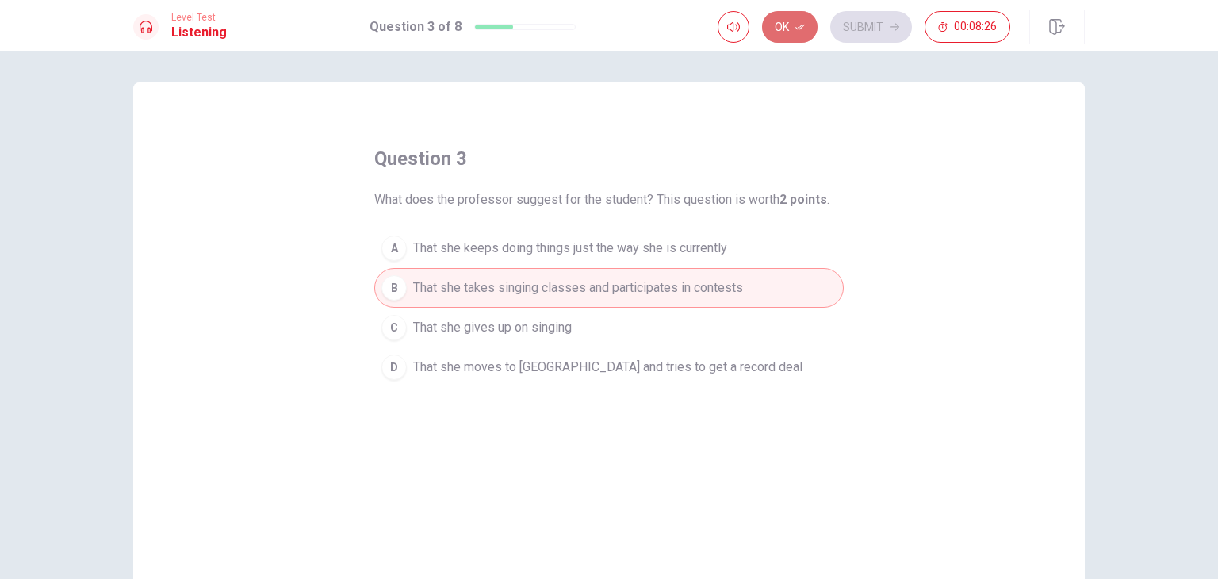
click at [803, 34] on button "Ok" at bounding box center [790, 27] width 56 height 32
click at [866, 28] on button "Submit" at bounding box center [871, 27] width 82 height 32
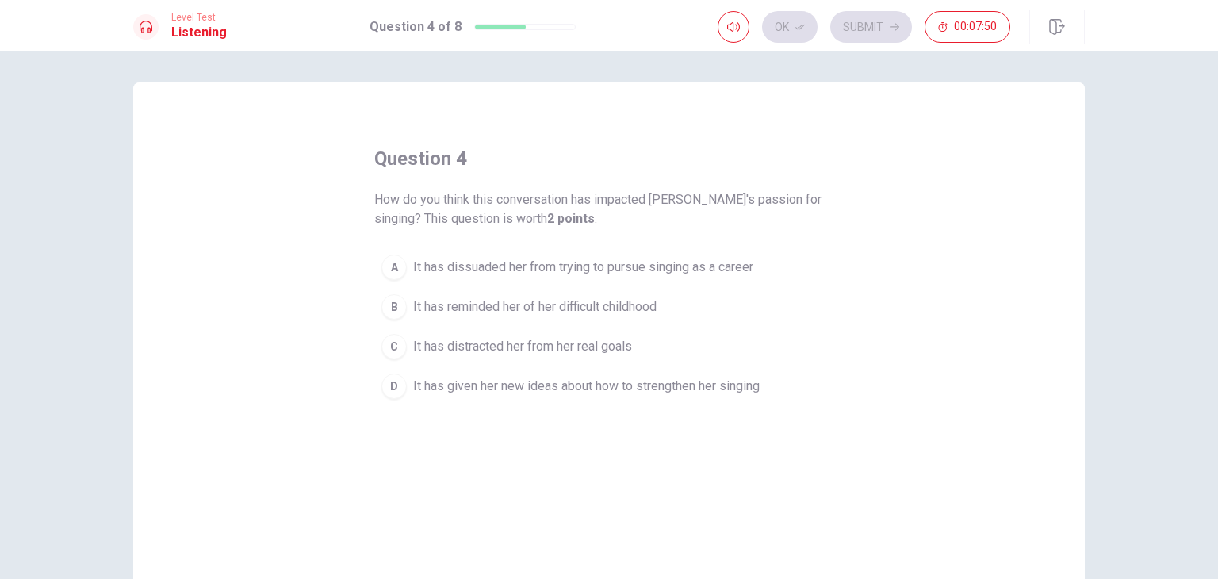
click at [719, 396] on button "D It has given her new ideas about how to strengthen her singing" at bounding box center [608, 386] width 469 height 40
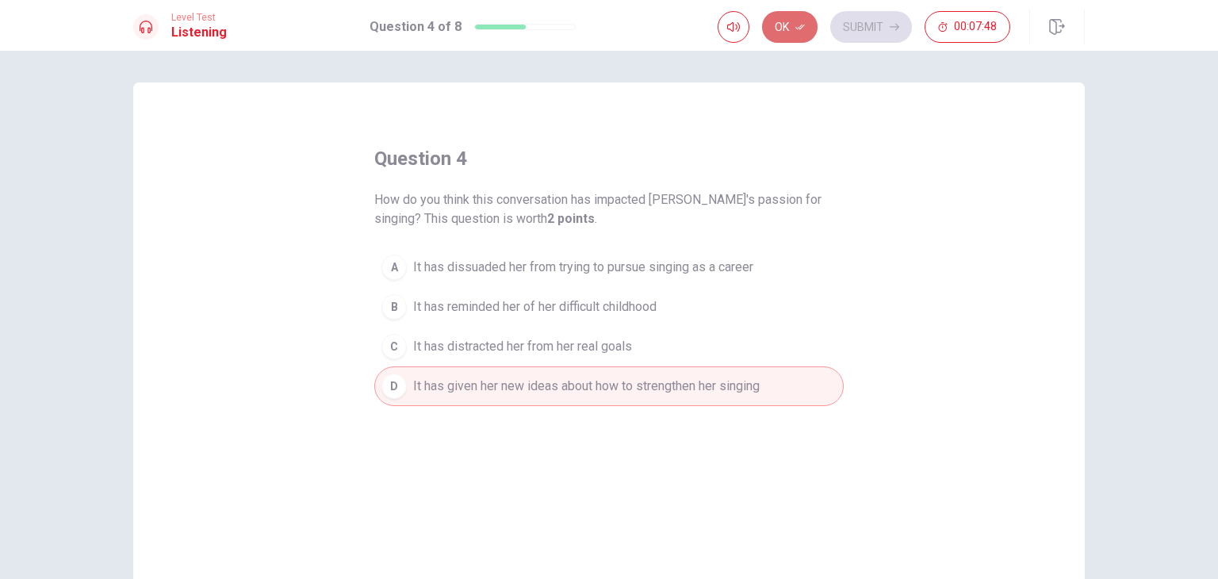
click at [784, 33] on button "Ok" at bounding box center [790, 27] width 56 height 32
click at [849, 23] on button "Submit" at bounding box center [871, 27] width 82 height 32
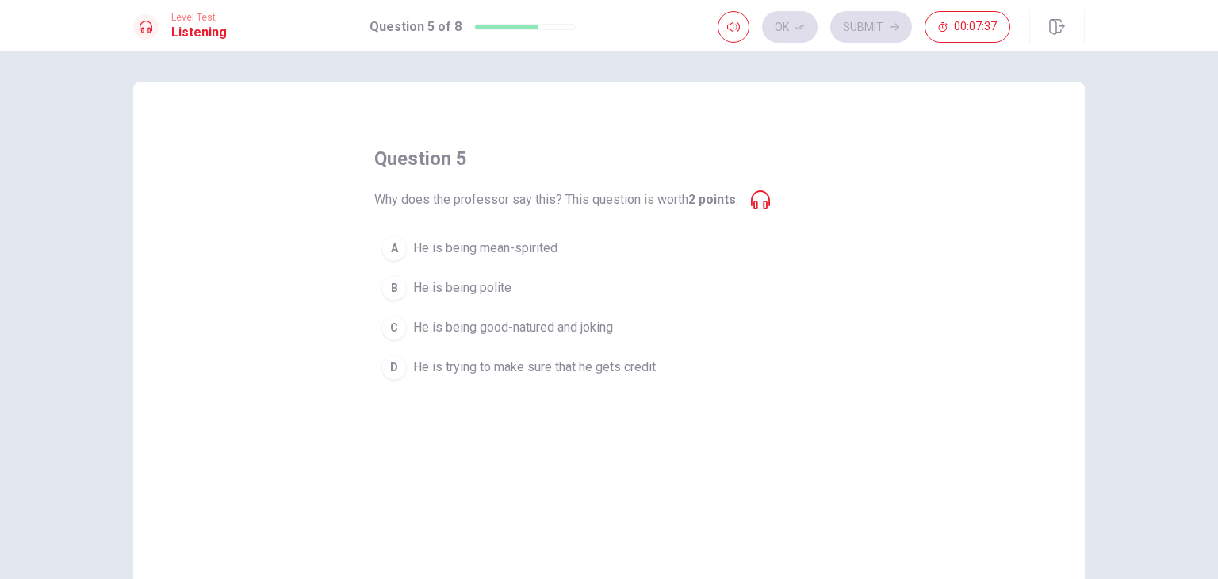
click at [479, 289] on span "He is being polite" at bounding box center [462, 287] width 98 height 19
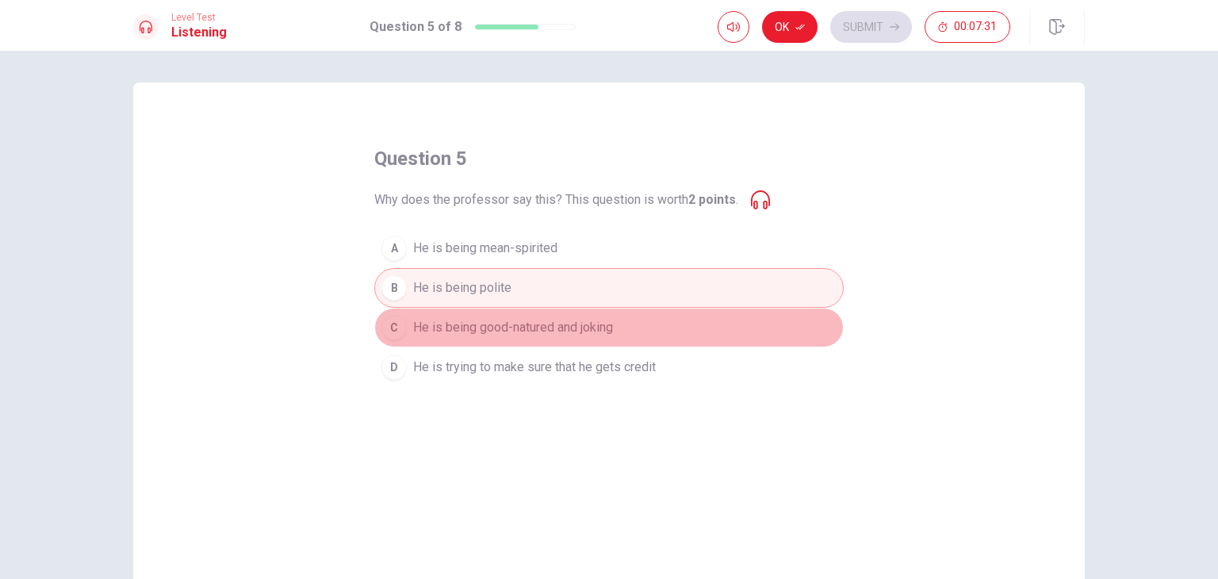
click at [625, 335] on button "C He is being good-natured and joking" at bounding box center [608, 328] width 469 height 40
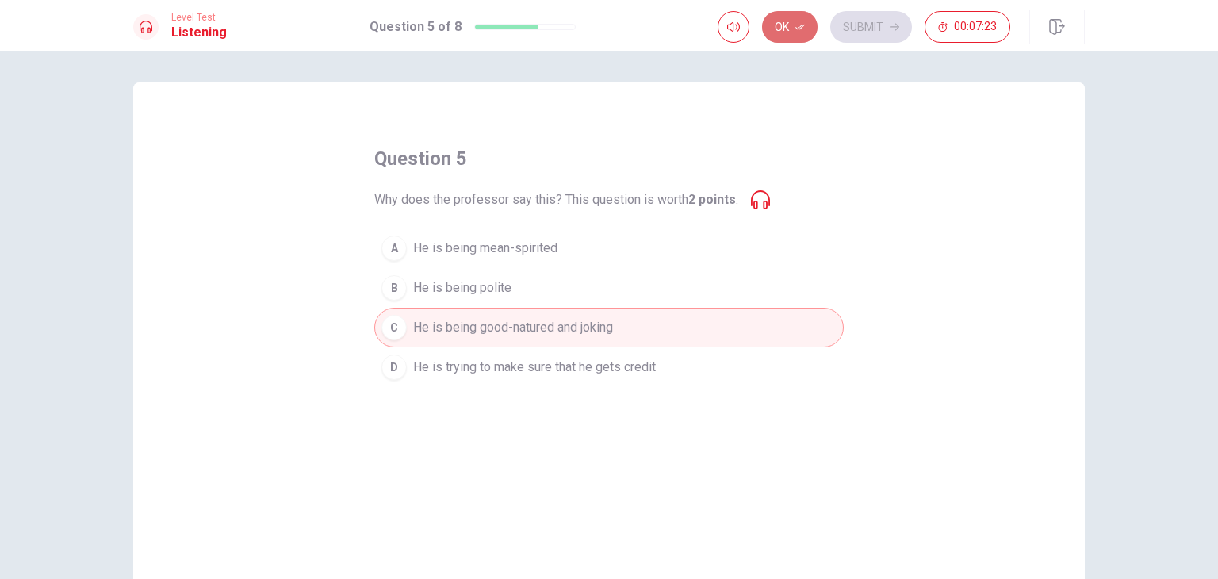
click at [791, 32] on button "Ok" at bounding box center [790, 27] width 56 height 32
click at [874, 36] on button "Submit" at bounding box center [871, 27] width 82 height 32
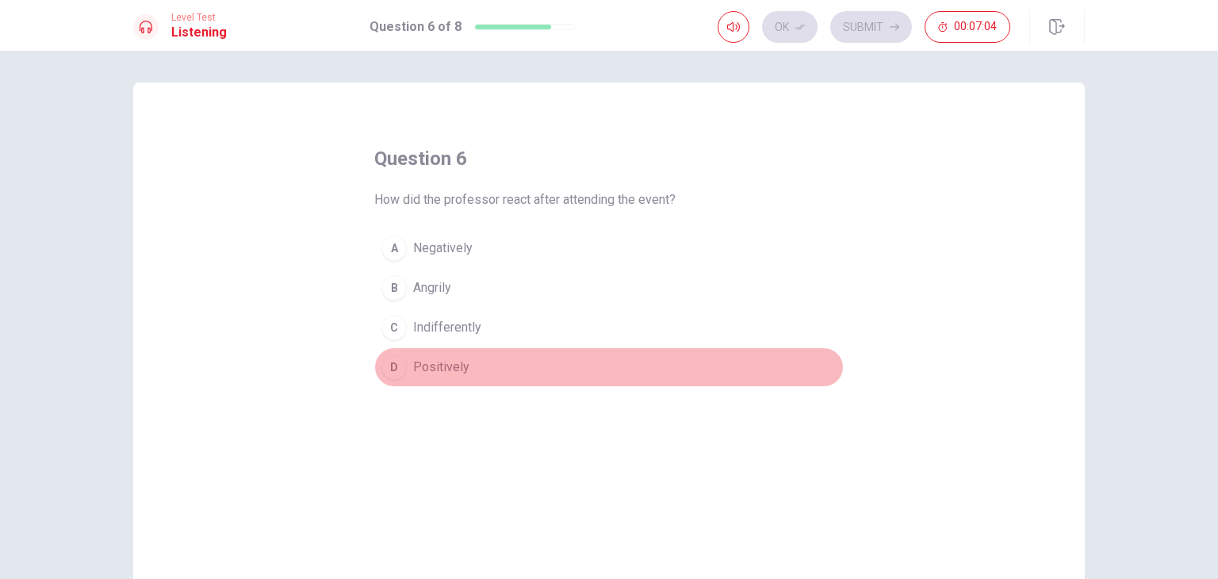
click at [413, 363] on span "Positively" at bounding box center [441, 367] width 56 height 19
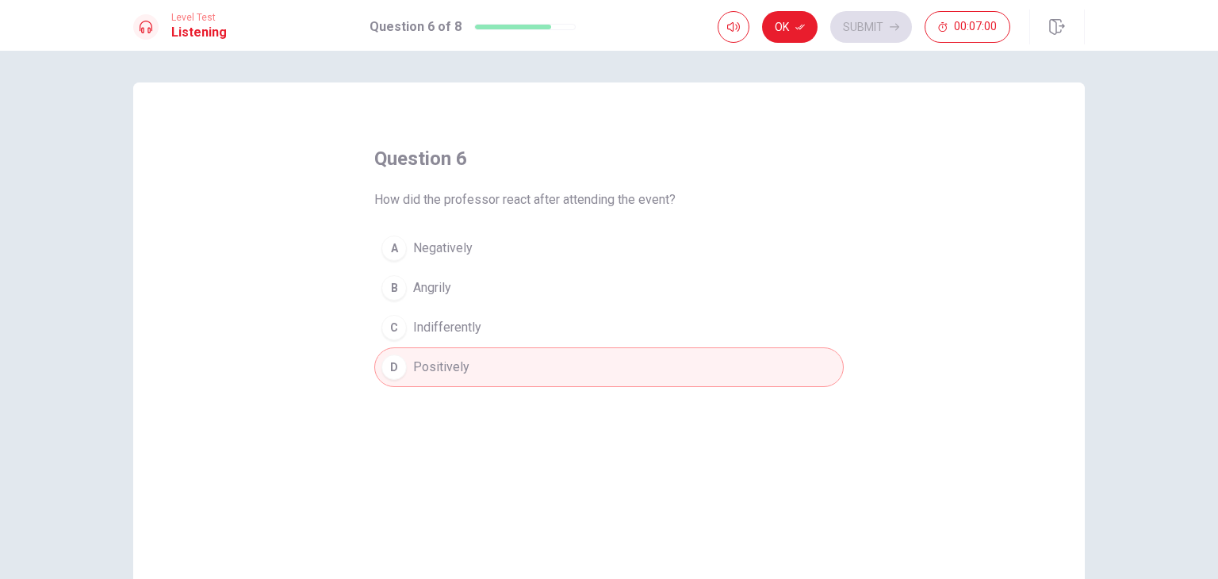
drag, startPoint x: 803, startPoint y: 35, endPoint x: 784, endPoint y: 29, distance: 20.1
click at [784, 29] on button "Ok" at bounding box center [790, 27] width 56 height 32
click at [784, 29] on div "Ok Submit 00:07:00" at bounding box center [864, 27] width 293 height 32
click at [852, 25] on button "Submit" at bounding box center [871, 27] width 82 height 32
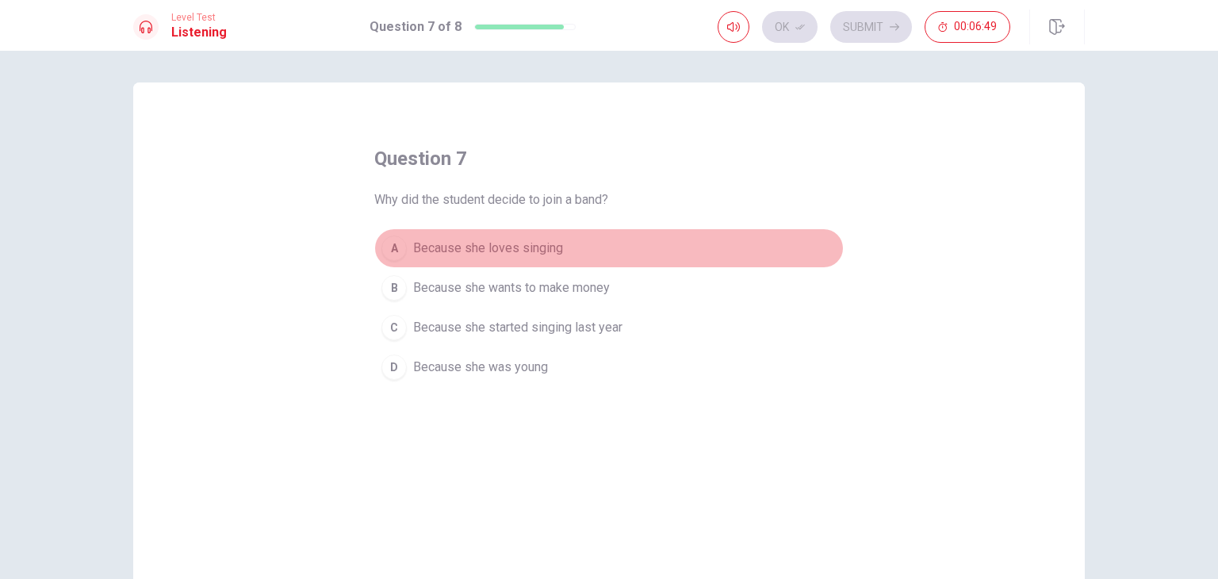
click at [520, 248] on span "Because she loves singing" at bounding box center [488, 248] width 150 height 19
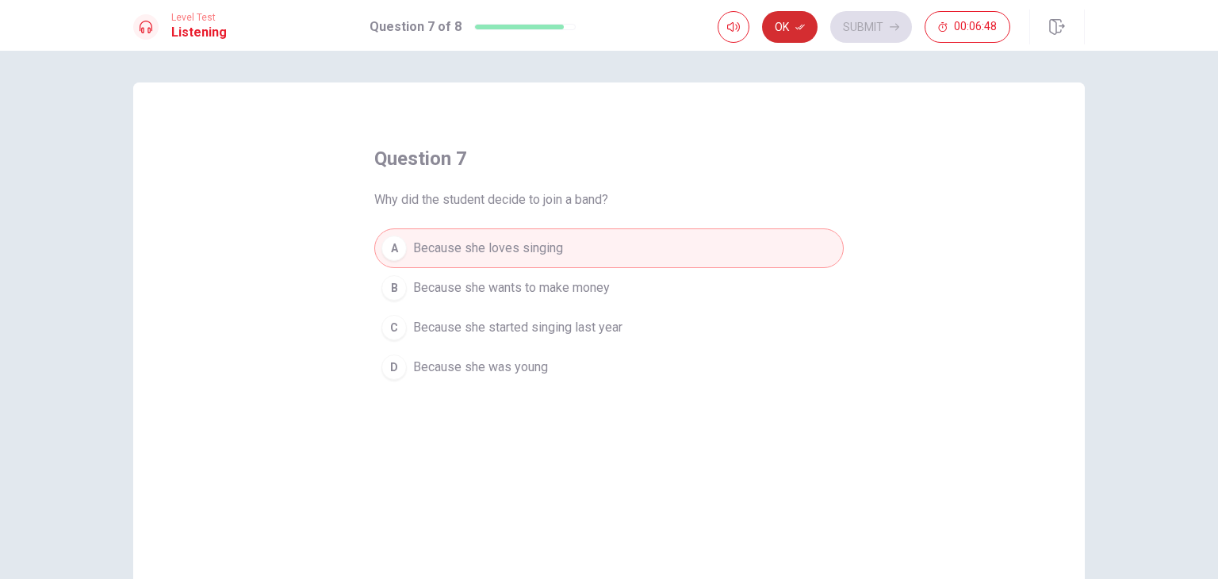
click at [809, 16] on button "Ok" at bounding box center [790, 27] width 56 height 32
click at [866, 23] on button "Submit" at bounding box center [871, 27] width 82 height 32
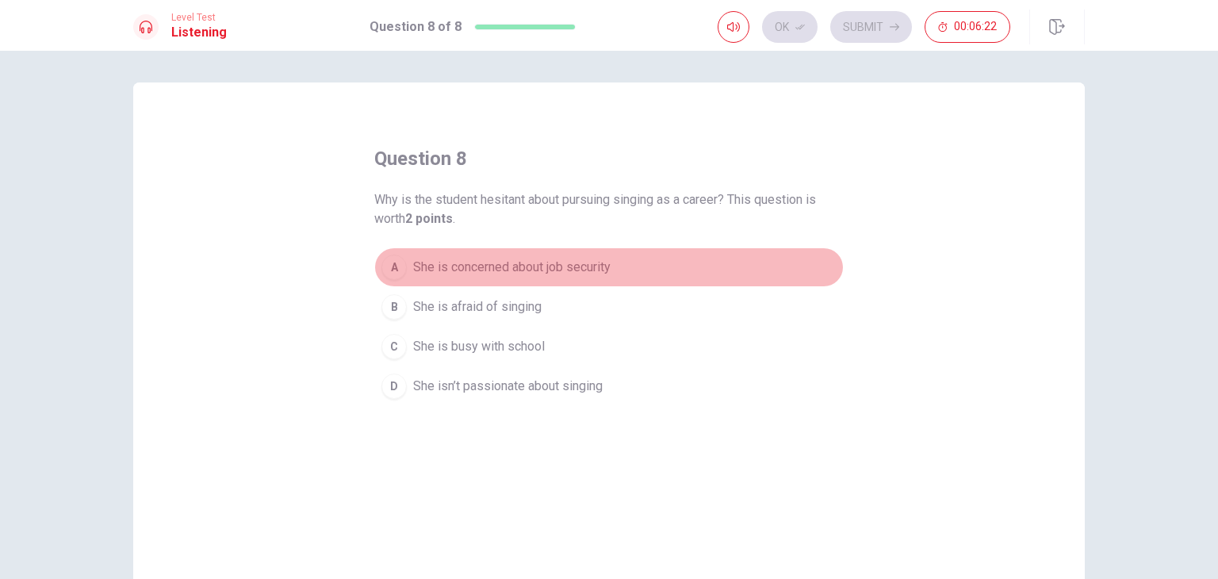
click at [601, 266] on span "She is concerned about job security" at bounding box center [511, 267] width 197 height 19
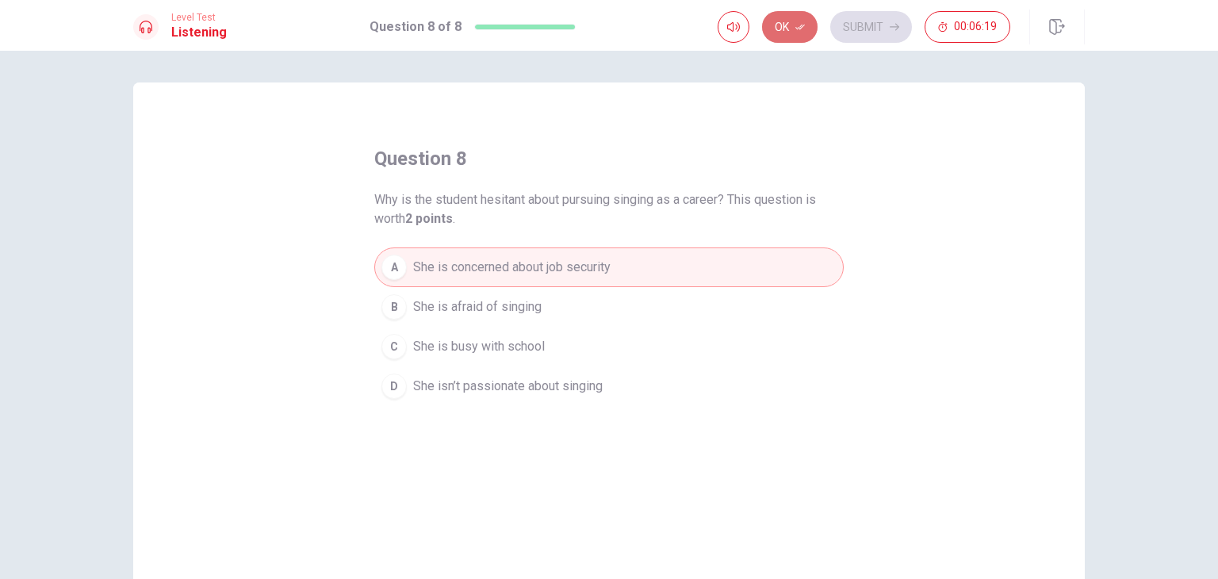
click at [808, 18] on button "Ok" at bounding box center [790, 27] width 56 height 32
click at [879, 12] on button "Submit" at bounding box center [871, 27] width 82 height 32
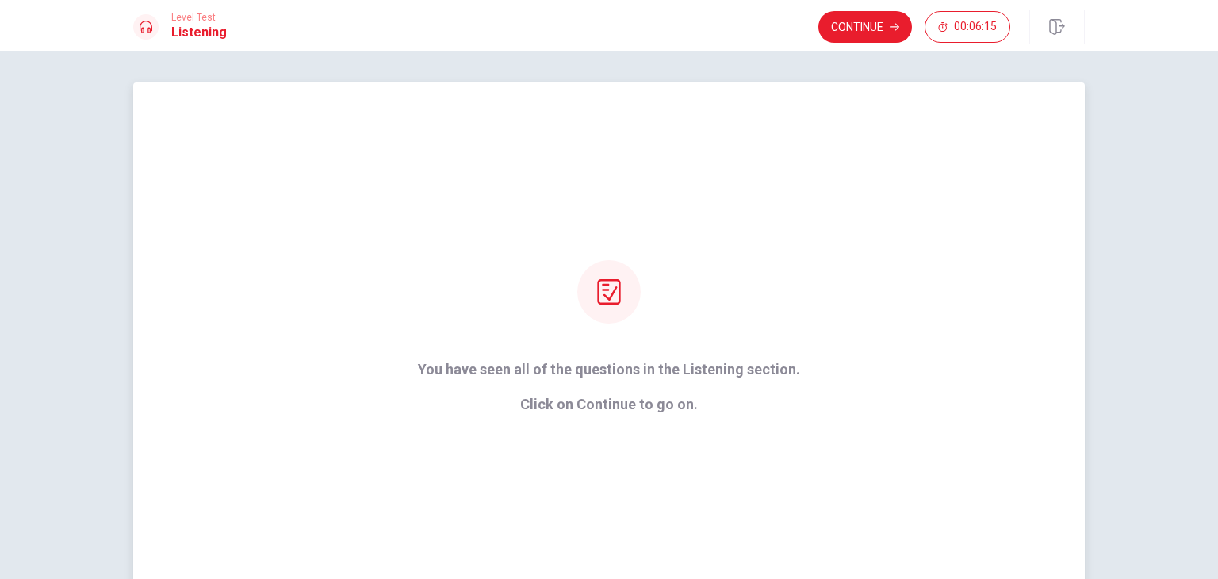
drag, startPoint x: 615, startPoint y: 410, endPoint x: 623, endPoint y: 283, distance: 127.2
click at [623, 283] on div "You have seen all of the questions in the Listening section. Click on Continue …" at bounding box center [609, 336] width 427 height 152
click at [831, 33] on button "Continue" at bounding box center [865, 27] width 94 height 32
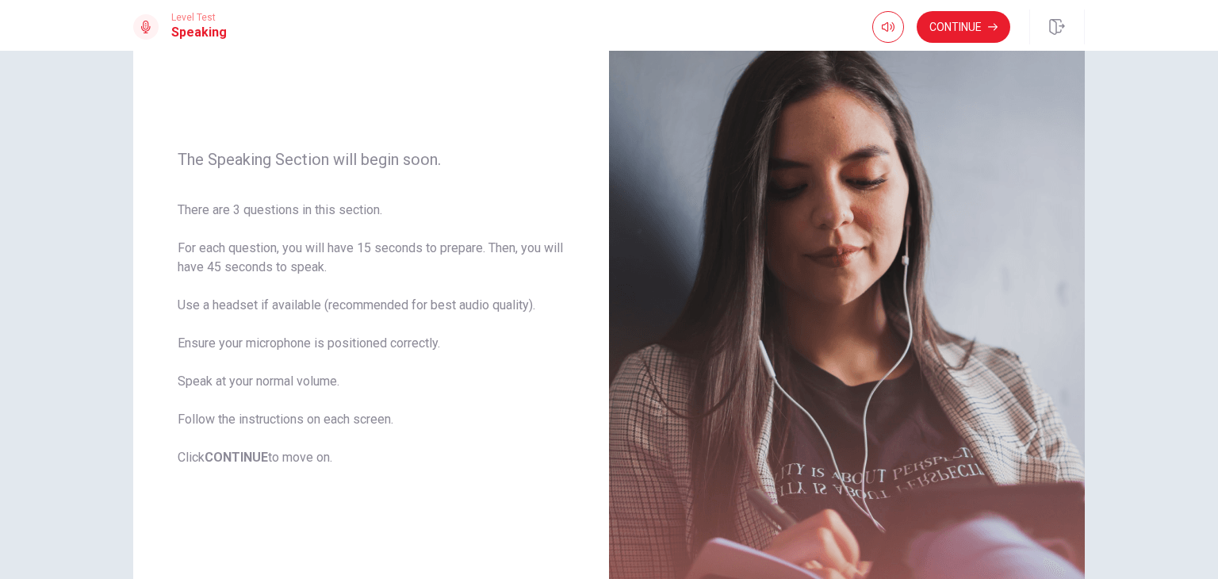
scroll to position [120, 0]
click at [986, 26] on button "Continue" at bounding box center [964, 27] width 94 height 32
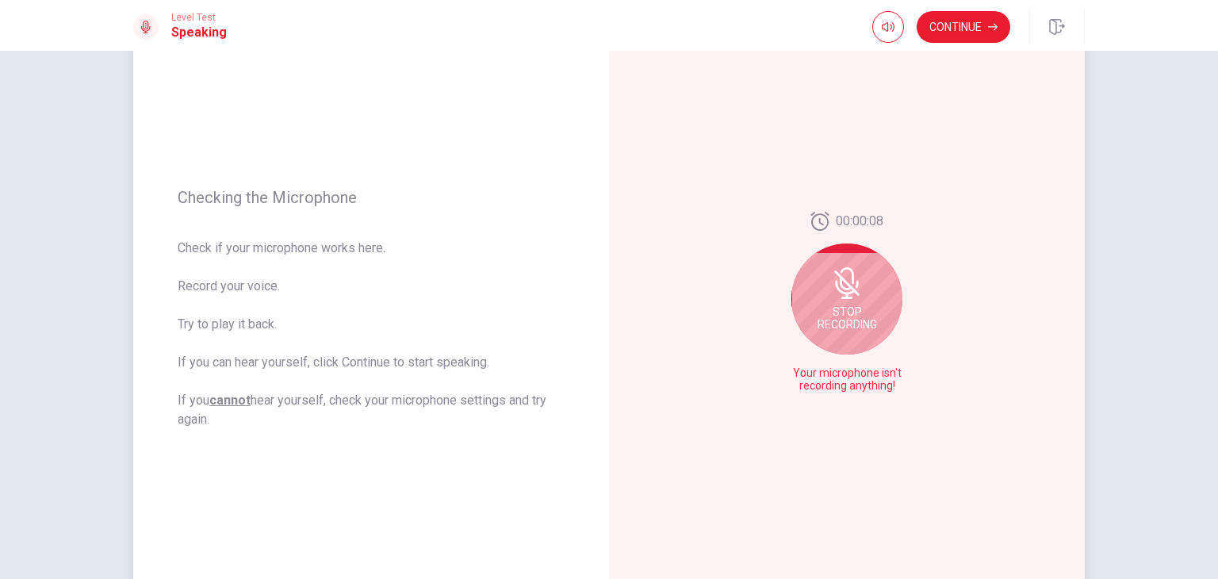
click at [846, 296] on icon at bounding box center [847, 296] width 2 height 6
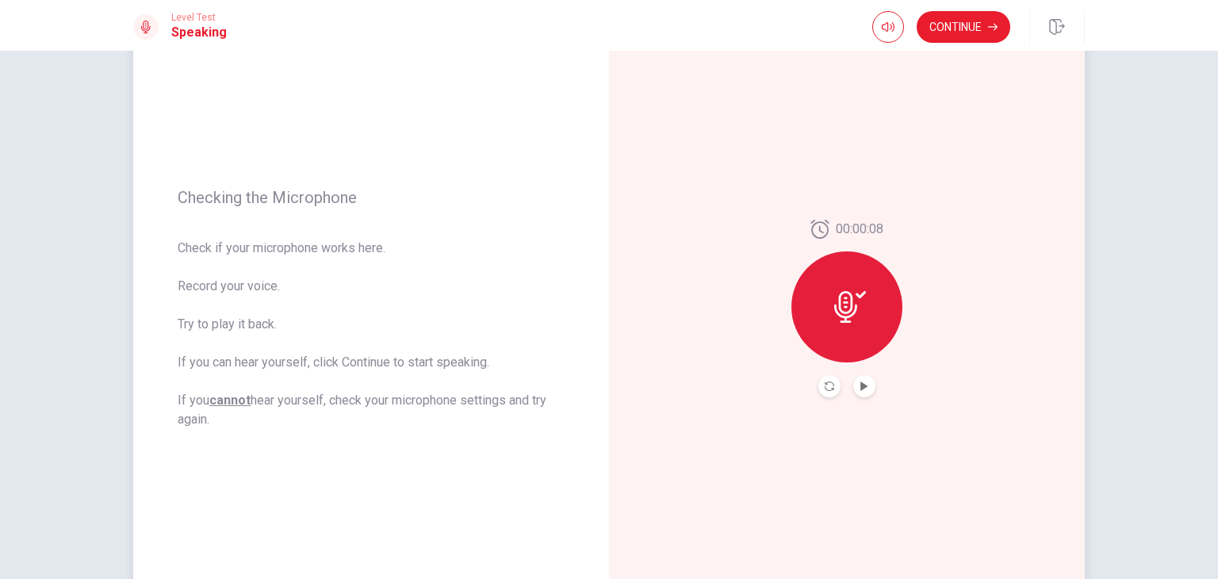
click at [841, 296] on icon at bounding box center [850, 307] width 32 height 32
click at [825, 386] on icon "Record Again" at bounding box center [830, 386] width 10 height 10
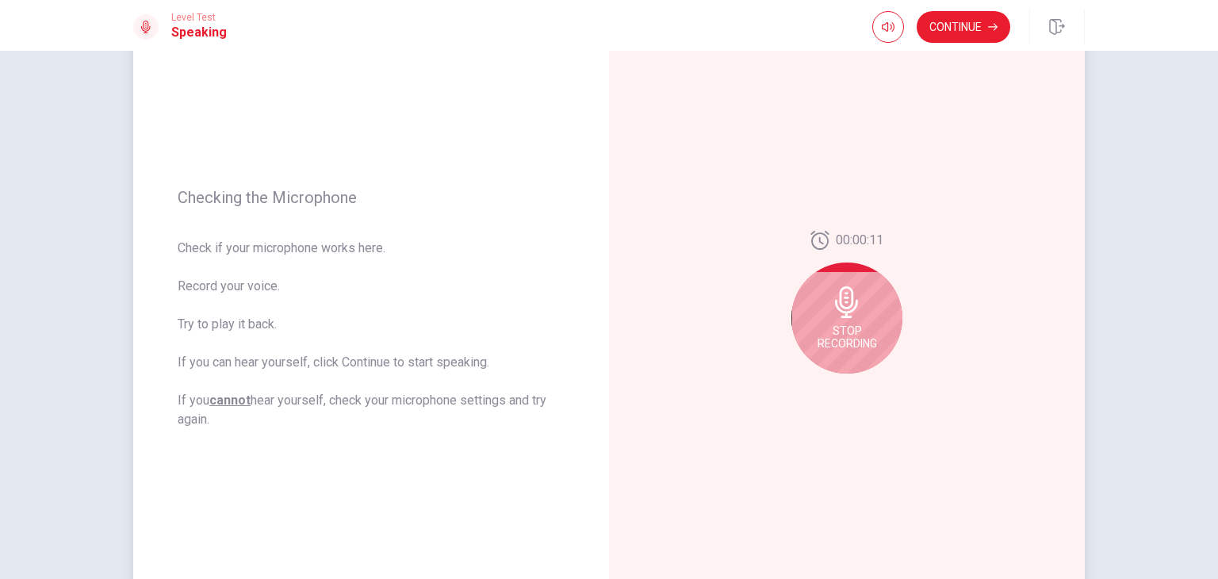
click at [851, 305] on icon at bounding box center [846, 302] width 23 height 32
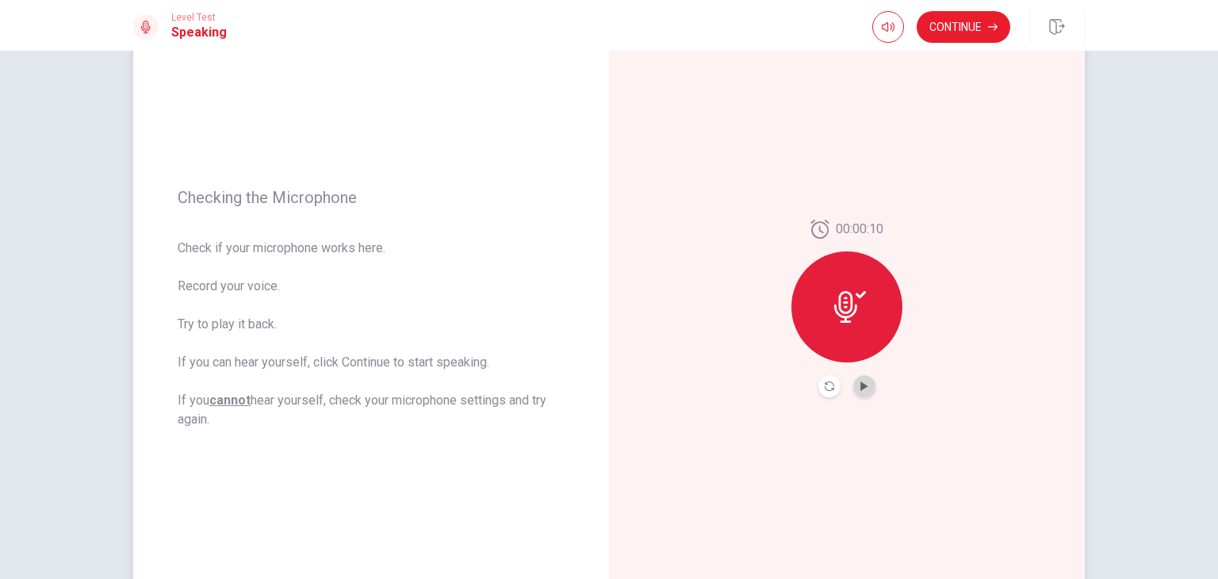
click at [866, 378] on button "Play Audio" at bounding box center [864, 386] width 22 height 22
click at [970, 16] on button "Continue" at bounding box center [964, 27] width 94 height 32
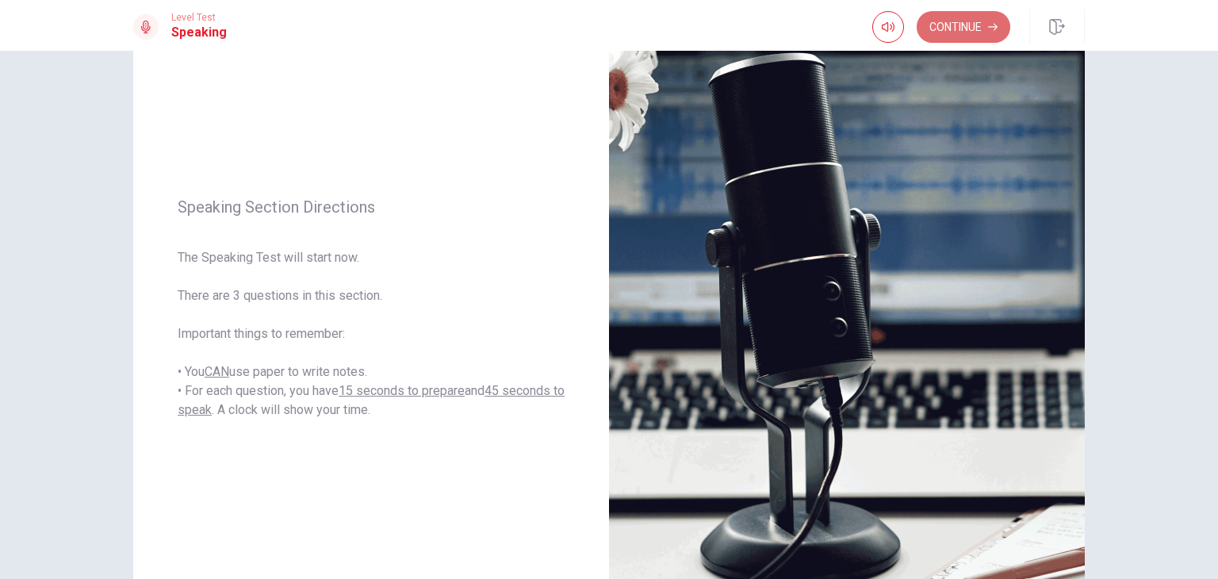
click at [954, 33] on button "Continue" at bounding box center [964, 27] width 94 height 32
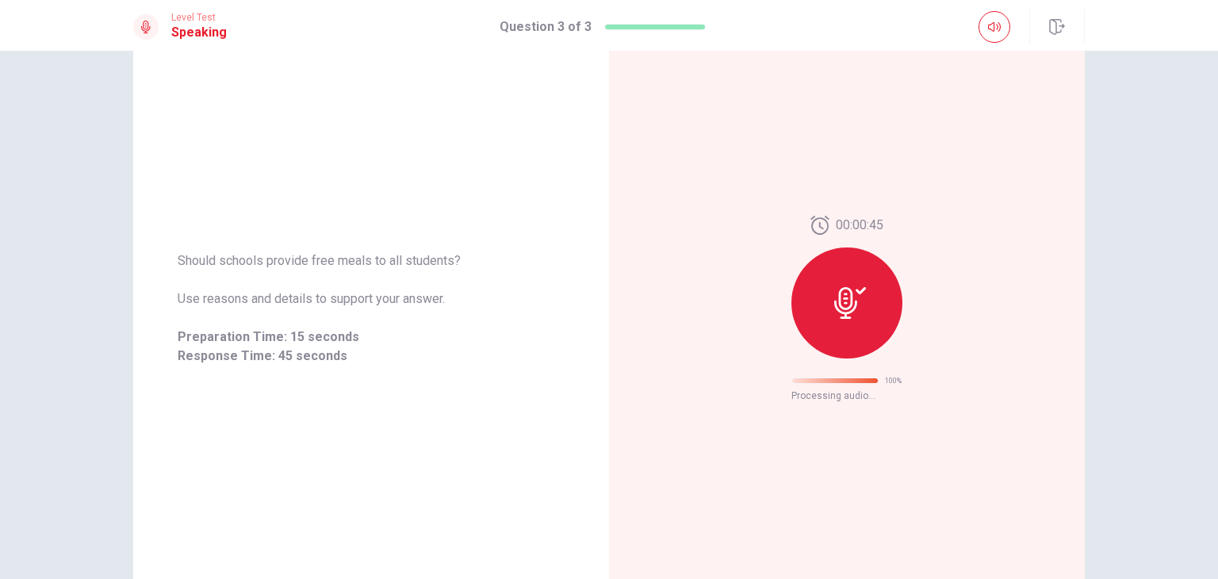
scroll to position [0, 0]
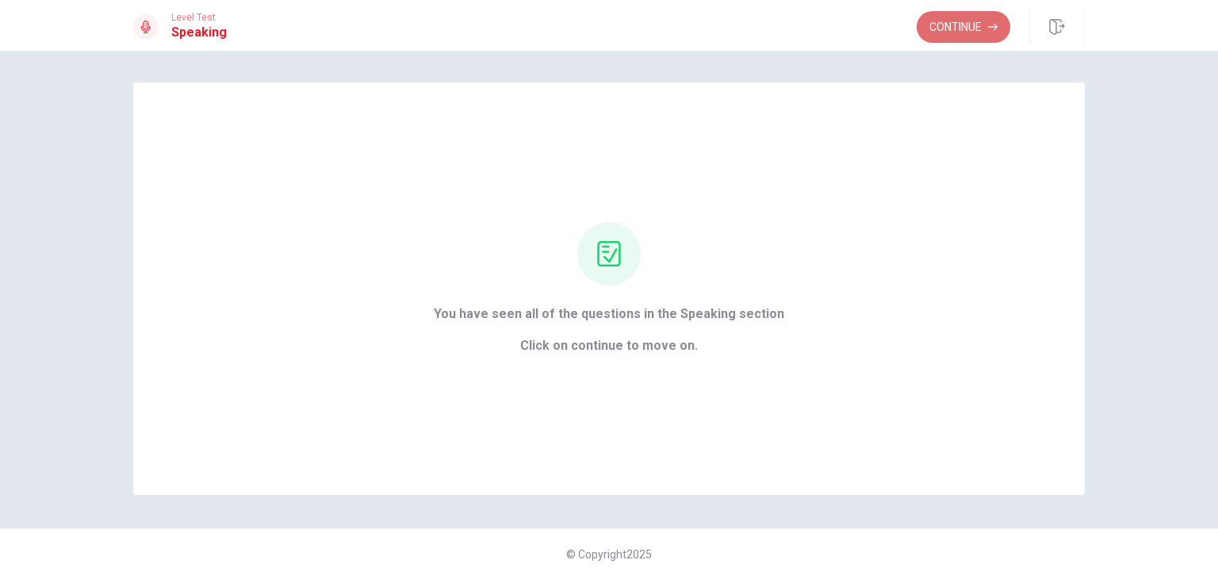
click at [981, 22] on button "Continue" at bounding box center [964, 27] width 94 height 32
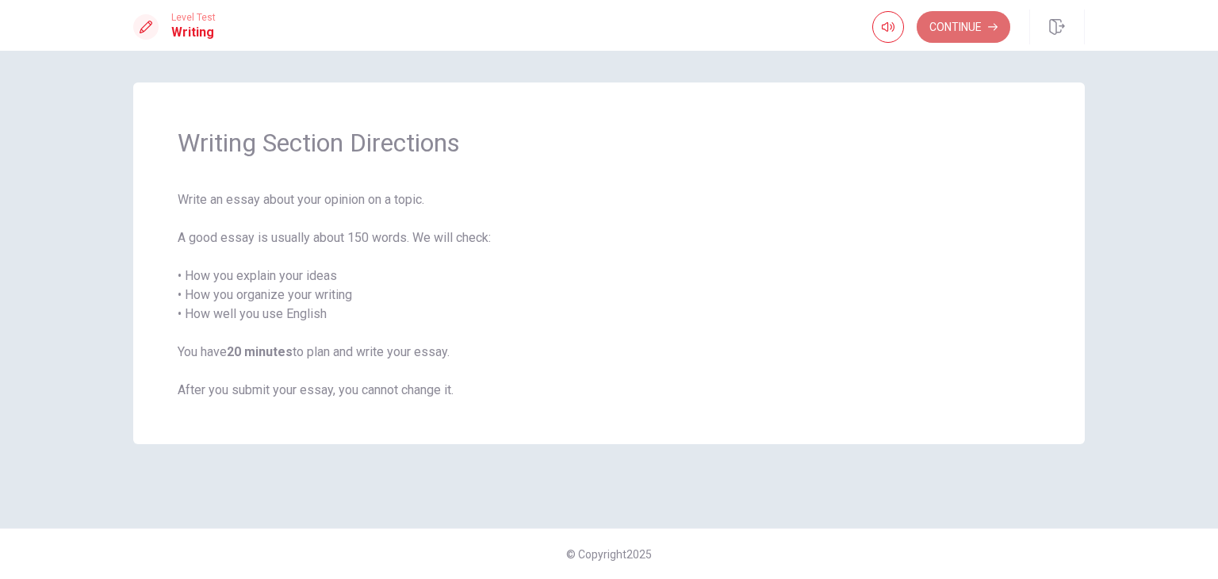
click at [971, 33] on button "Continue" at bounding box center [964, 27] width 94 height 32
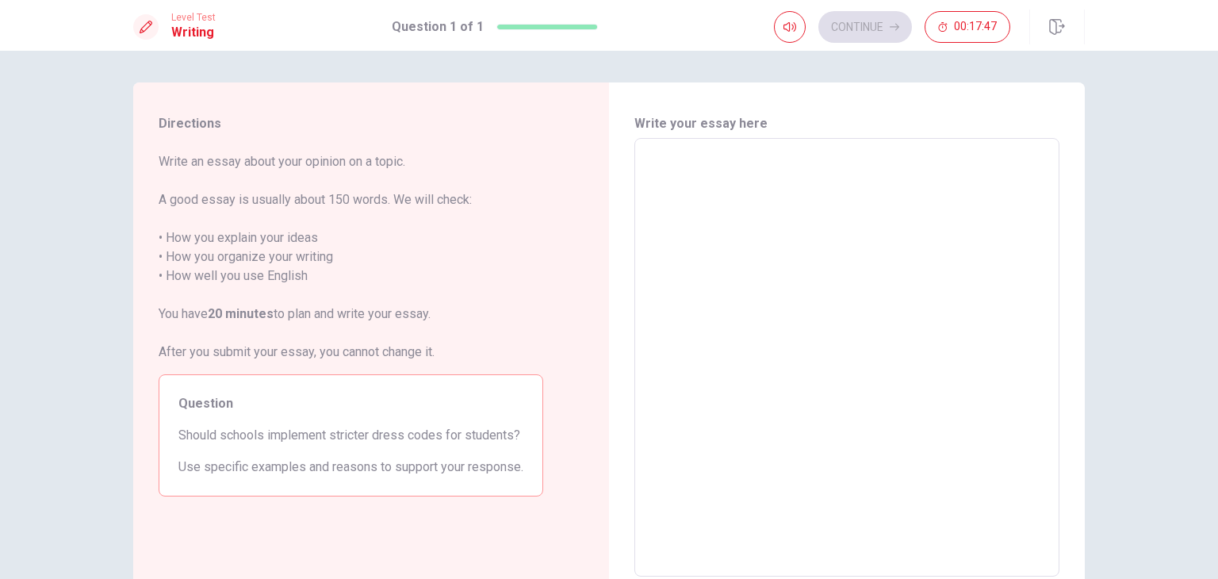
click at [682, 174] on textarea at bounding box center [847, 357] width 403 height 412
type textarea "I"
type textarea "x"
type textarea "I"
type textarea "x"
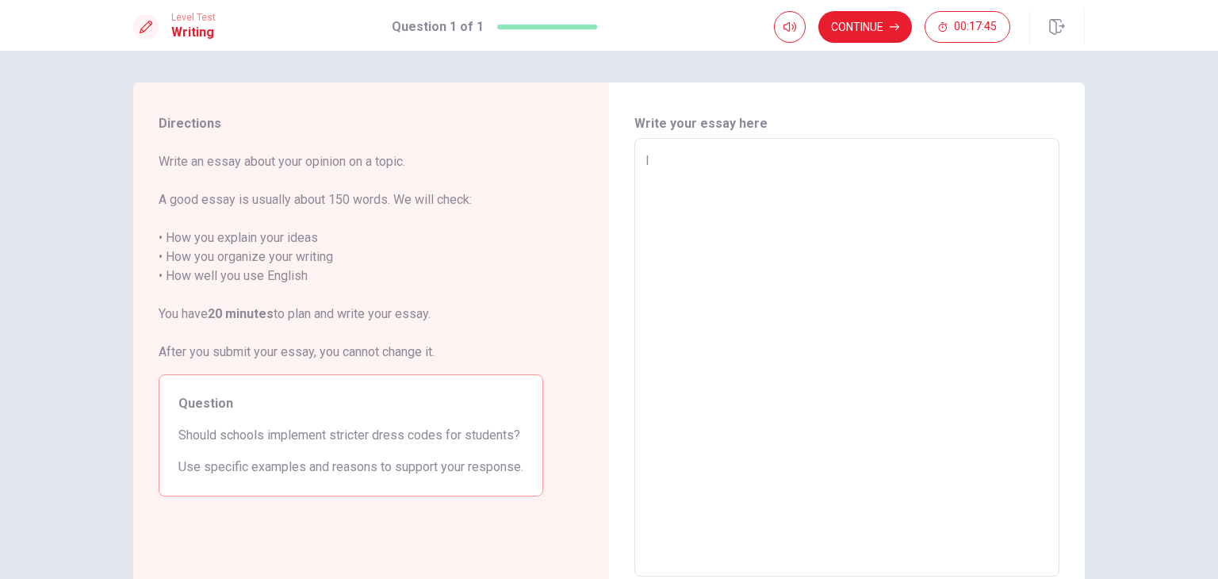
type textarea "I D"
type textarea "x"
type textarea "I"
type textarea "x"
type textarea "I"
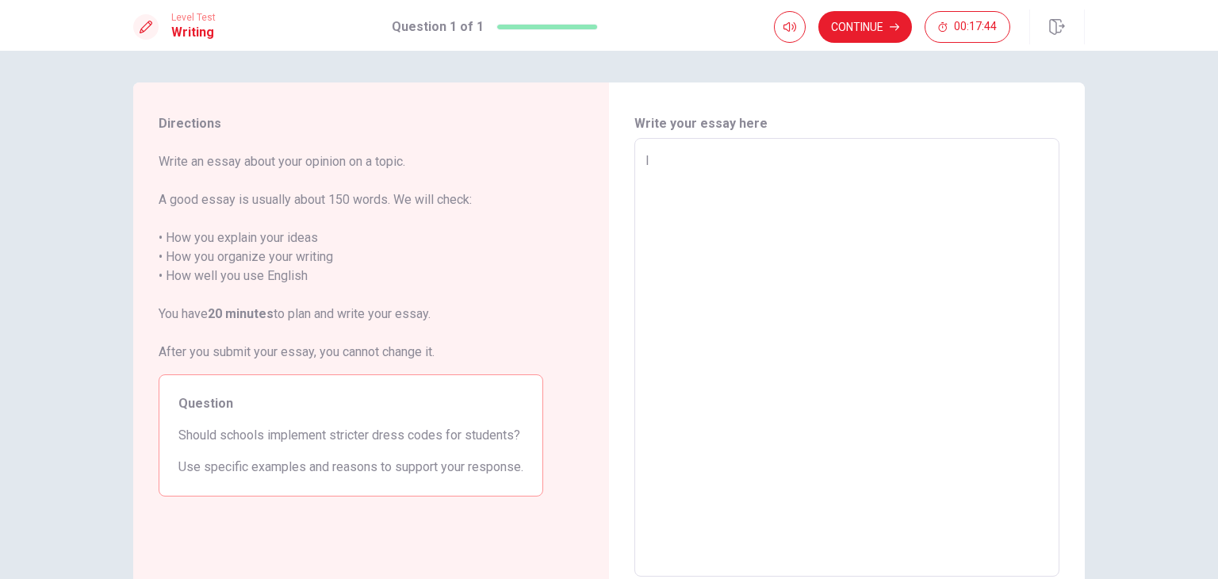
type textarea "x"
type textarea "I"
type textarea "x"
type textarea "I"
type textarea "x"
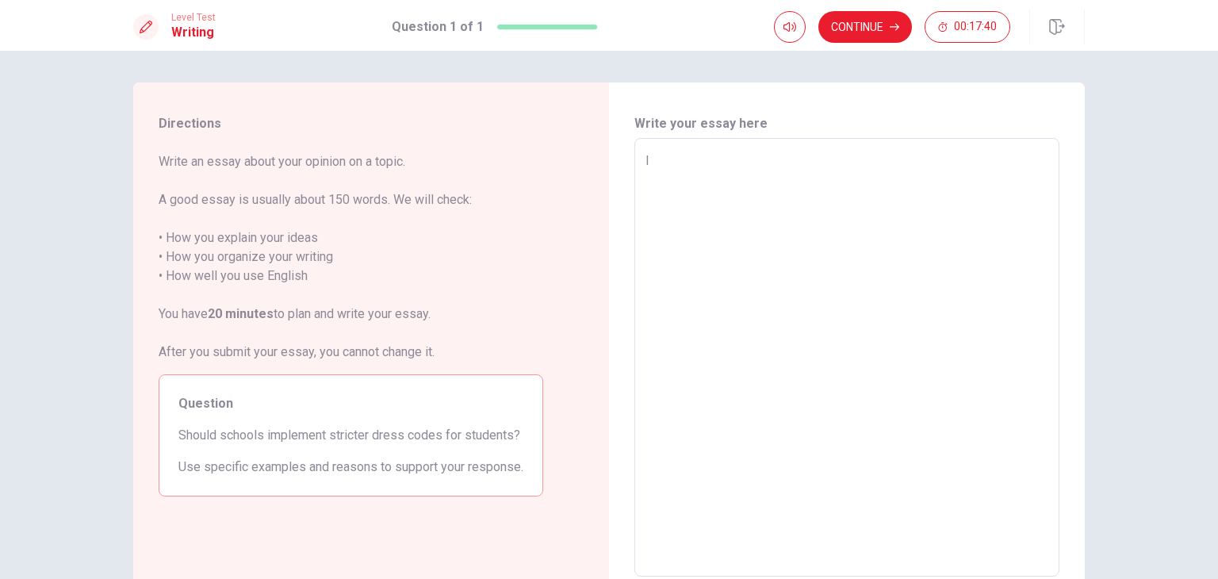
type textarea "I d"
type textarea "x"
type textarea "I do"
type textarea "x"
type textarea "I do"
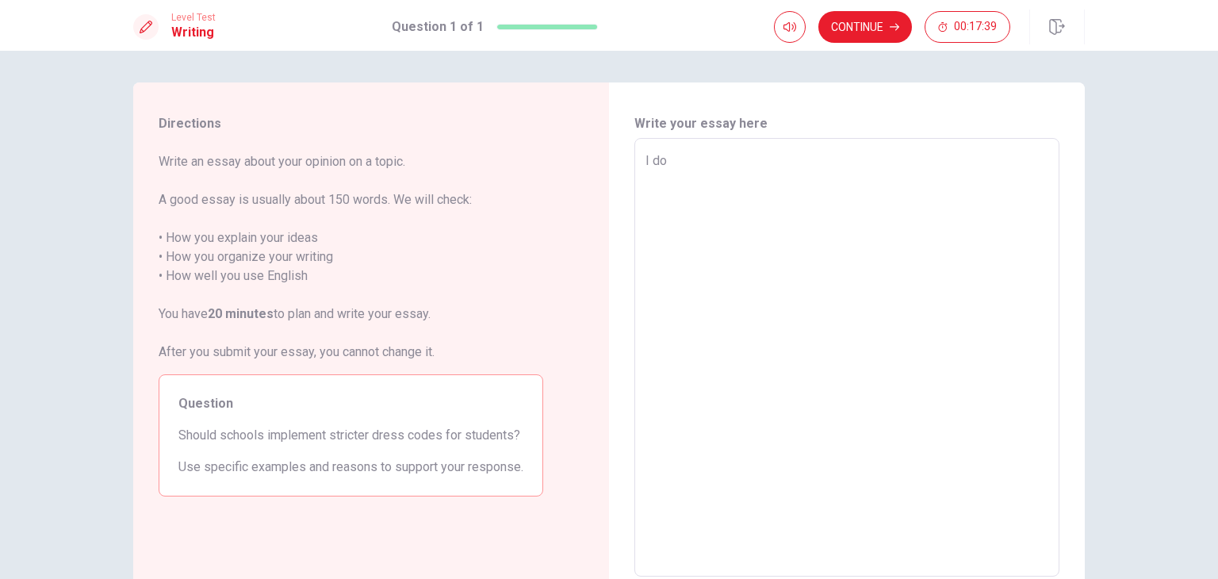
type textarea "x"
type textarea "I do n"
type textarea "x"
type textarea "I do n'"
type textarea "x"
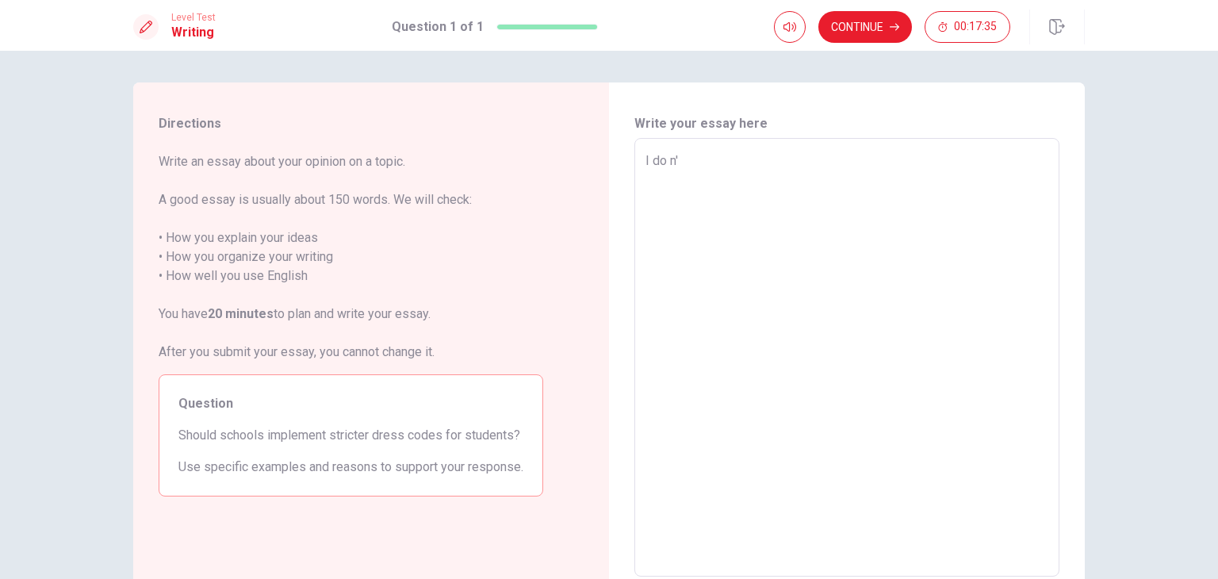
type textarea "I do n"
type textarea "x"
type textarea "I do"
type textarea "x"
type textarea "I do"
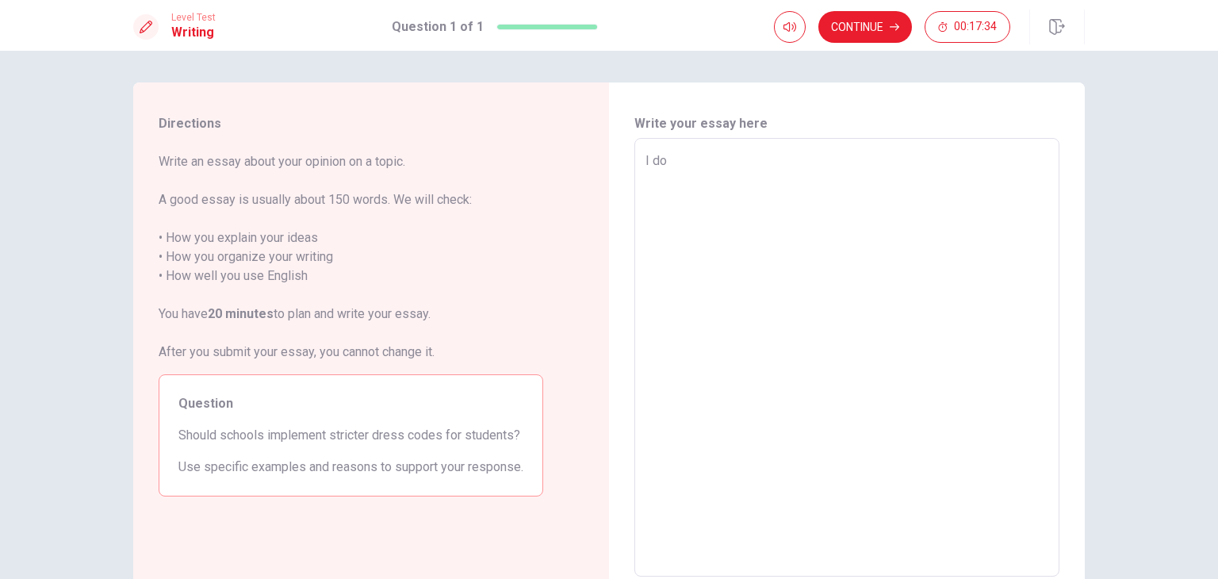
type textarea "x"
type textarea "I don"
type textarea "x"
type textarea "I don'"
type textarea "x"
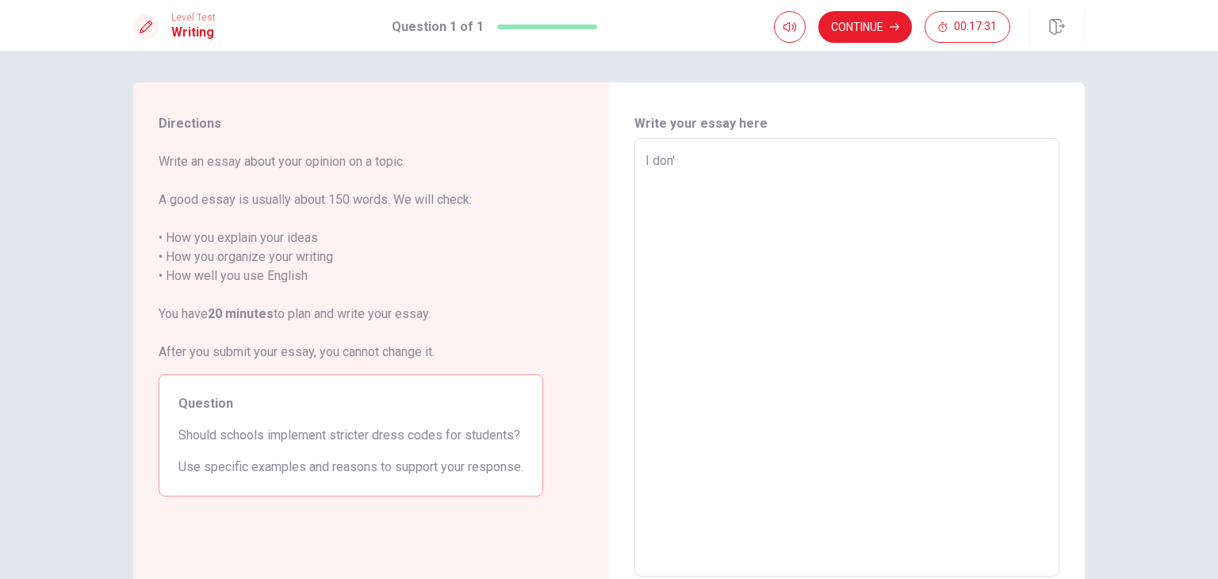
type textarea "I don't"
type textarea "x"
type textarea "I don't"
type textarea "x"
type textarea "I don't t"
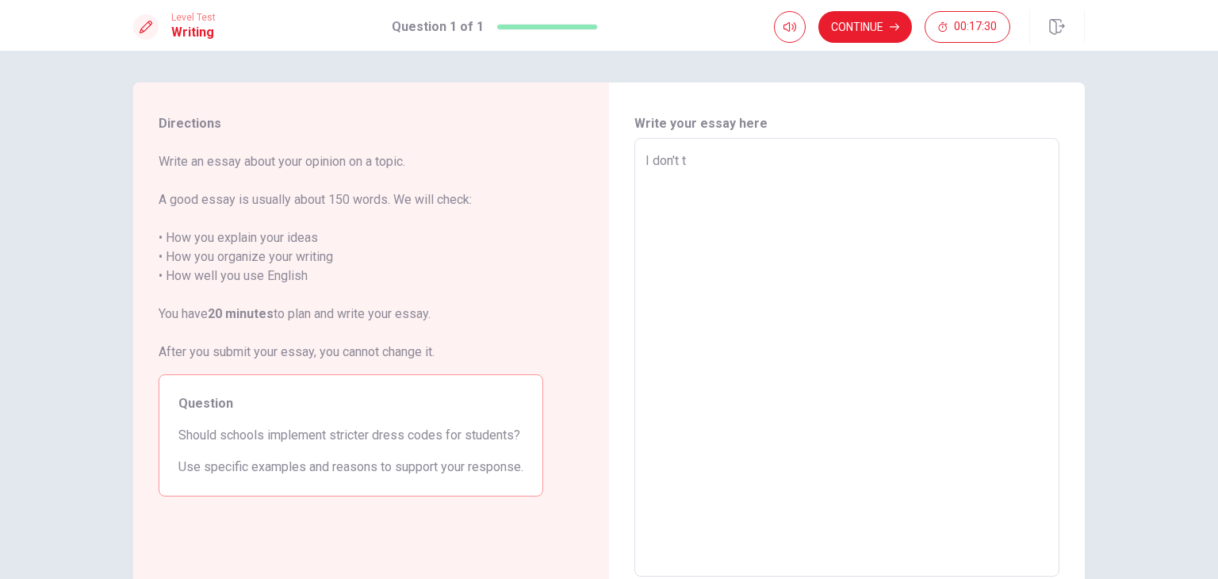
type textarea "x"
type textarea "I don't th"
type textarea "x"
type textarea "I don't thi"
type textarea "x"
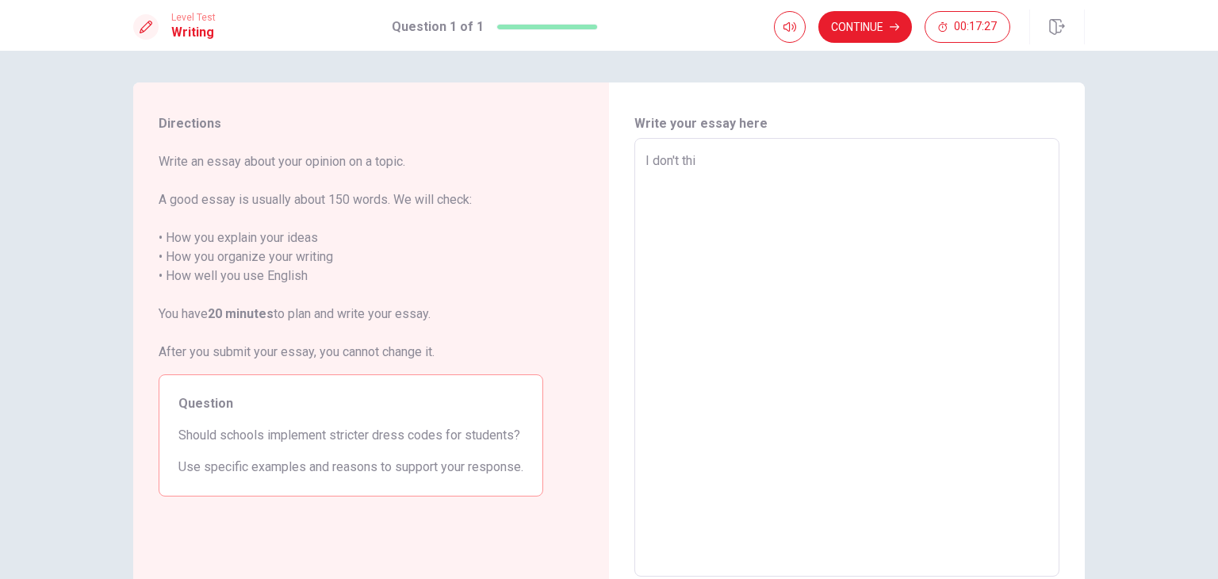
type textarea "I don't thin"
type textarea "x"
type textarea "I don't think"
type textarea "x"
type textarea "I don't think"
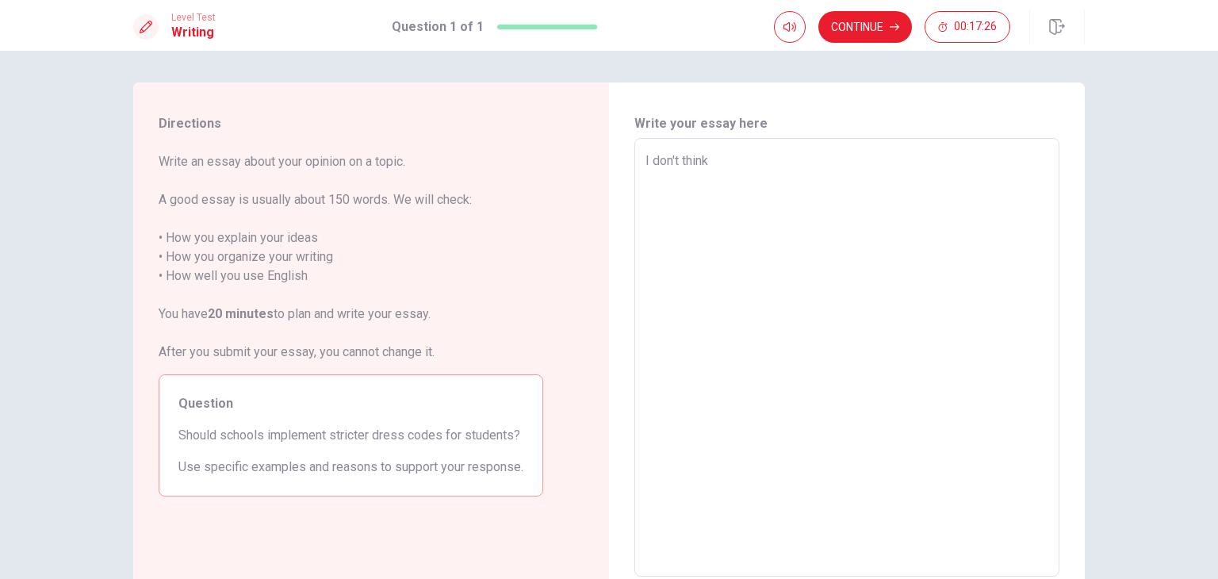
type textarea "x"
type textarea "I don't think t"
type textarea "x"
type textarea "I don't think th"
type textarea "x"
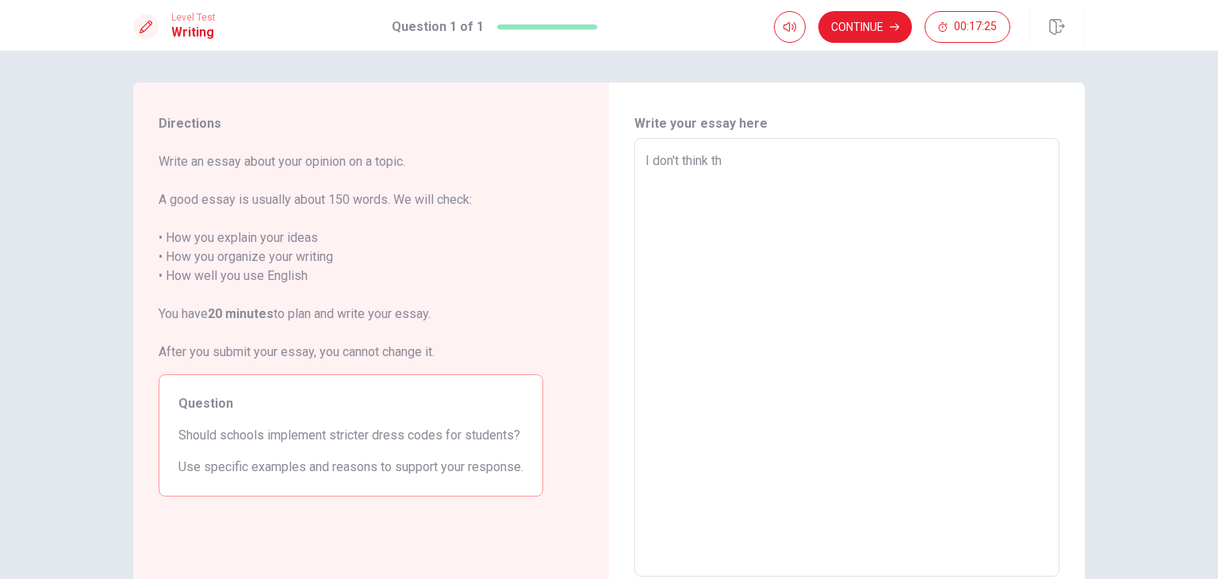
type textarea "I don't think tha"
type textarea "x"
type textarea "I don't think that"
type textarea "x"
type textarea "I don't think sthat"
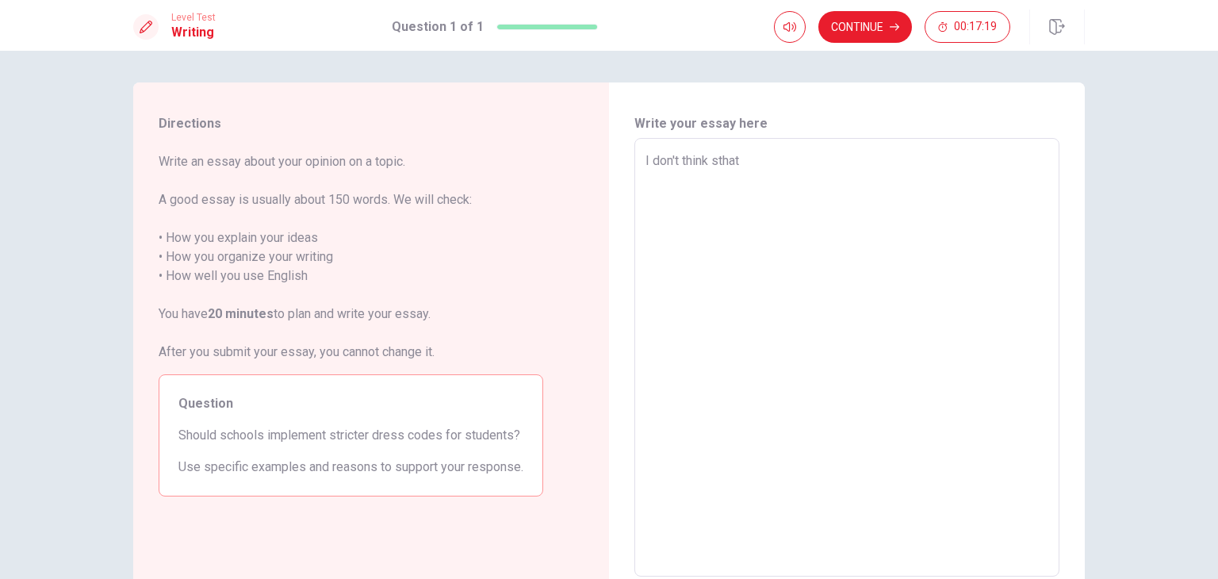
type textarea "x"
type textarea "I don't think scthat"
type textarea "x"
type textarea "I don't think schthat"
type textarea "x"
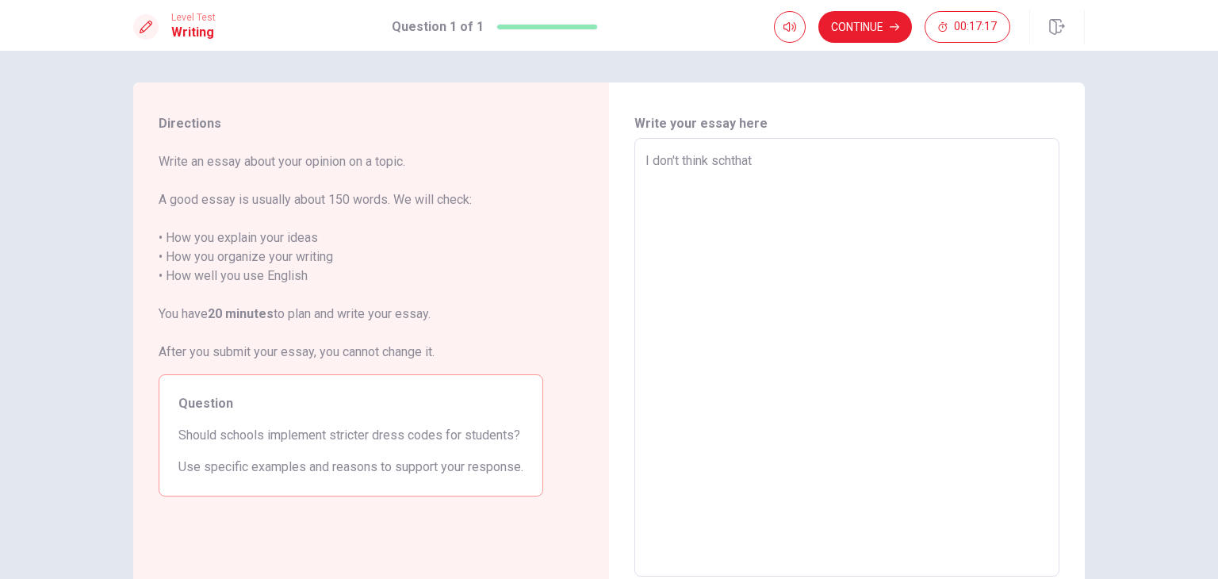
type textarea "I don't think schothat"
type textarea "x"
type textarea "I don't think schoothat"
type textarea "x"
type textarea "I don't think schoolthat"
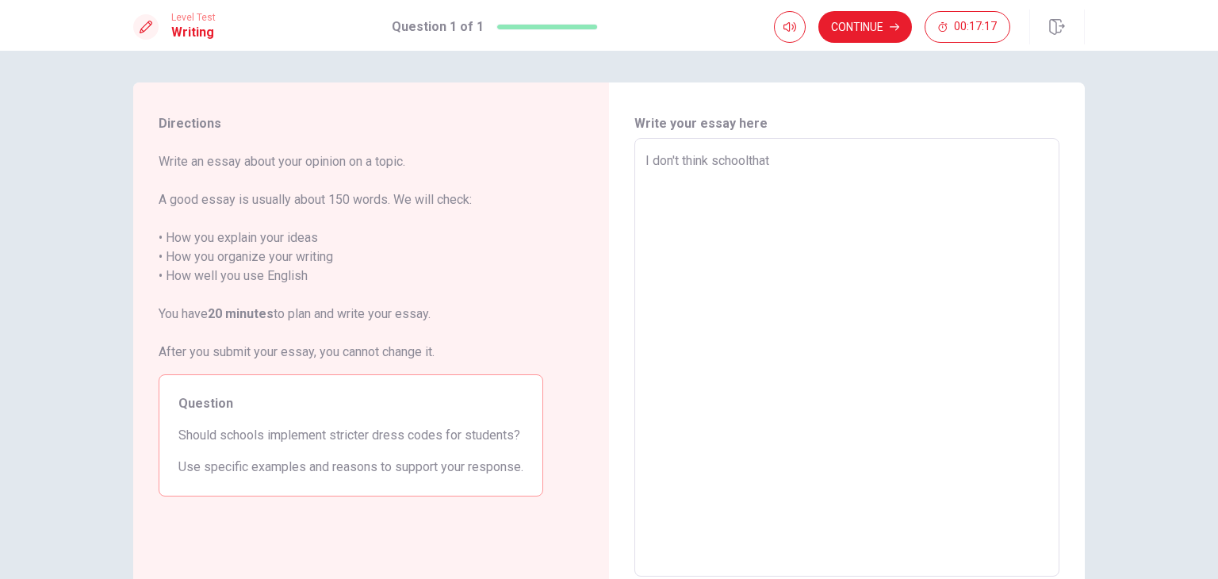
type textarea "x"
type textarea "I don't think school that"
type textarea "x"
type textarea "I don'tthink school that"
type textarea "x"
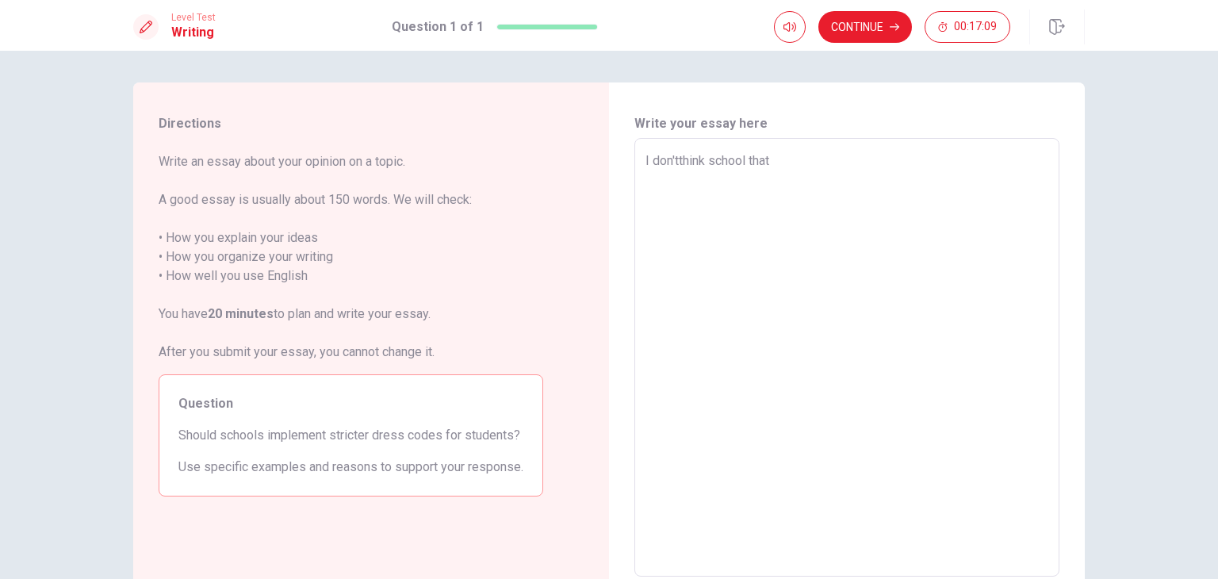
type textarea "I don'think school that"
type textarea "x"
type textarea "I donthink school that"
type textarea "x"
type textarea "I dothink school that"
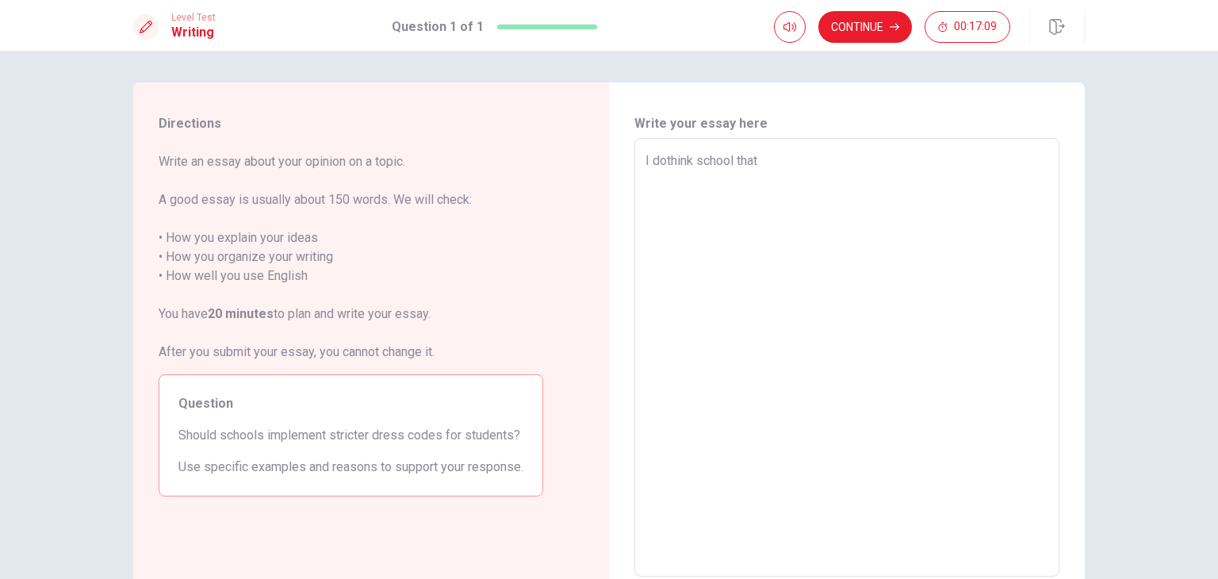
type textarea "x"
type textarea "I dthink school that"
type textarea "x"
type textarea "I think school that"
click at [762, 167] on textarea "I think school that" at bounding box center [847, 357] width 403 height 412
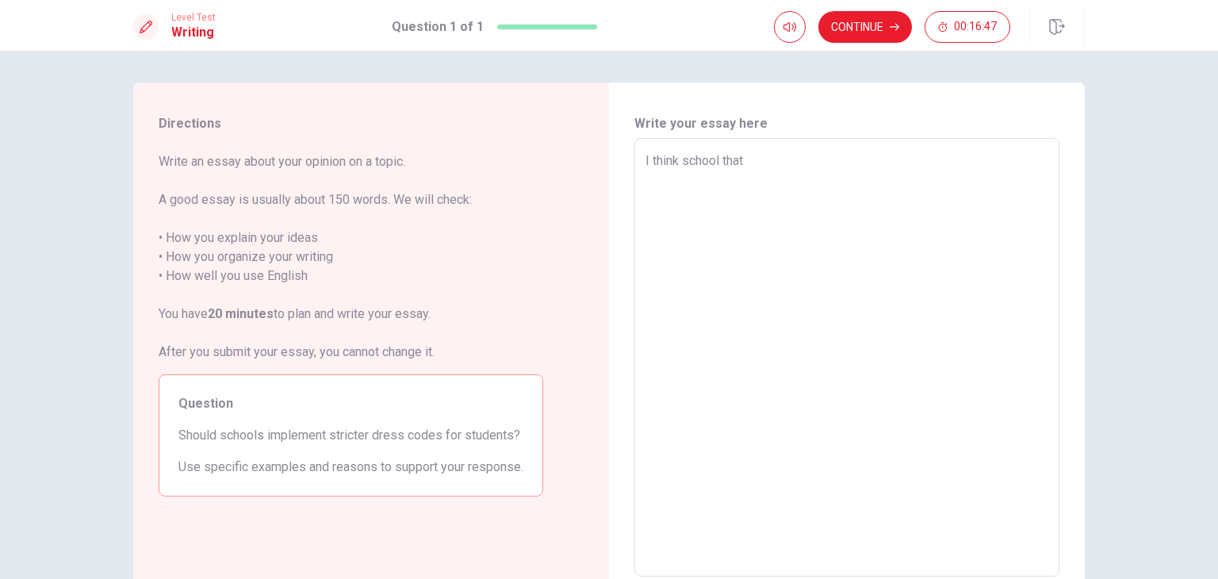
type textarea "x"
type textarea "I think school tha"
type textarea "x"
type textarea "I think school th"
type textarea "x"
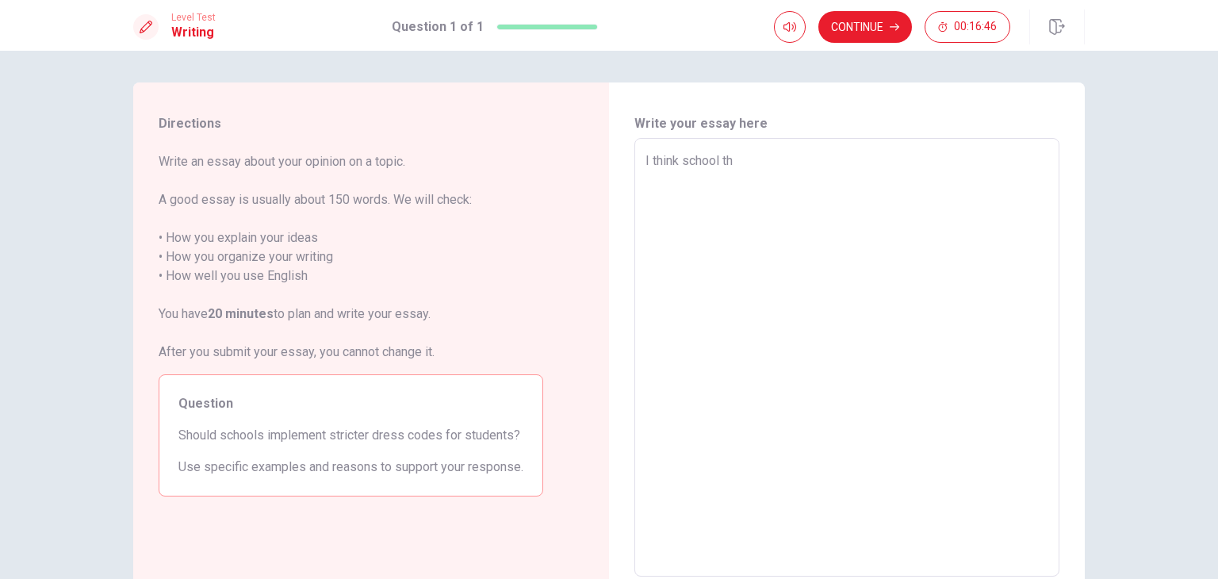
type textarea "I think school t"
type textarea "x"
type textarea "I think school"
type textarea "x"
type textarea "I think school d"
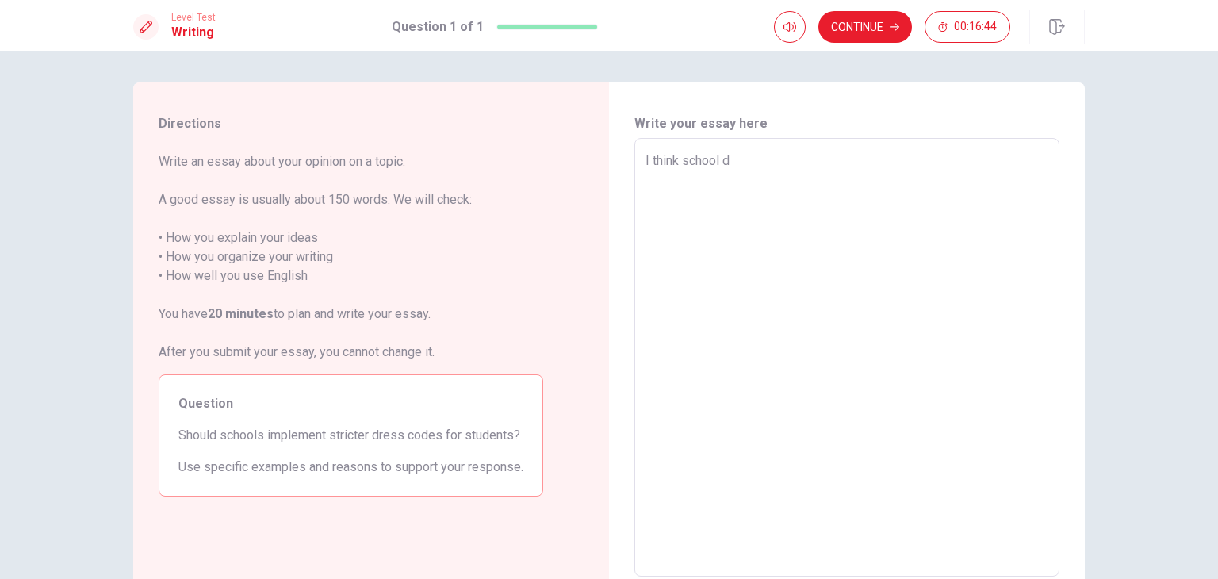
type textarea "x"
type textarea "I think school dn"
type textarea "x"
type textarea "I think school dno"
type textarea "x"
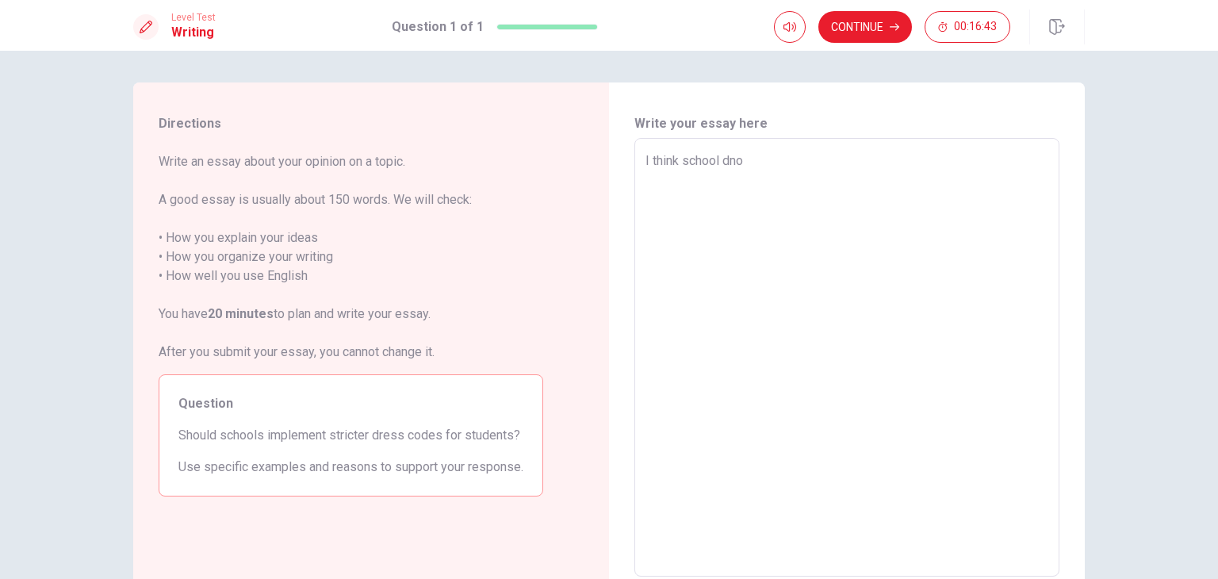
type textarea "I think school dnoy"
type textarea "x"
type textarea "I think school dno"
type textarea "x"
type textarea "I think school dn"
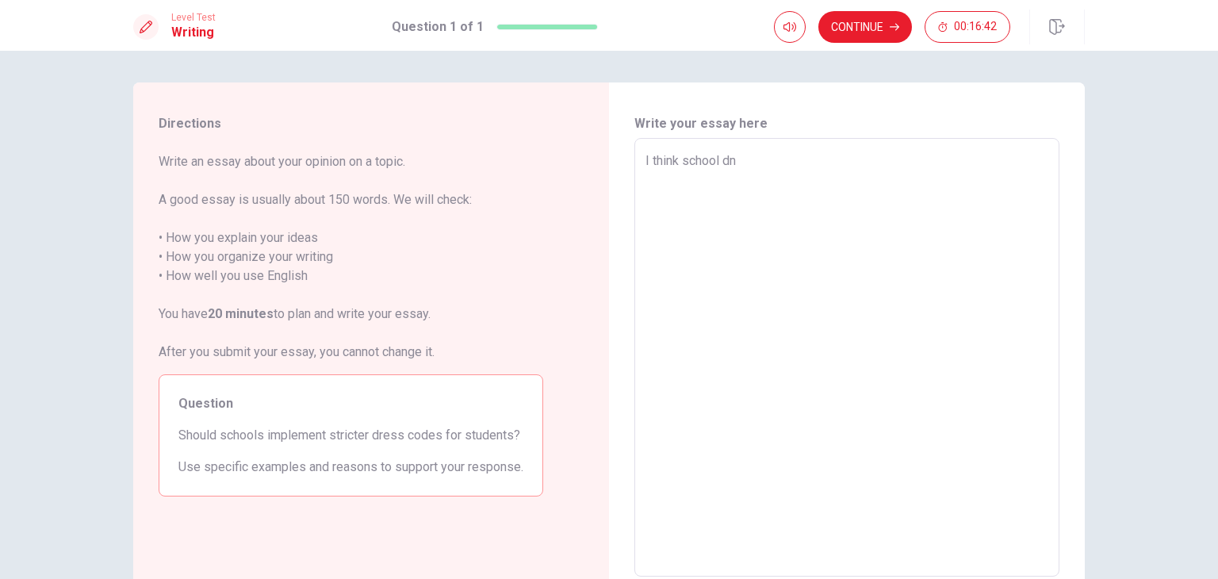
type textarea "x"
type textarea "I think school d"
type textarea "x"
type textarea "I think school do"
type textarea "x"
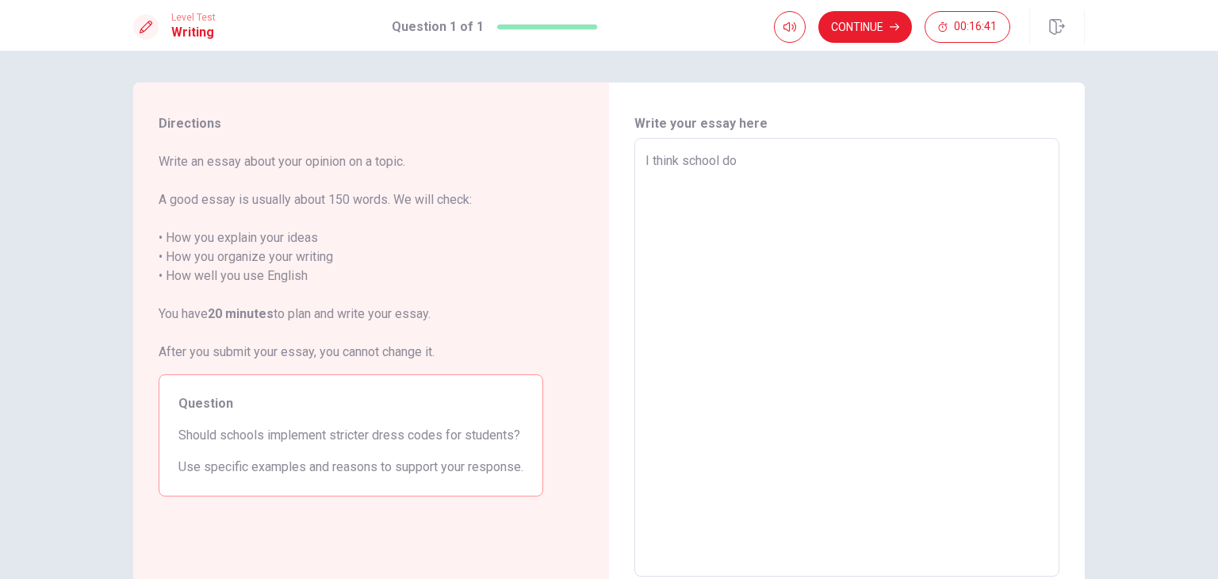
type textarea "I think school don"
type textarea "x"
type textarea "I think school don'"
type textarea "x"
type textarea "I think school don't"
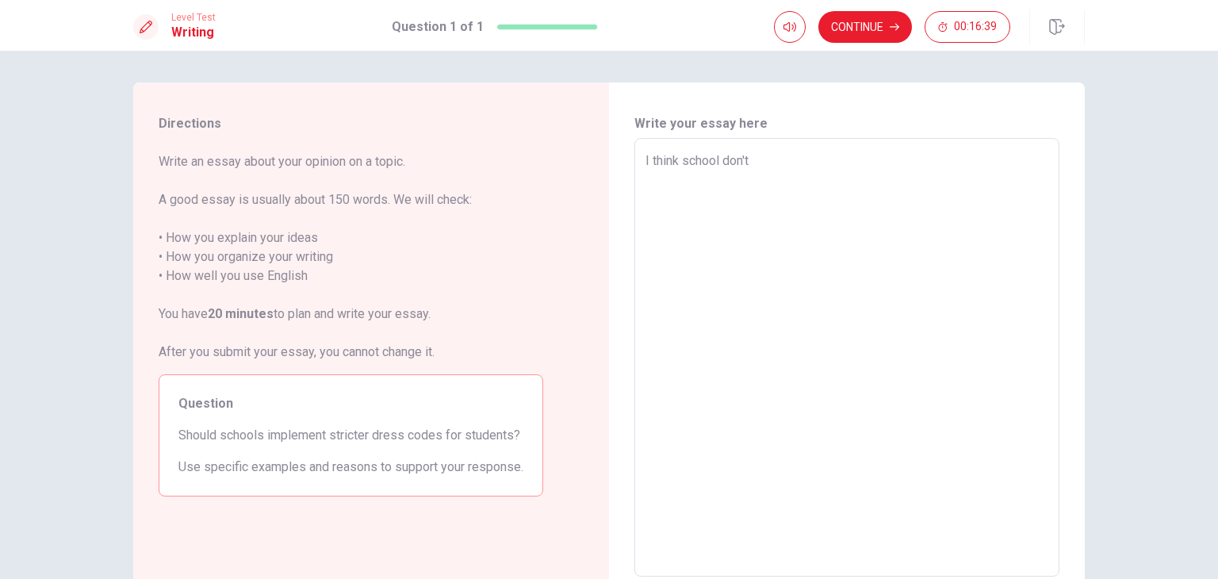
type textarea "x"
type textarea "I think school don't"
type textarea "x"
type textarea "I think school don't n"
type textarea "x"
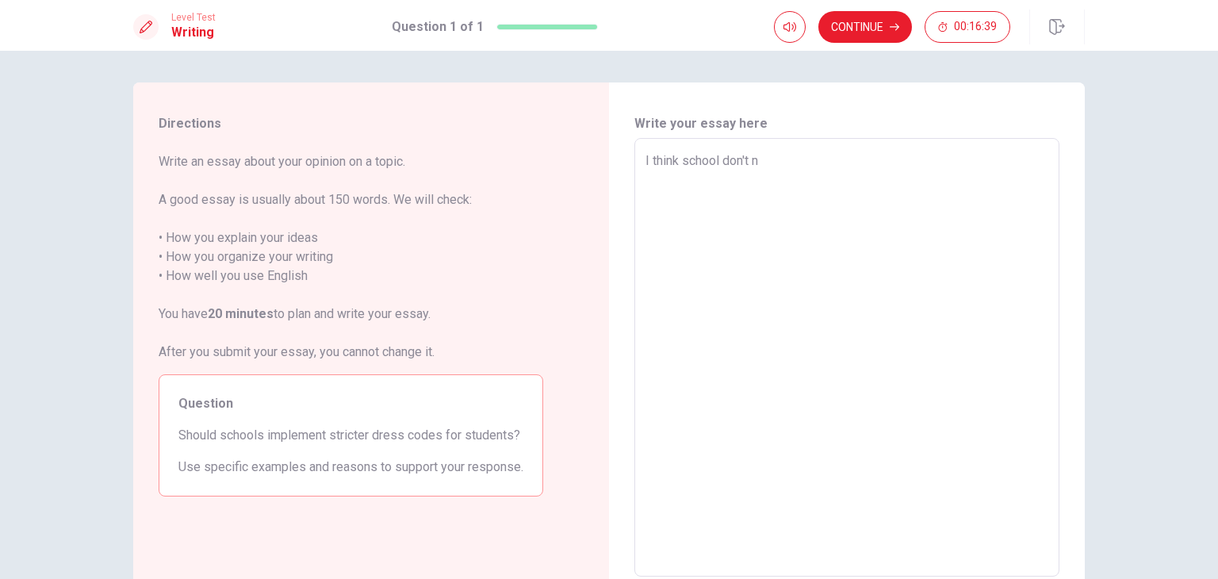
type textarea "I think school don't ne"
type textarea "x"
type textarea "I think school don't nee"
type textarea "x"
type textarea "I think school don't need"
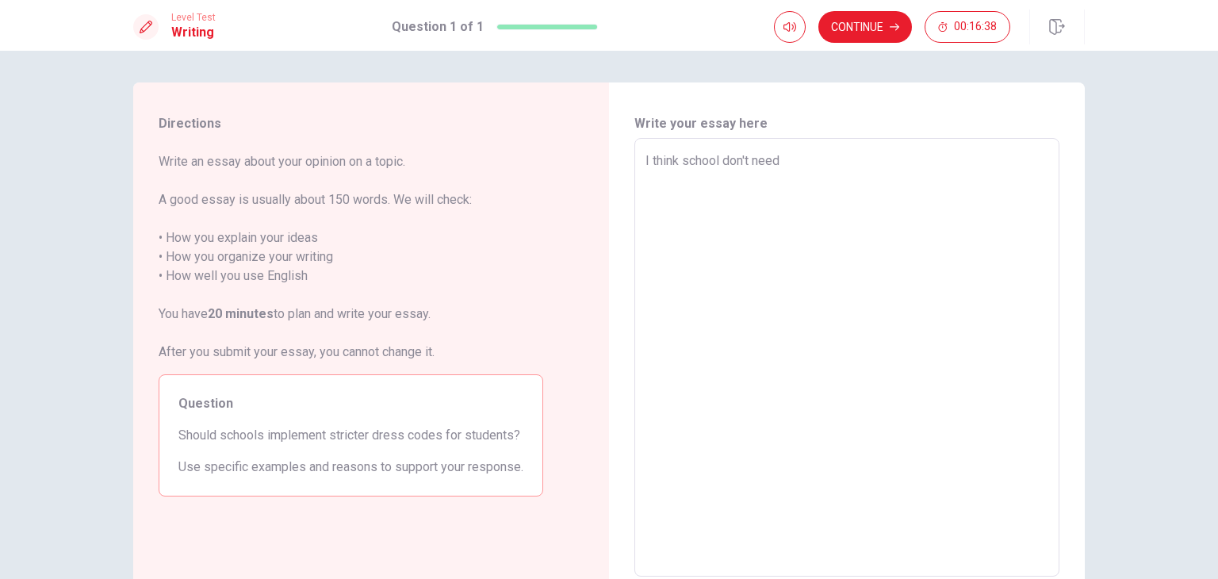
type textarea "x"
type textarea "I think school don't need"
type textarea "x"
type textarea "I think school don't need t"
type textarea "x"
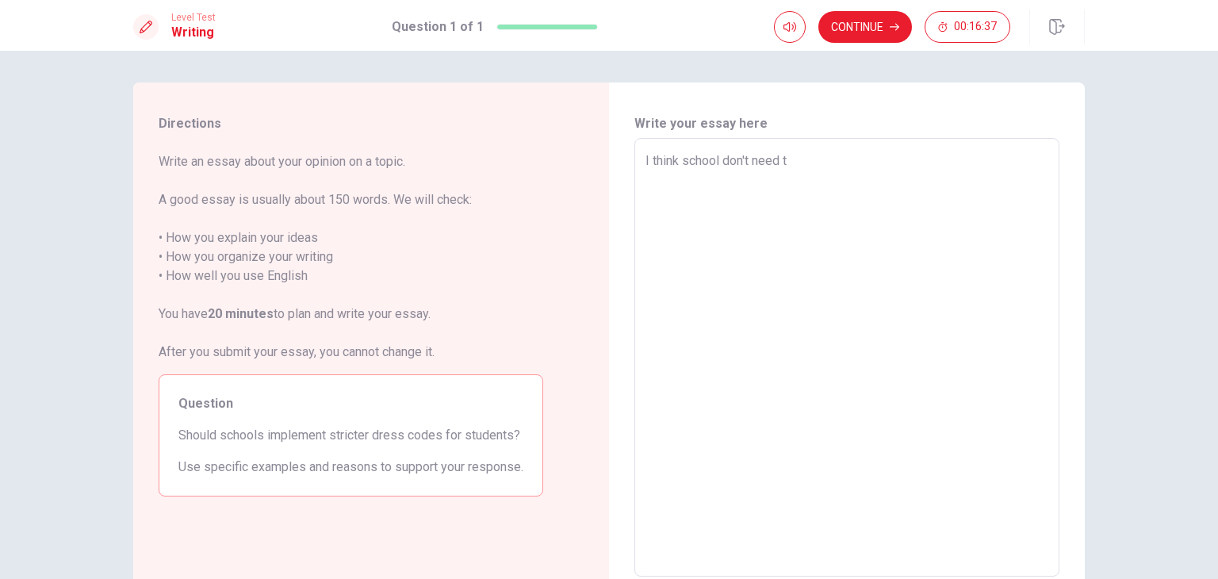
type textarea "I think school don't need to"
type textarea "x"
type textarea "I think school don't need to"
type textarea "x"
type textarea "I think school don't need to h"
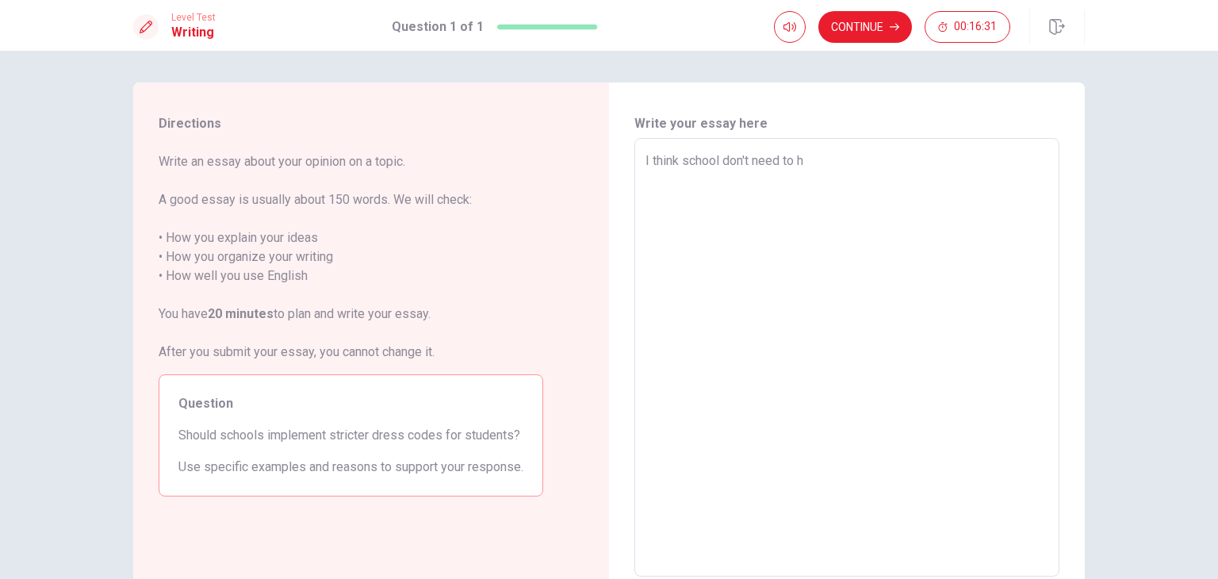
type textarea "x"
type textarea "I think school don't need to ha"
type textarea "x"
type textarea "I think school don't need to hav"
type textarea "x"
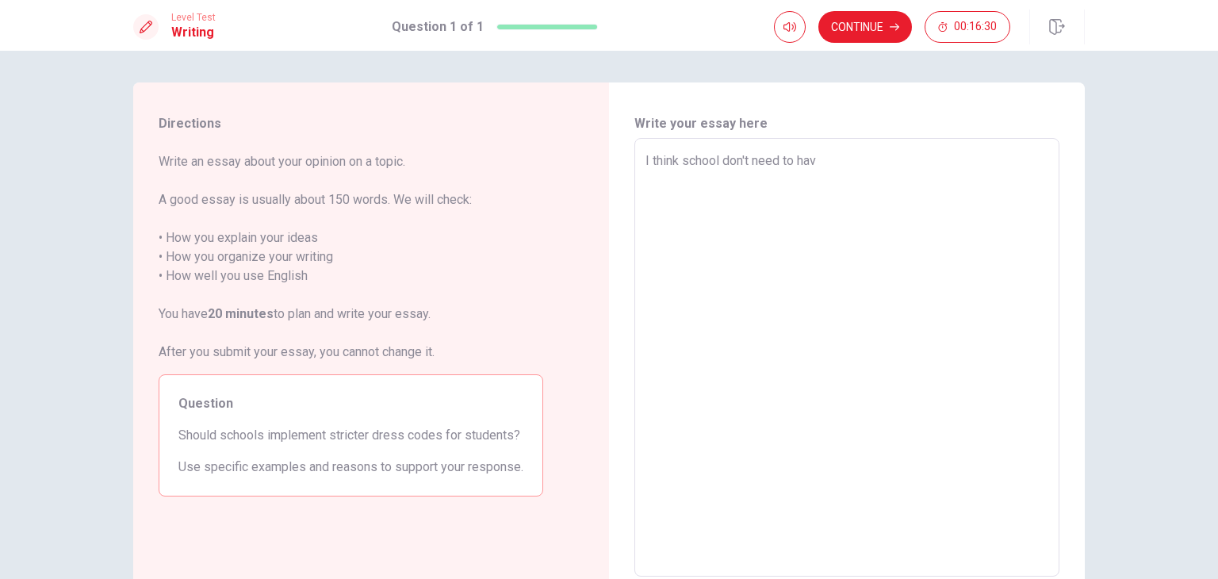
type textarea "I think school don't need to have"
type textarea "x"
type textarea "I think school don't need to have"
type textarea "x"
type textarea "I think school don't need to have a"
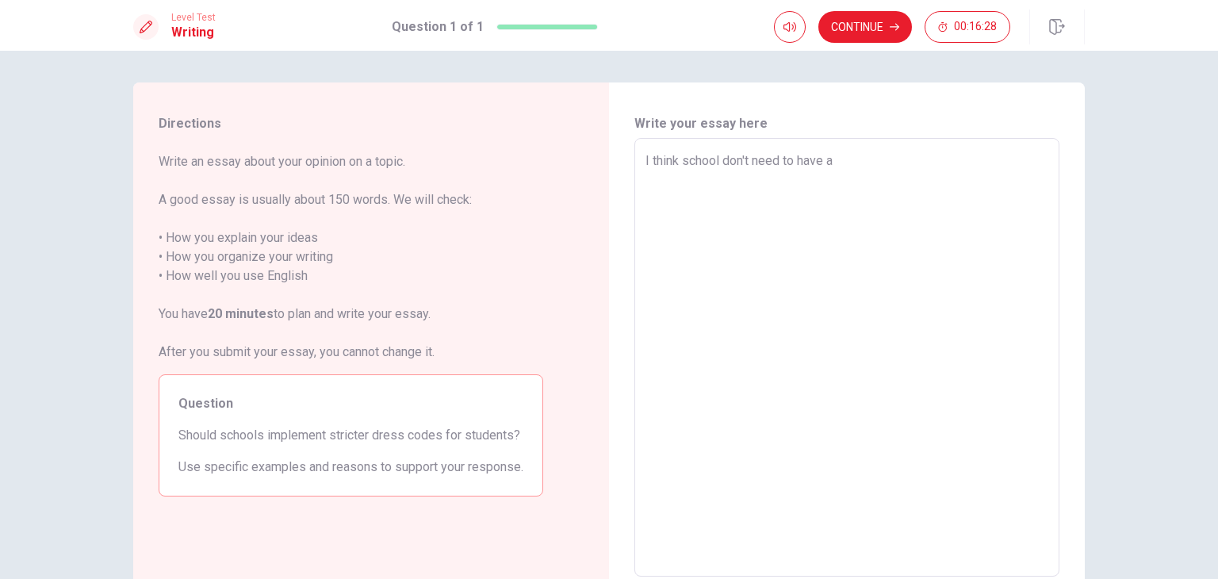
type textarea "x"
type textarea "I think school don't need to have an"
type textarea "x"
type textarea "I think school don't need to have an"
type textarea "x"
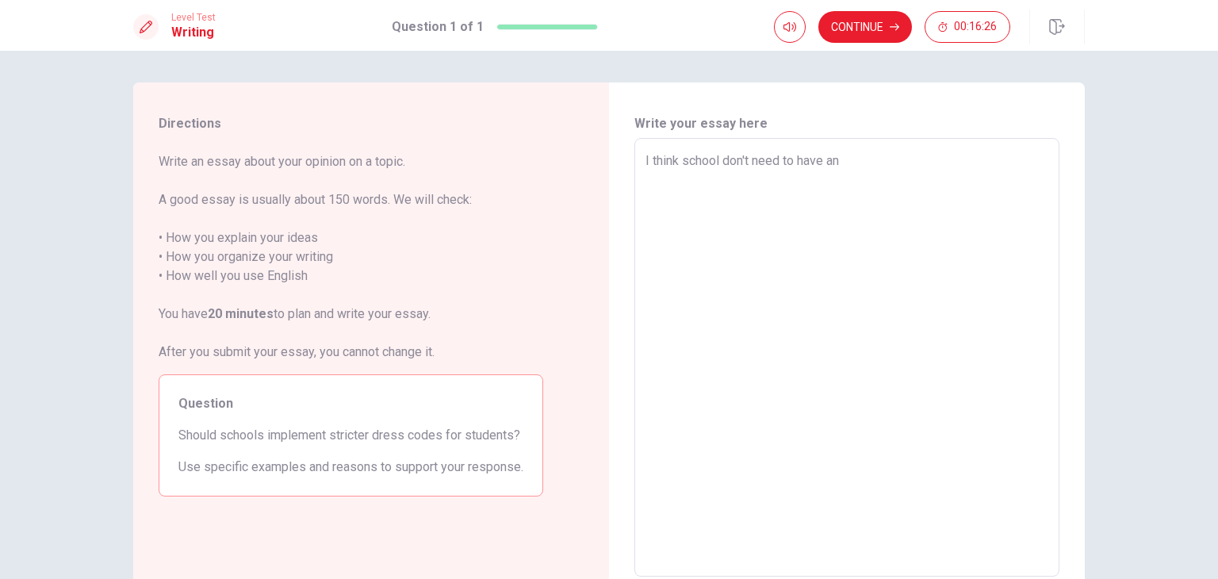
type textarea "I think school don't need to have an i"
type textarea "x"
type textarea "I think school don't need to have an im"
type textarea "x"
type textarea "I think school don't need to have an imp"
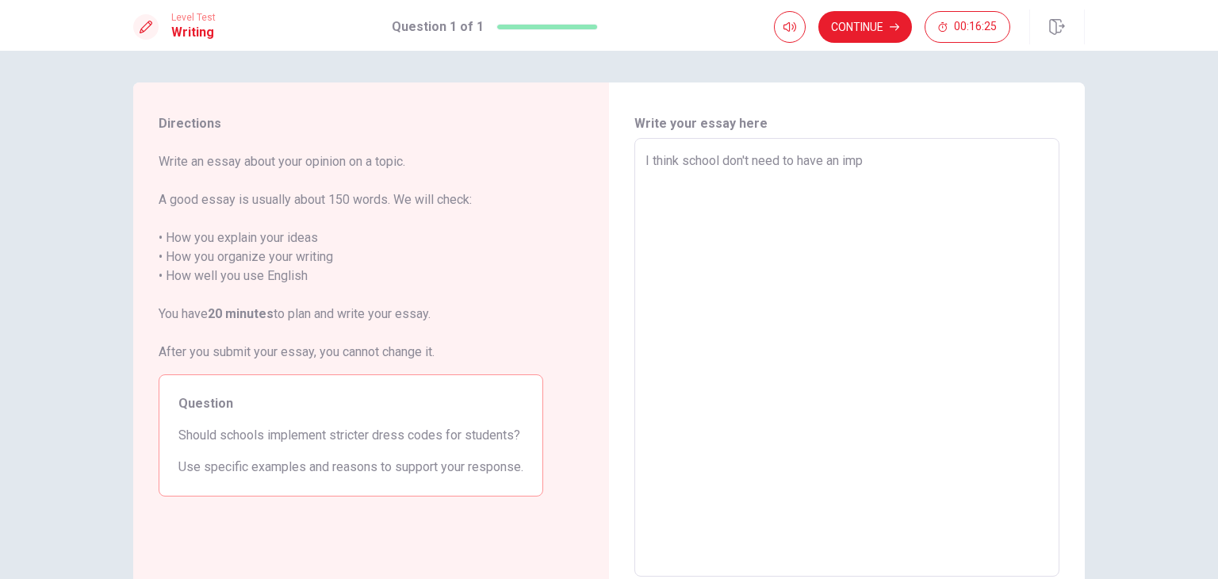
type textarea "x"
type textarea "I think school don't need to have an impl"
type textarea "x"
type textarea "I think school don't need to have an imple"
type textarea "x"
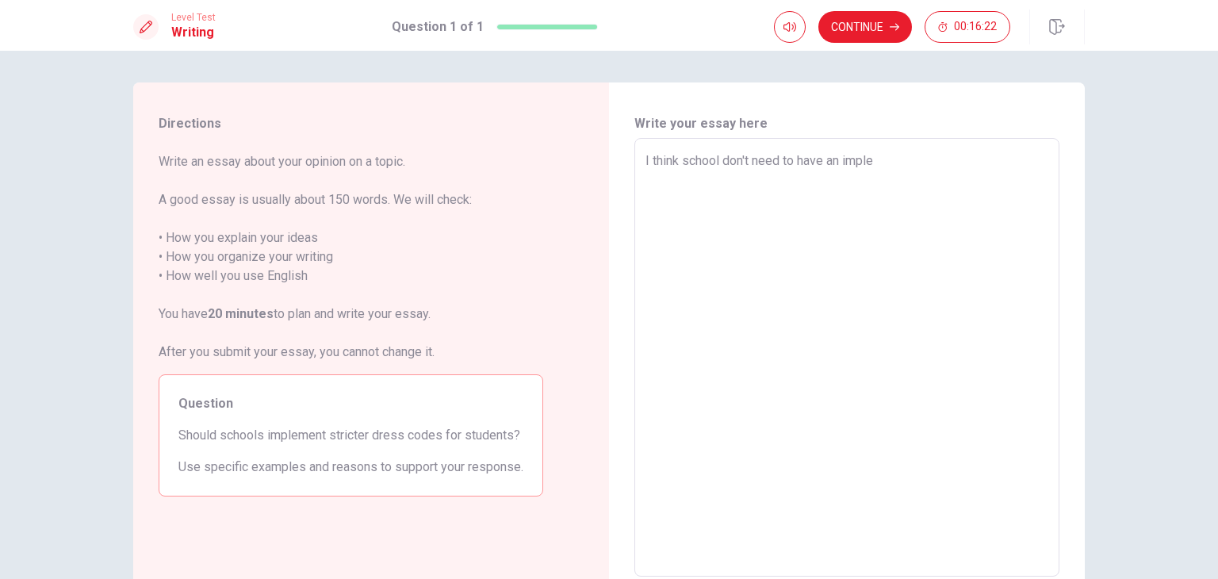
type textarea "I think school don't need to have an implem"
type textarea "x"
type textarea "I think school don't need to have an impleme"
type textarea "x"
type textarea "I think school don't need to have an implemen"
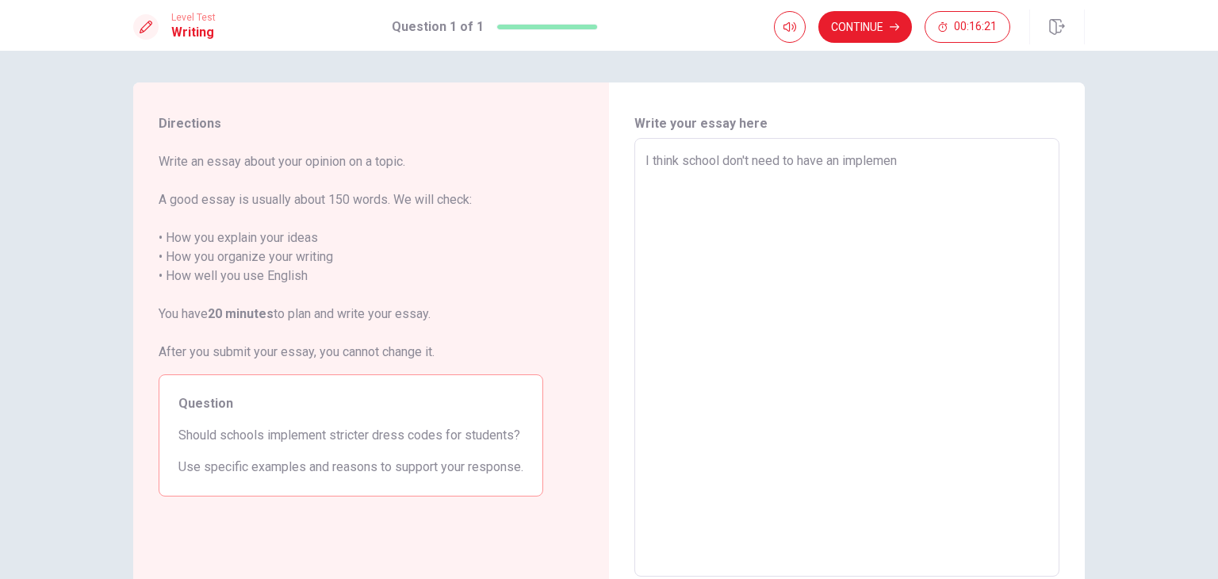
type textarea "x"
type textarea "I think school don't need to have an implement"
type textarea "x"
type textarea "I think school don't need to have an implement"
type textarea "x"
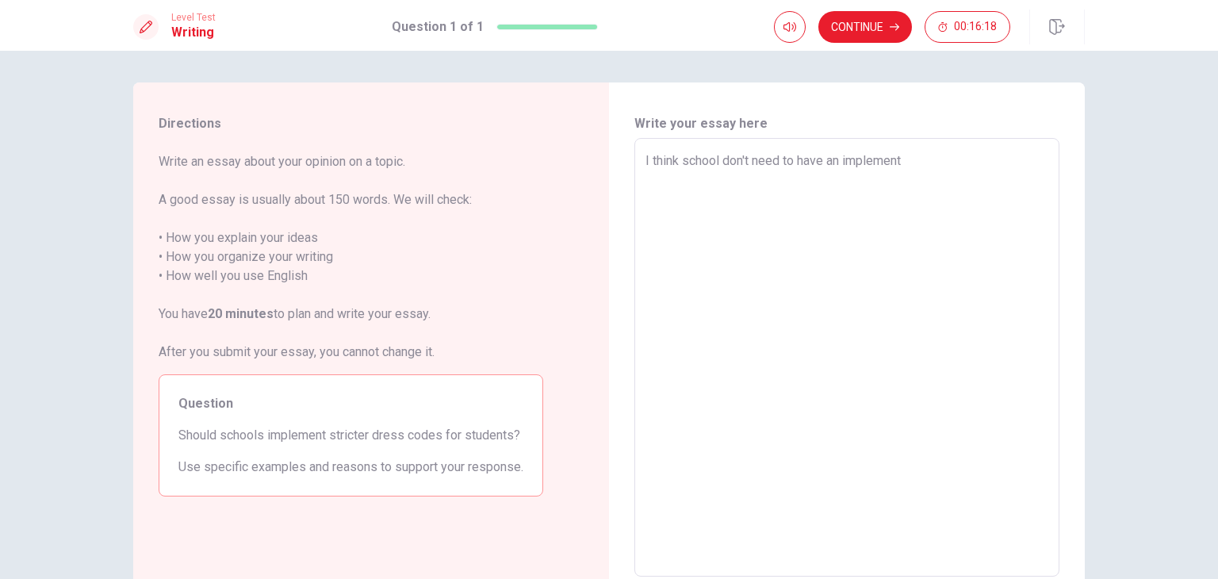
type textarea "I think school don't need to have an implement s"
type textarea "x"
type textarea "I think school don't need to have an implement st"
type textarea "x"
type textarea "I think school don't need to have an implement str"
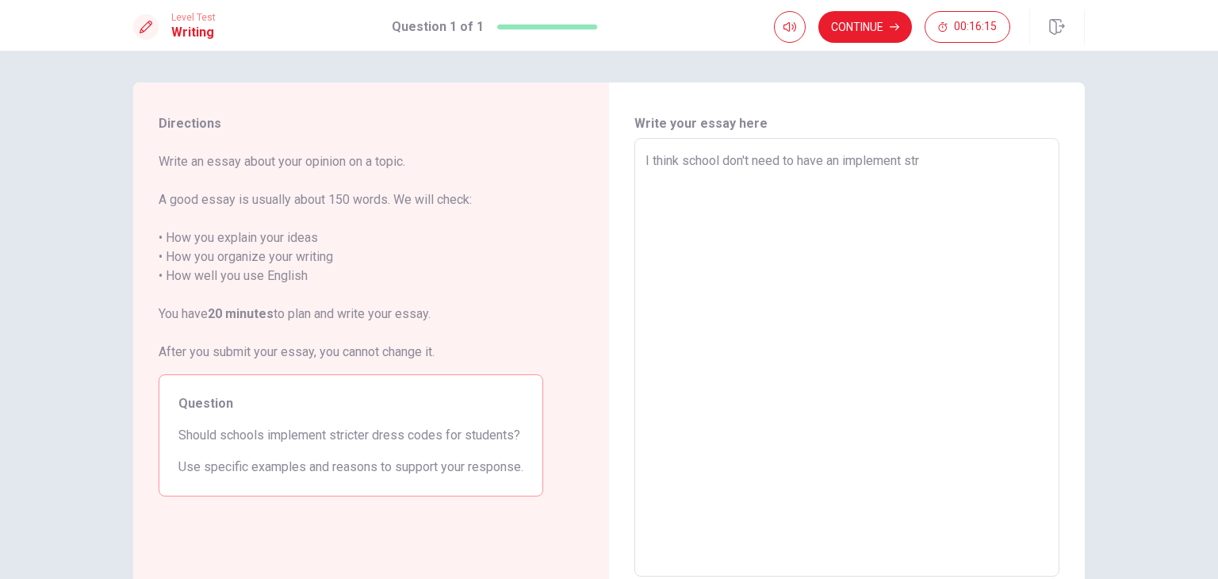
type textarea "x"
type textarea "I think school don't need to have an implement stri"
type textarea "x"
type textarea "I think school don't need to have an implement stric"
type textarea "x"
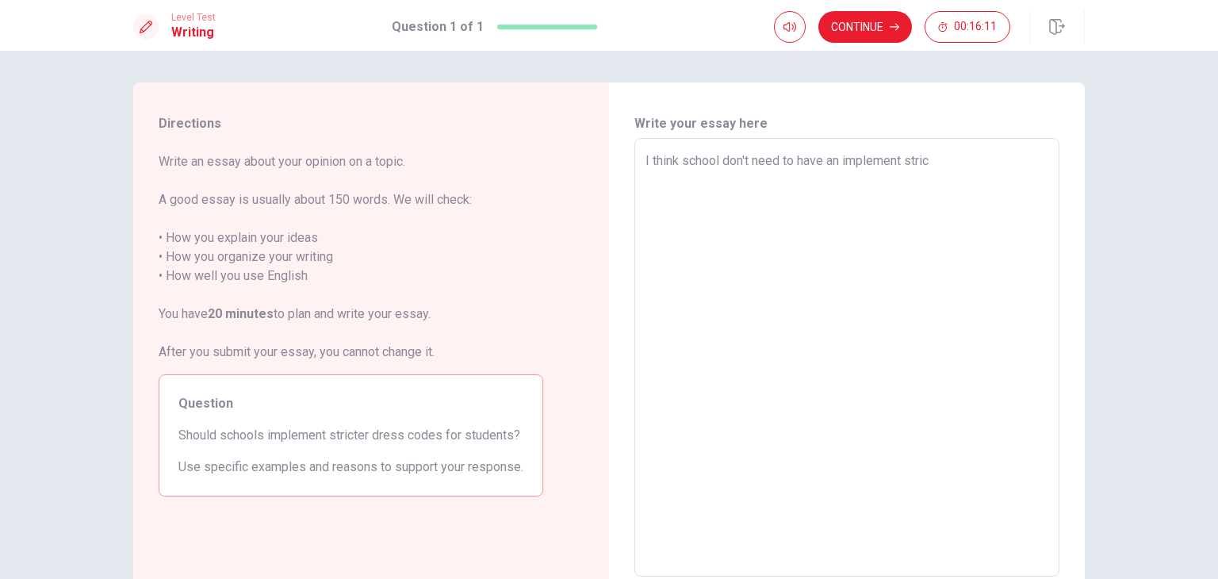
type textarea "I think school don't need to have an implement strict"
type textarea "x"
type textarea "I think school don't need to have an implement stricte"
type textarea "x"
type textarea "I think school don't need to have an implement stricter"
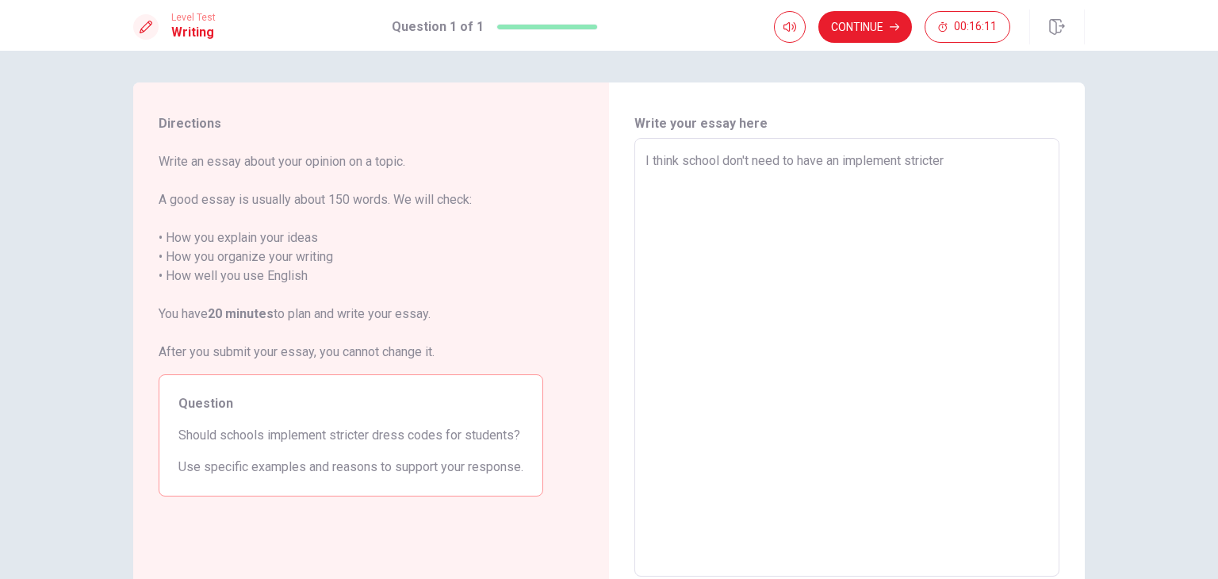
type textarea "x"
type textarea "I think school don't need to have an implement stricter"
type textarea "x"
type textarea "I think school don't need to have an implement stricter d"
type textarea "x"
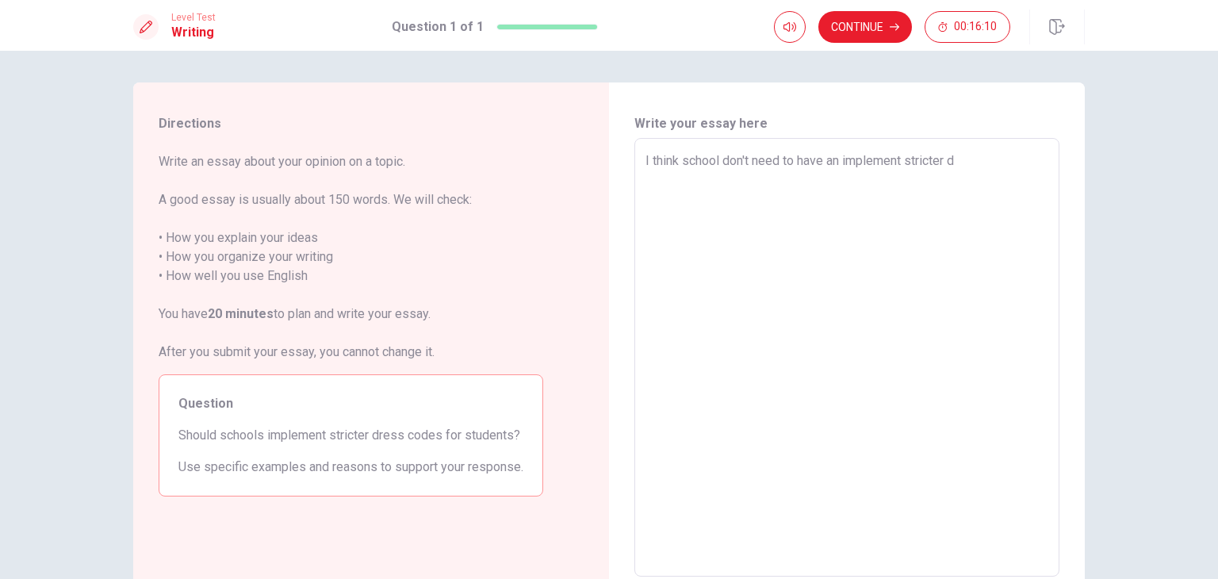
type textarea "I think school don't need to have an implement stricter de"
type textarea "x"
type textarea "I think school don't need to have an implement stricter der"
type textarea "x"
type textarea "I think school don't need to have an implement stricter de"
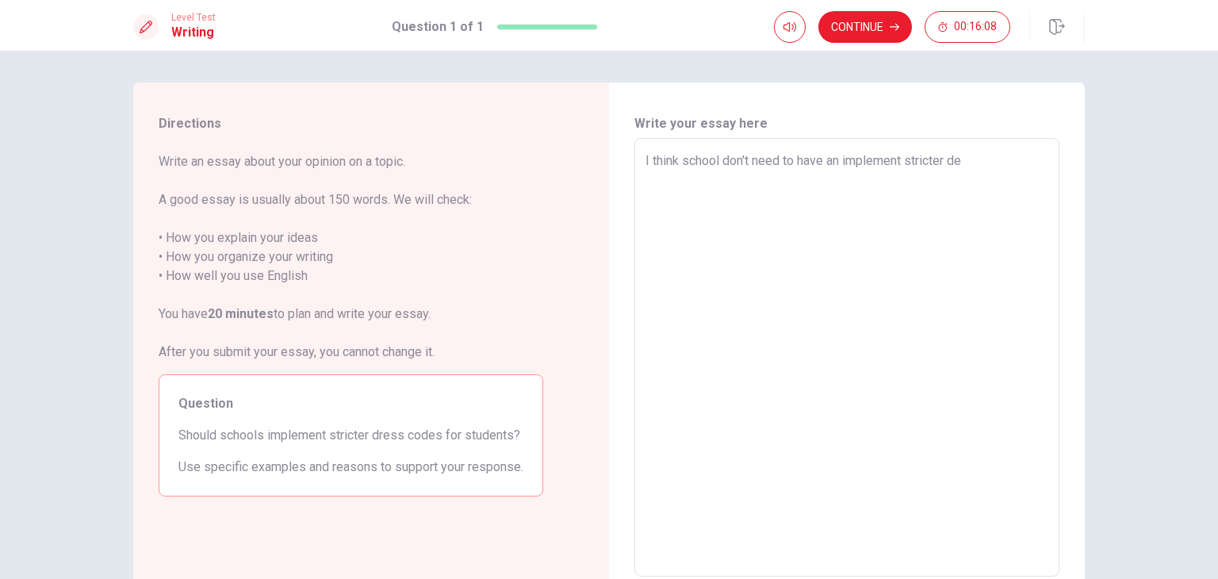
type textarea "x"
type textarea "I think school don't need to have an implement stricter d"
type textarea "x"
type textarea "I think school don't need to have an implement stricter dr"
type textarea "x"
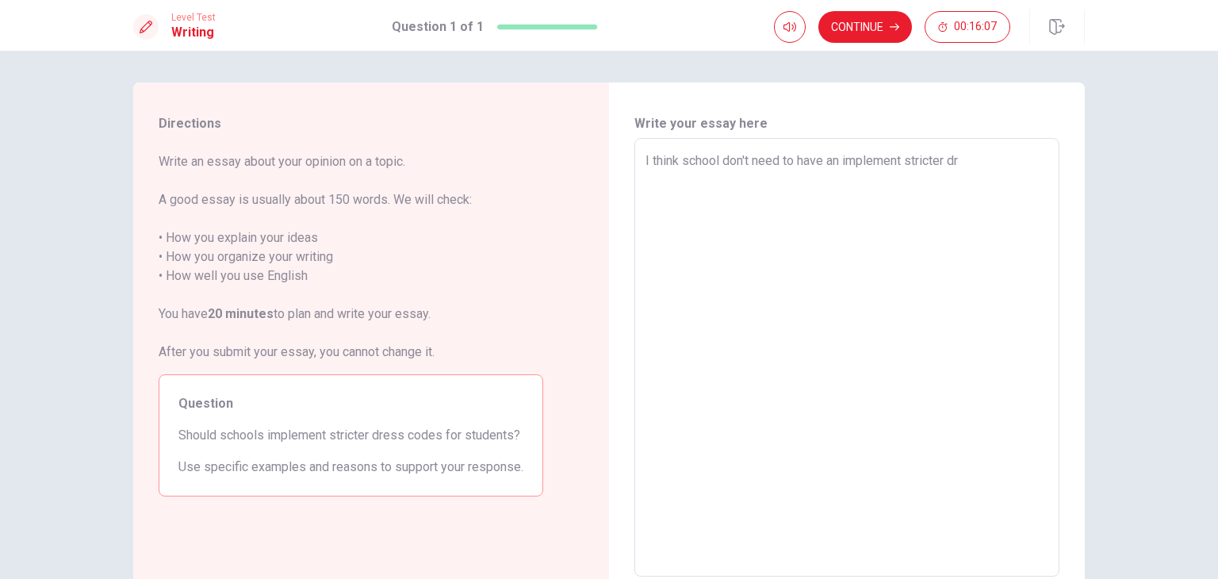
type textarea "I think school don't need to have an implement stricter dre"
drag, startPoint x: 837, startPoint y: 186, endPoint x: 624, endPoint y: 170, distance: 213.1
click at [624, 170] on div "Write your essay here I think school don't need to have an implement stricter d…" at bounding box center [847, 357] width 476 height 551
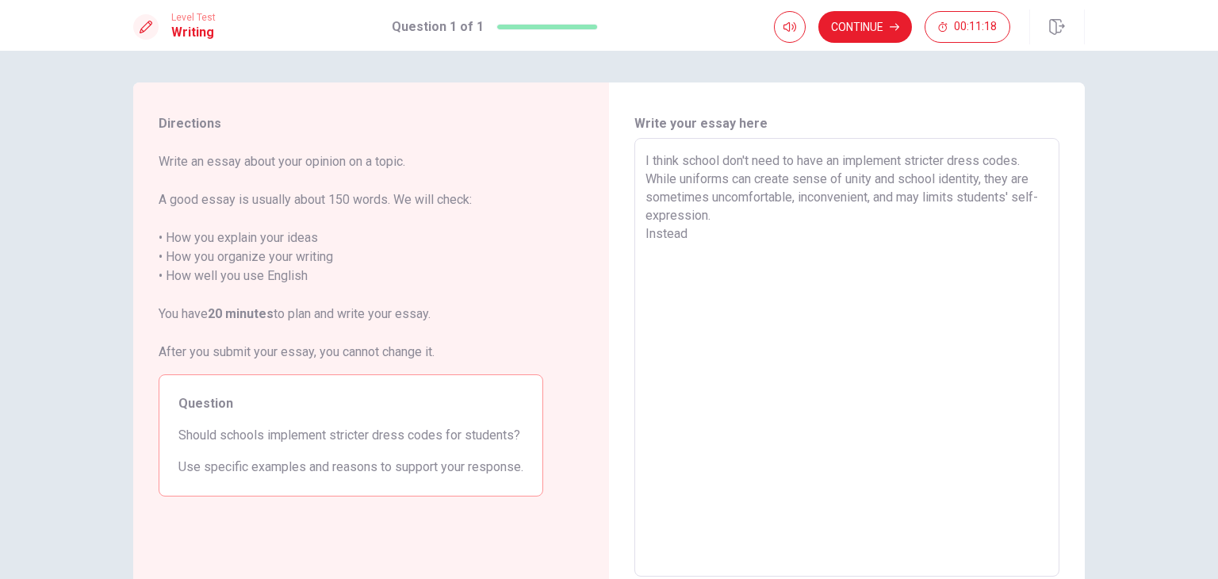
click at [768, 247] on textarea "I think school don't need to have an implement stricter dress codes. While unif…" at bounding box center [847, 357] width 403 height 412
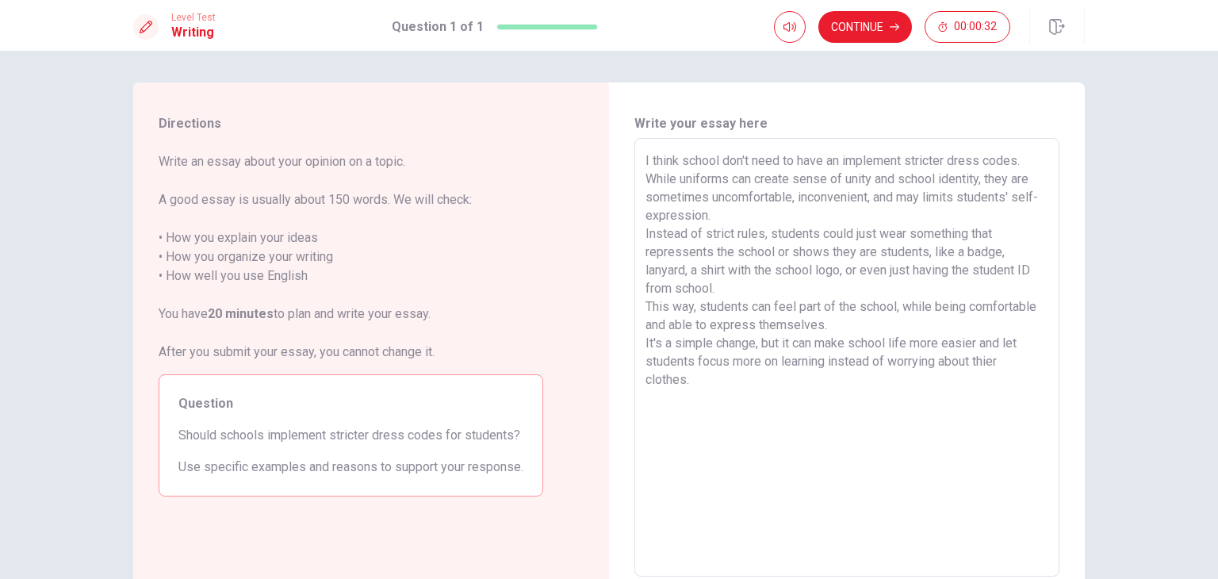
click at [638, 161] on div "I think school don't need to have an implement stricter dress codes. While unif…" at bounding box center [846, 357] width 425 height 439
click at [646, 159] on textarea "I think school don't need to have an implement stricter dress codes. While unif…" at bounding box center [847, 357] width 403 height 412
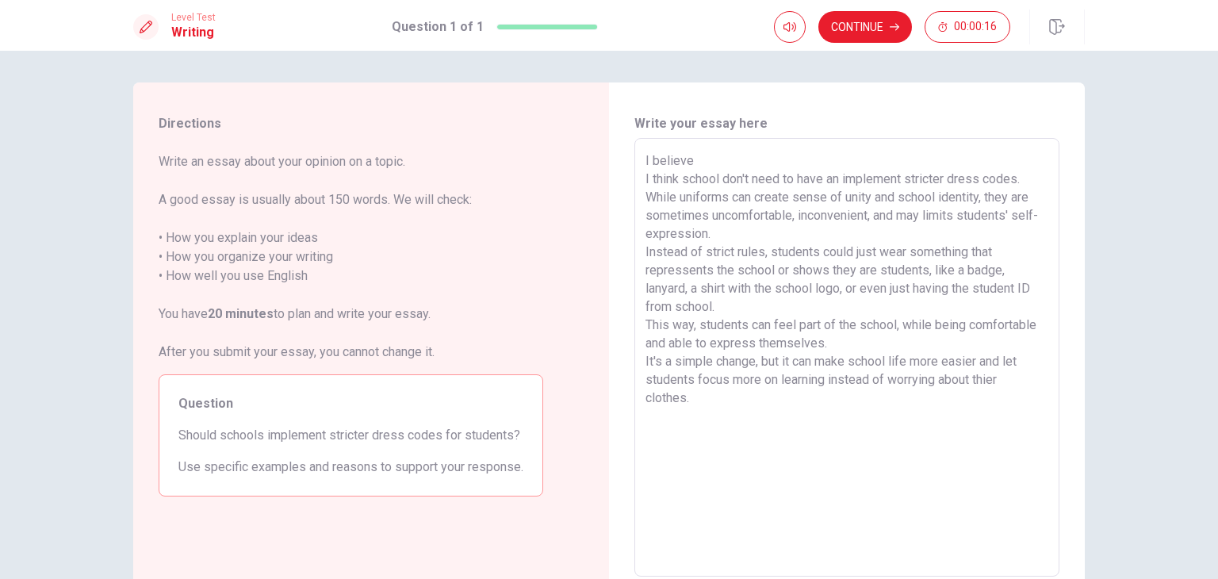
click at [713, 161] on textarea "I believe I think school don't need to have an implement stricter dress codes. …" at bounding box center [847, 357] width 403 height 412
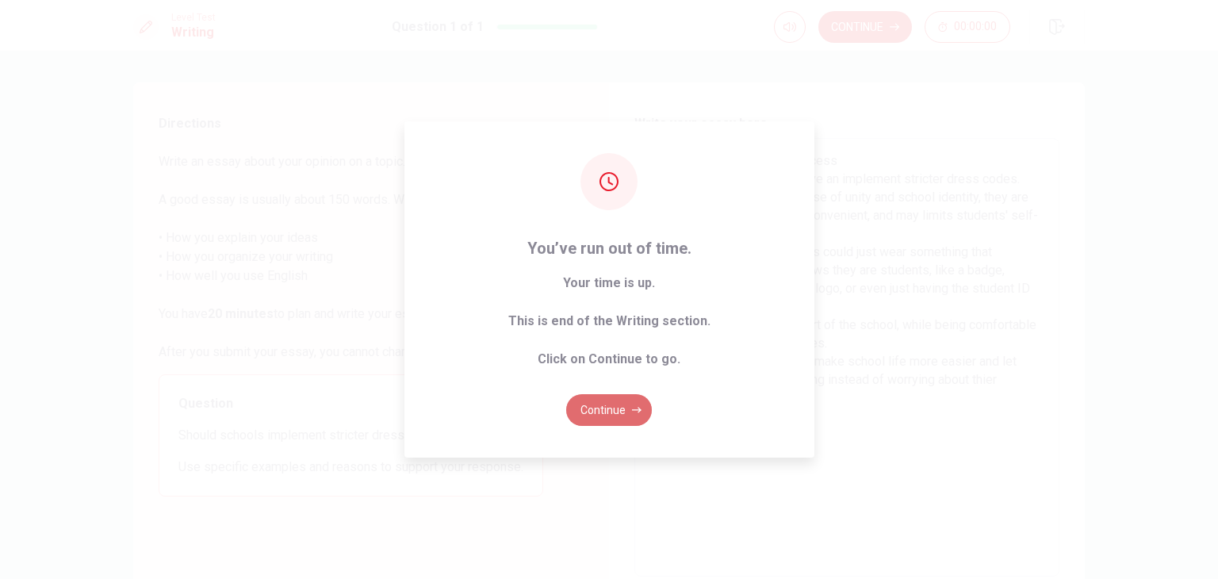
click at [622, 404] on button "Continue" at bounding box center [609, 410] width 86 height 32
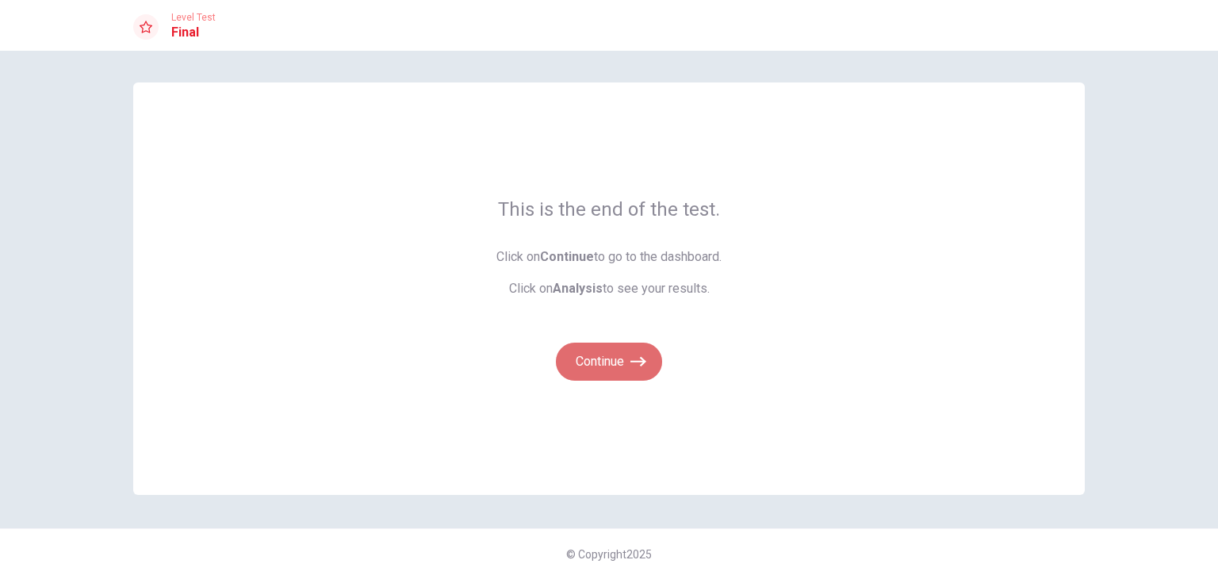
click at [634, 360] on icon "button" at bounding box center [638, 362] width 16 height 16
